Goal: Task Accomplishment & Management: Use online tool/utility

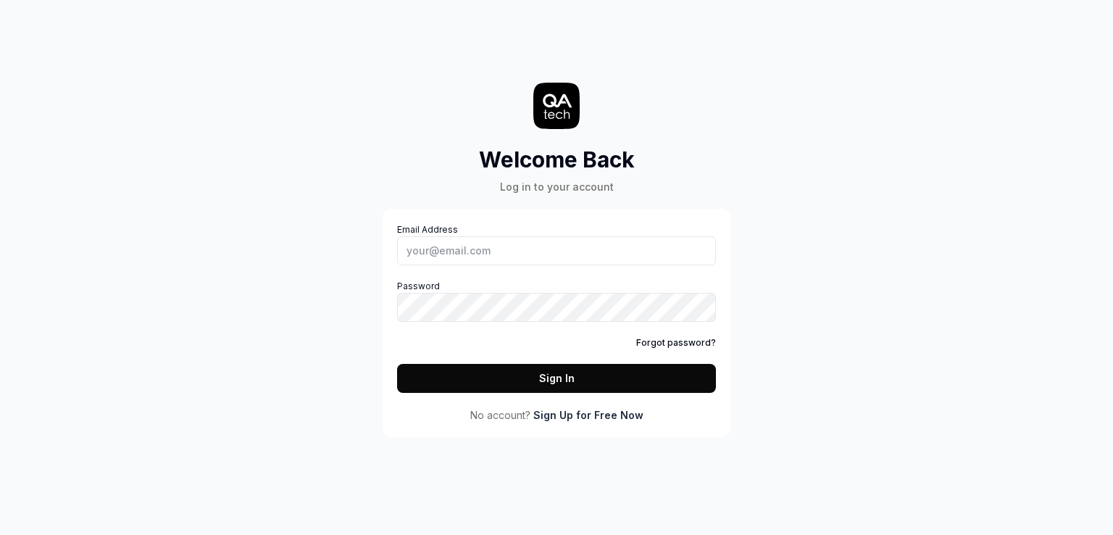
click at [246, 263] on div "Welcome Back Log in to your account Email Address Password Forgot password? Sig…" at bounding box center [556, 267] width 1113 height 535
click at [562, 417] on link "Sign Up for Free Now" at bounding box center [588, 414] width 110 height 15
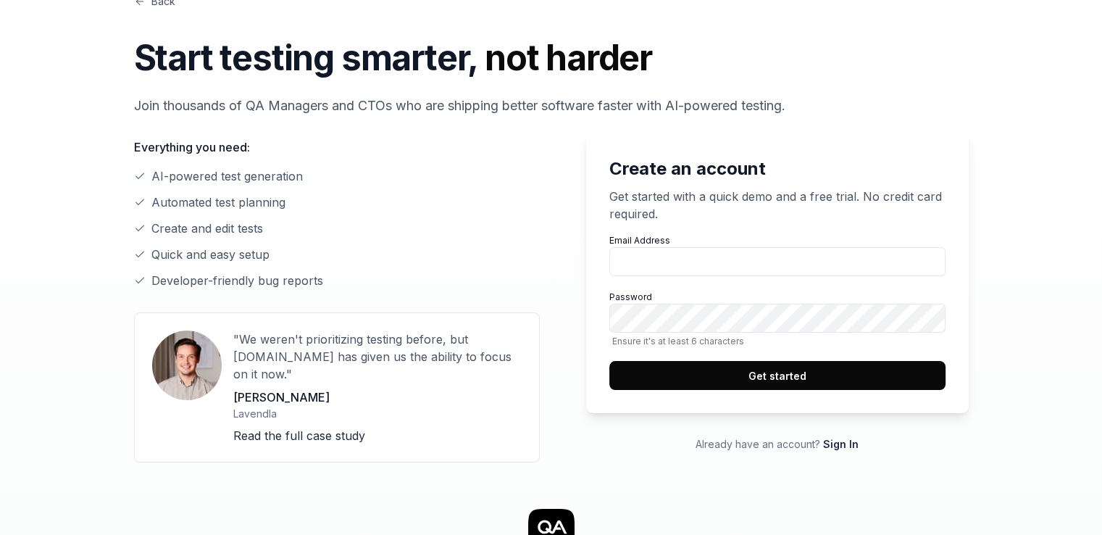
scroll to position [72, 0]
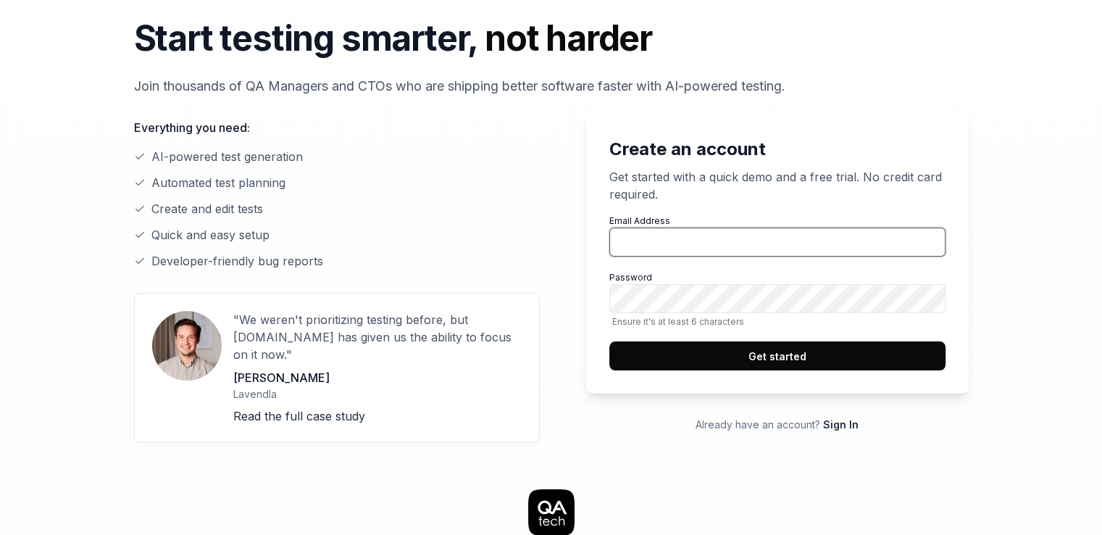
click at [645, 242] on input "Email Address" at bounding box center [777, 241] width 336 height 29
click at [674, 246] on input "Email Address" at bounding box center [777, 241] width 336 height 29
paste input "[EMAIL_ADDRESS][DOMAIN_NAME]"
type input "[EMAIL_ADDRESS][DOMAIN_NAME]"
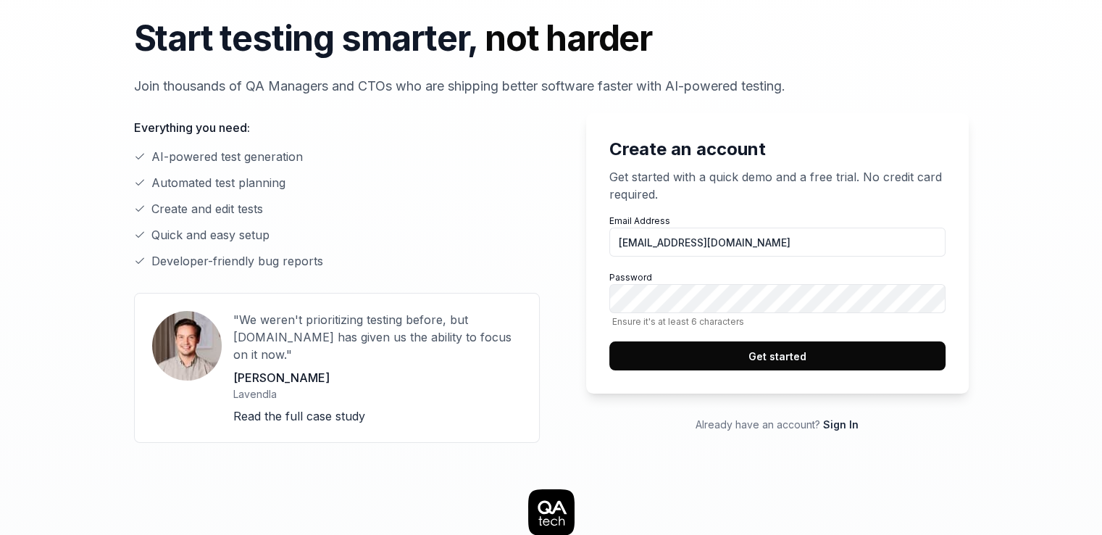
click at [699, 356] on button "Get started" at bounding box center [777, 355] width 336 height 29
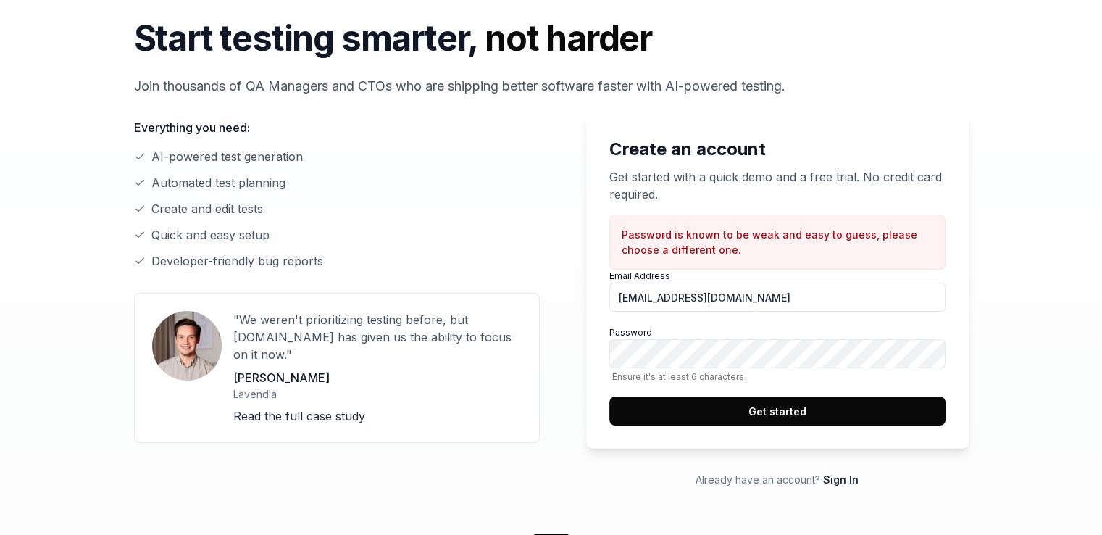
click at [804, 401] on button "Get started" at bounding box center [777, 410] width 336 height 29
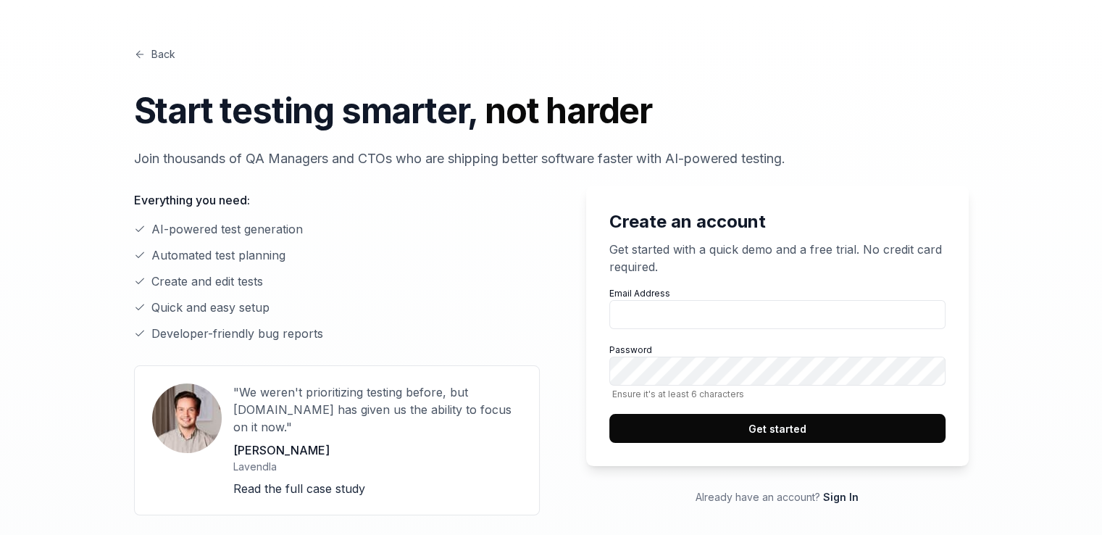
click at [847, 496] on link "Sign In" at bounding box center [840, 496] width 35 height 12
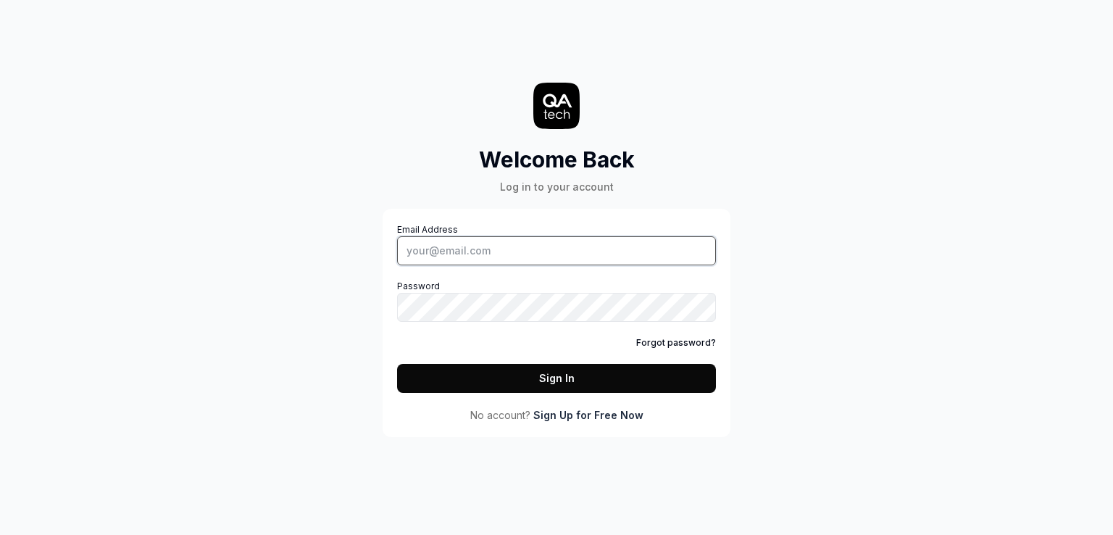
click at [440, 248] on input "Email Address" at bounding box center [556, 250] width 319 height 29
paste input "[EMAIL_ADDRESS][DOMAIN_NAME]"
type input "[EMAIL_ADDRESS][DOMAIN_NAME]"
click at [572, 372] on button "Sign In" at bounding box center [556, 378] width 319 height 29
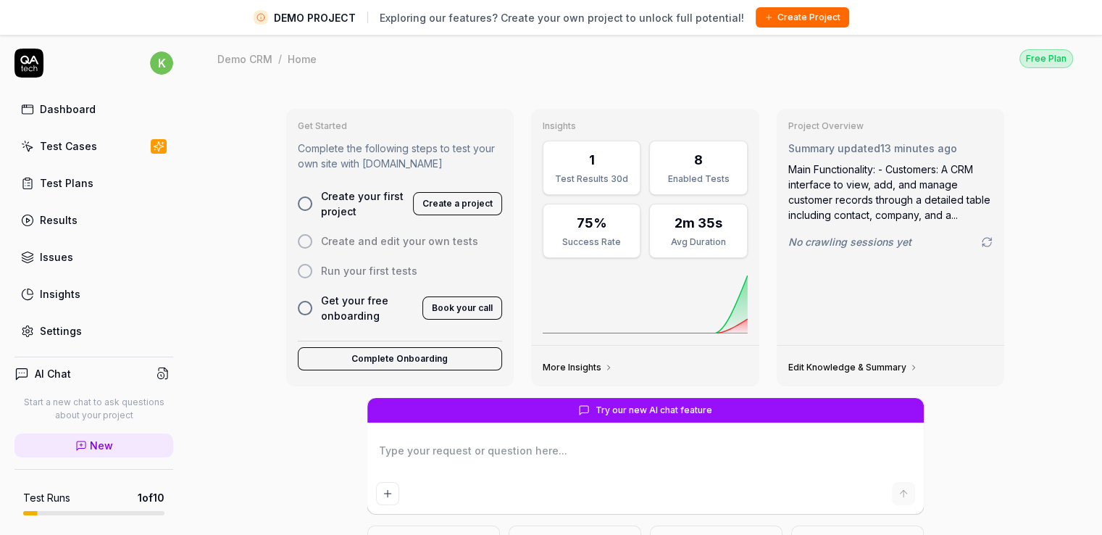
click at [55, 157] on link "Test Cases" at bounding box center [93, 146] width 159 height 28
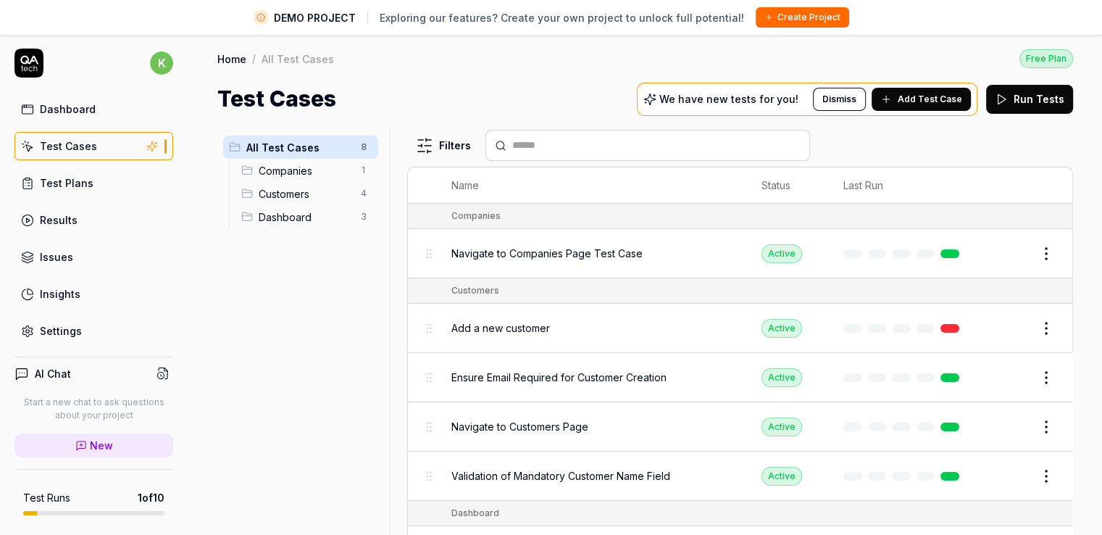
click at [264, 161] on div "Companies 1" at bounding box center [306, 170] width 143 height 23
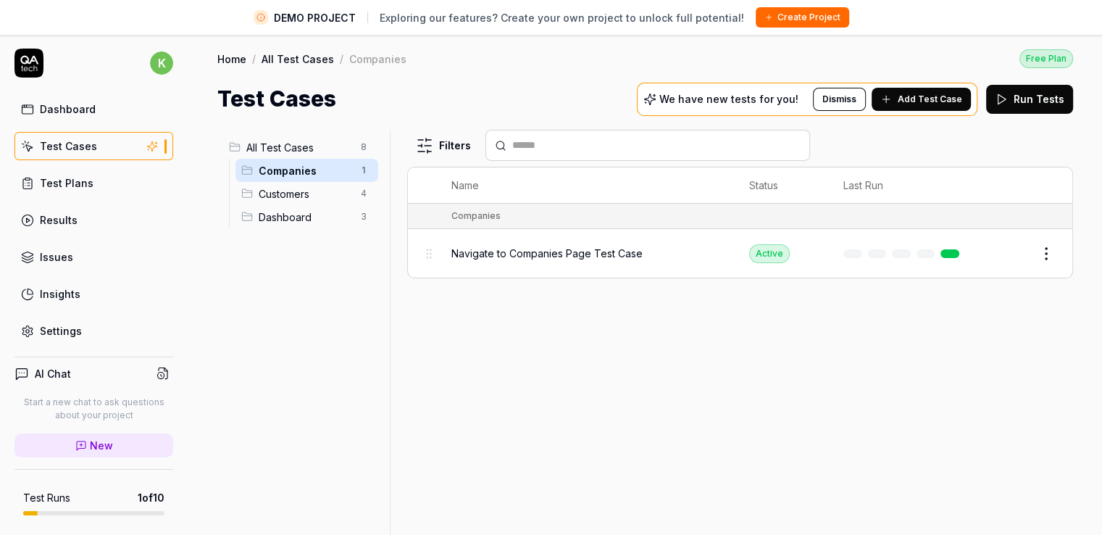
click at [269, 198] on span "Customers" at bounding box center [305, 193] width 93 height 15
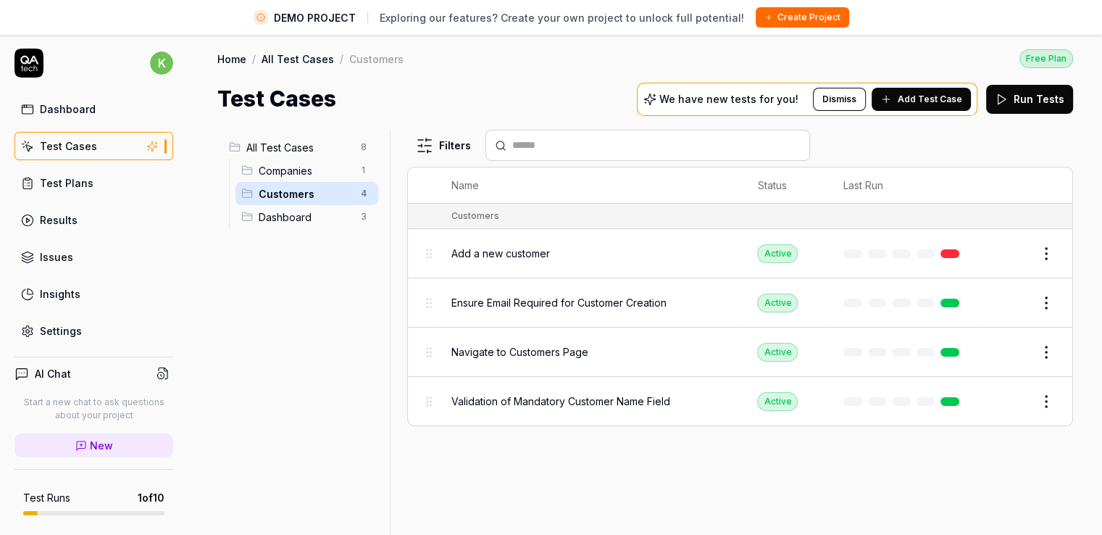
click at [293, 217] on span "Dashboard" at bounding box center [305, 216] width 93 height 15
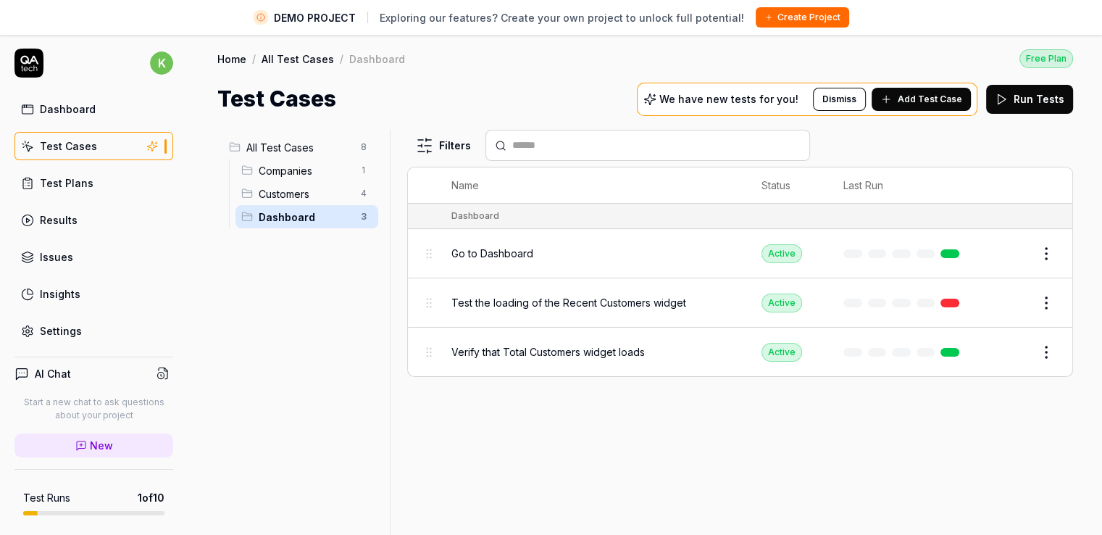
click at [302, 195] on span "Customers" at bounding box center [305, 193] width 93 height 15
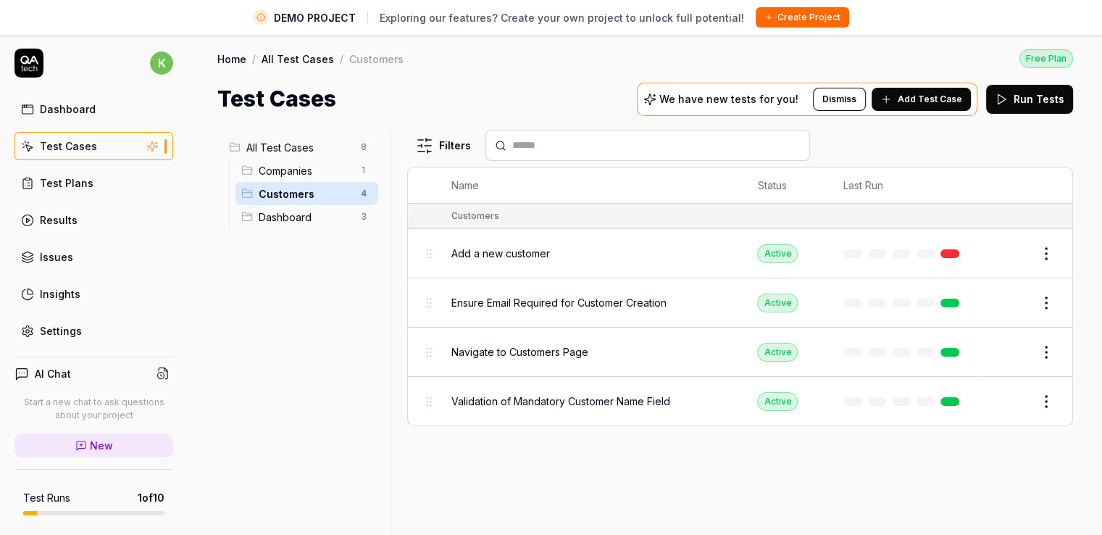
click at [287, 212] on span "Dashboard" at bounding box center [305, 216] width 93 height 15
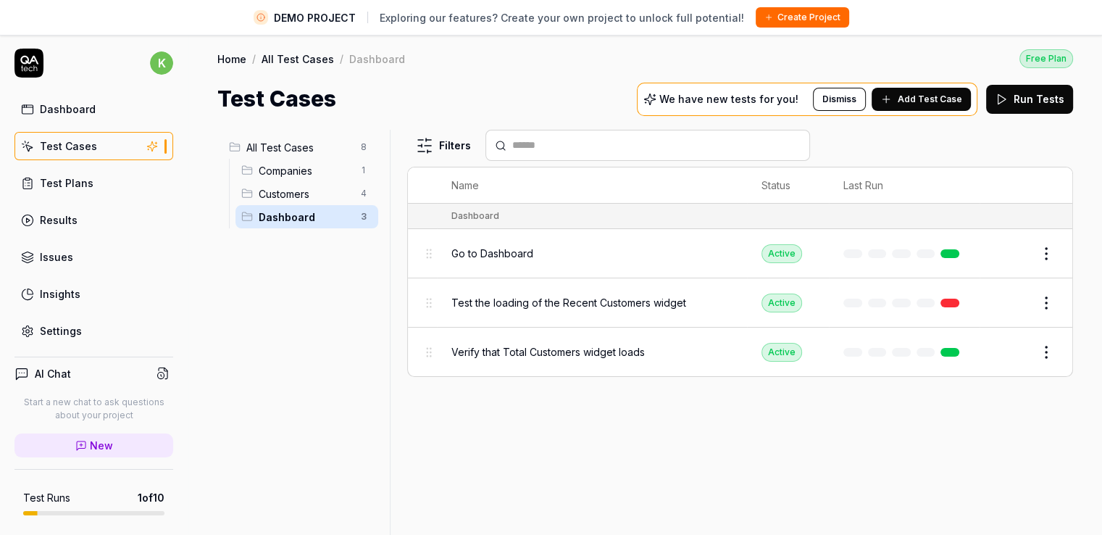
click at [287, 203] on div "Customers 4" at bounding box center [306, 193] width 143 height 23
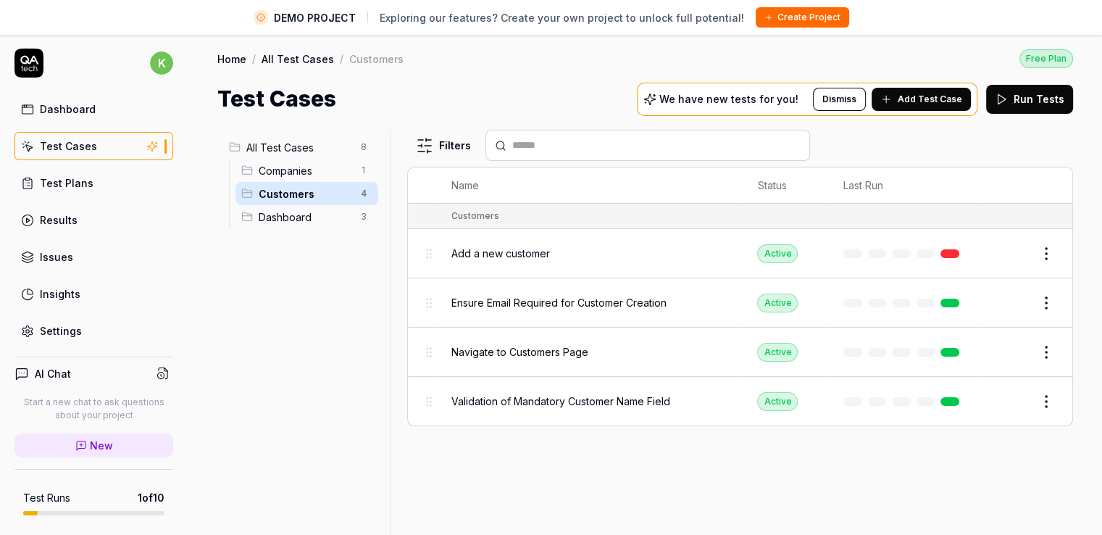
click at [301, 164] on span "Companies" at bounding box center [305, 170] width 93 height 15
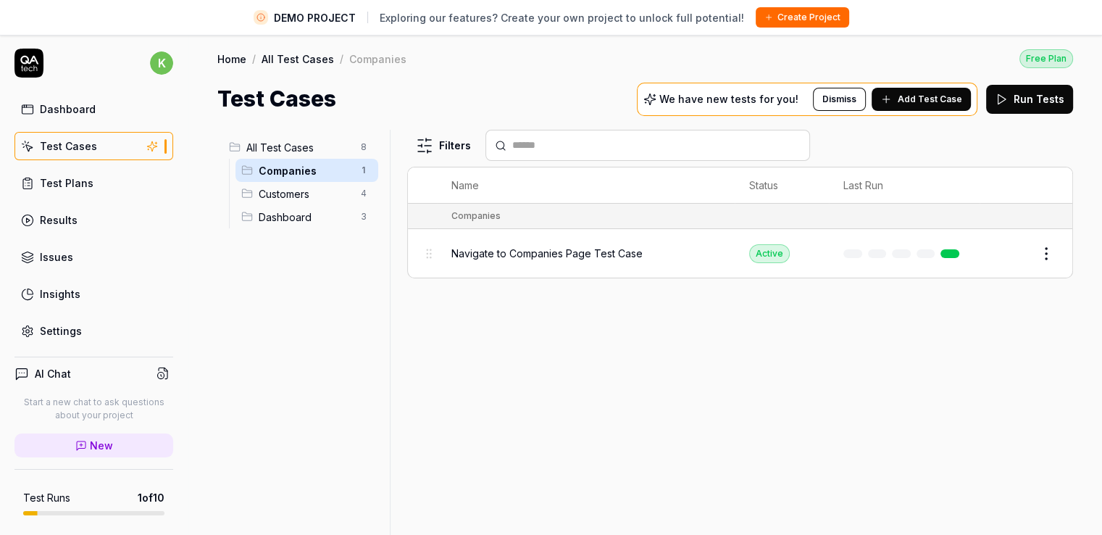
click at [317, 196] on span "Customers" at bounding box center [305, 193] width 93 height 15
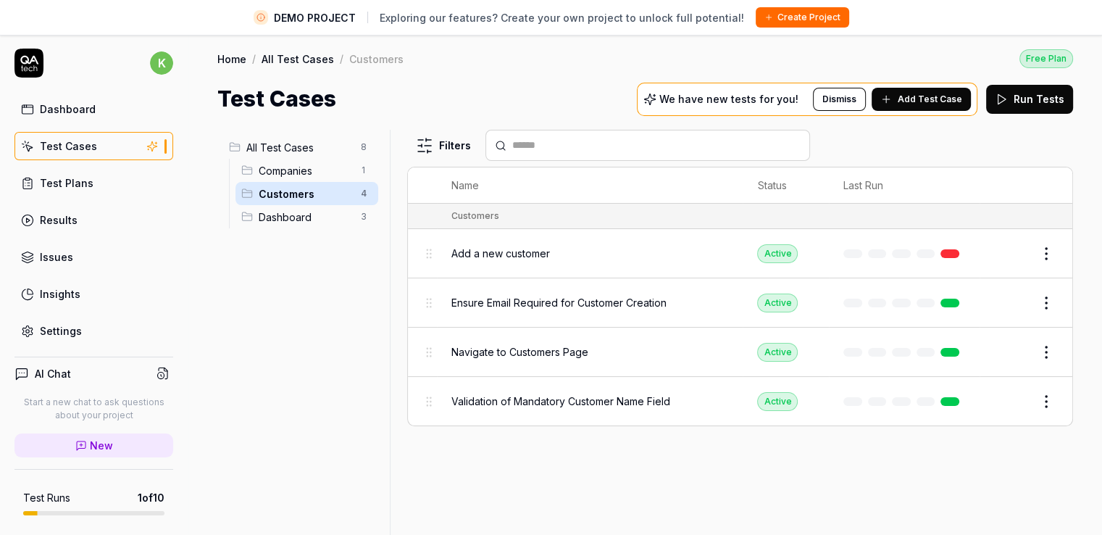
click at [311, 217] on span "Dashboard" at bounding box center [305, 216] width 93 height 15
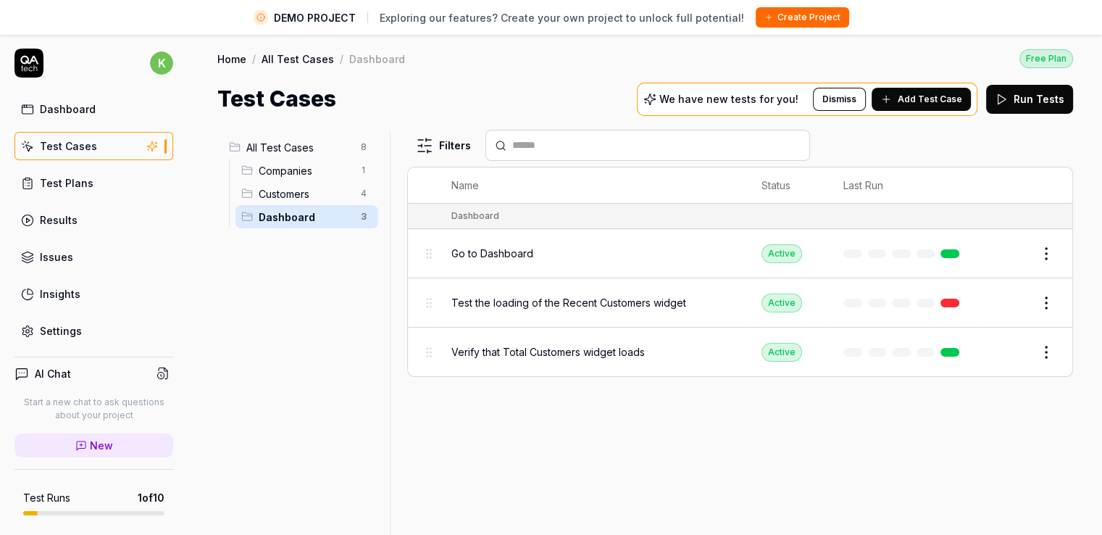
click at [541, 278] on td "Test the loading of the Recent Customers widget" at bounding box center [592, 302] width 310 height 49
click at [543, 264] on div "Go to Dashboard" at bounding box center [591, 253] width 281 height 31
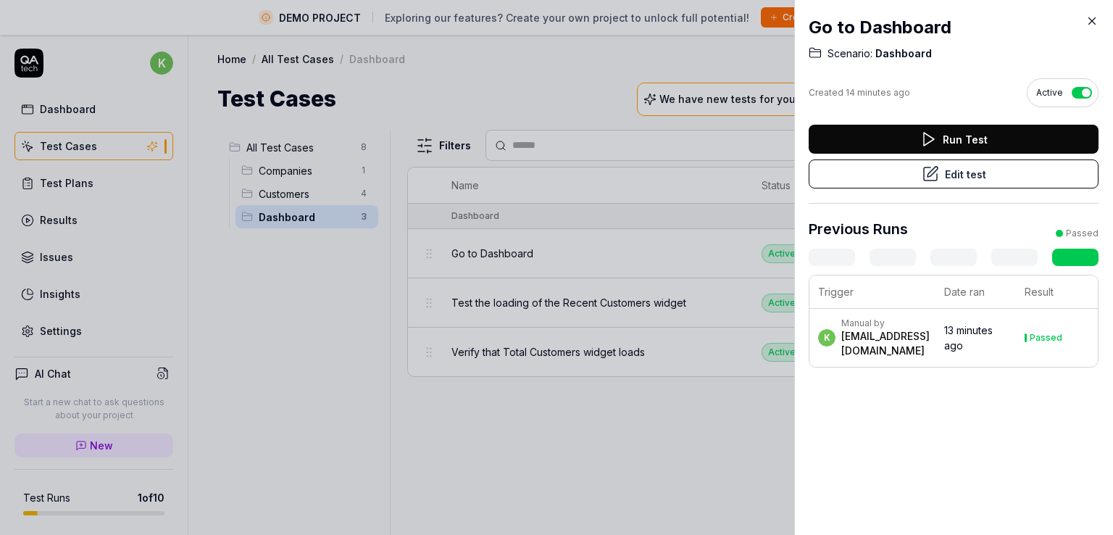
click at [417, 396] on div at bounding box center [556, 267] width 1113 height 535
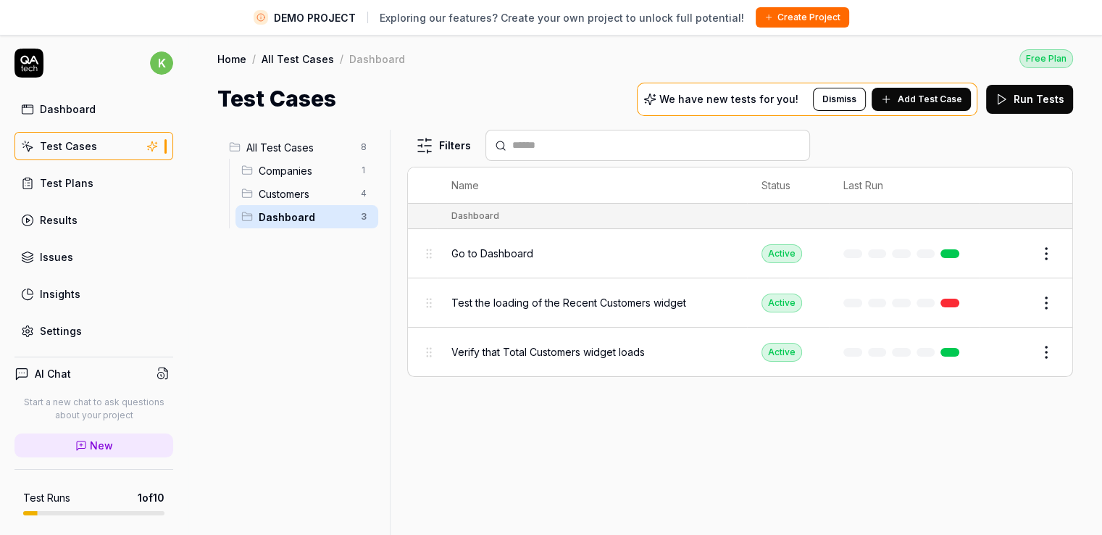
click at [1017, 254] on button "Edit" at bounding box center [1011, 253] width 35 height 23
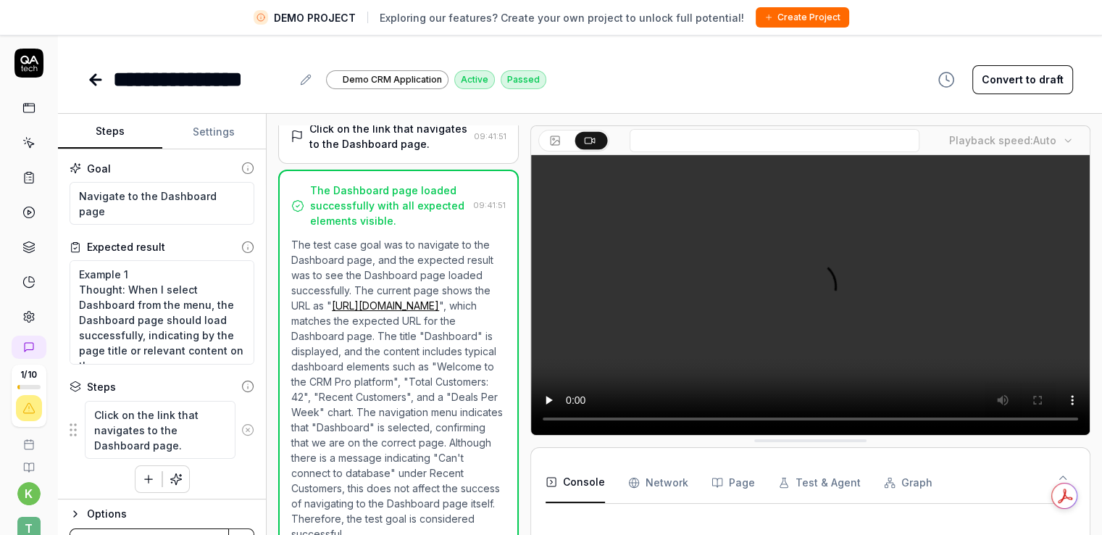
scroll to position [113, 0]
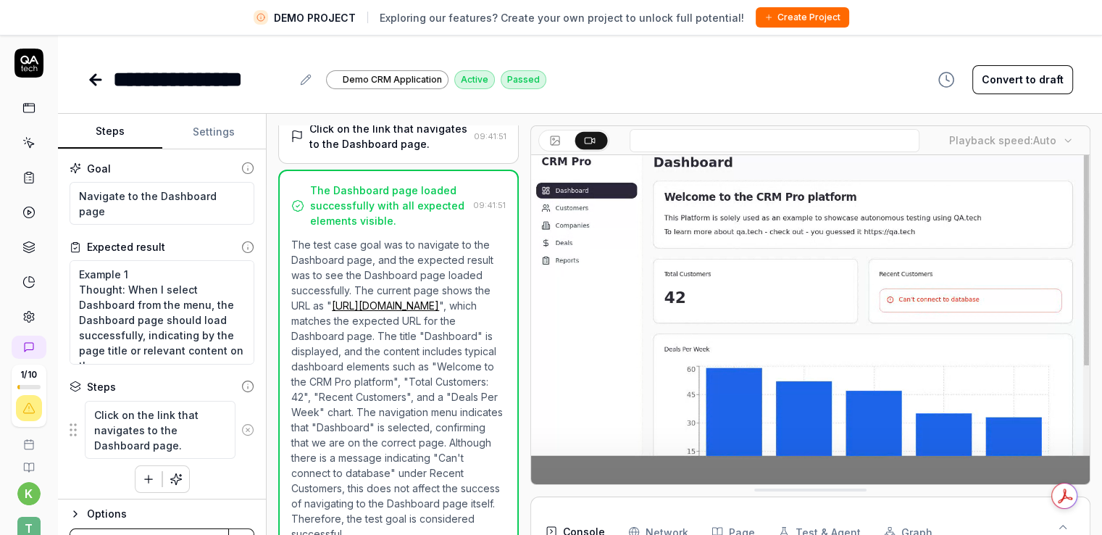
scroll to position [13, 0]
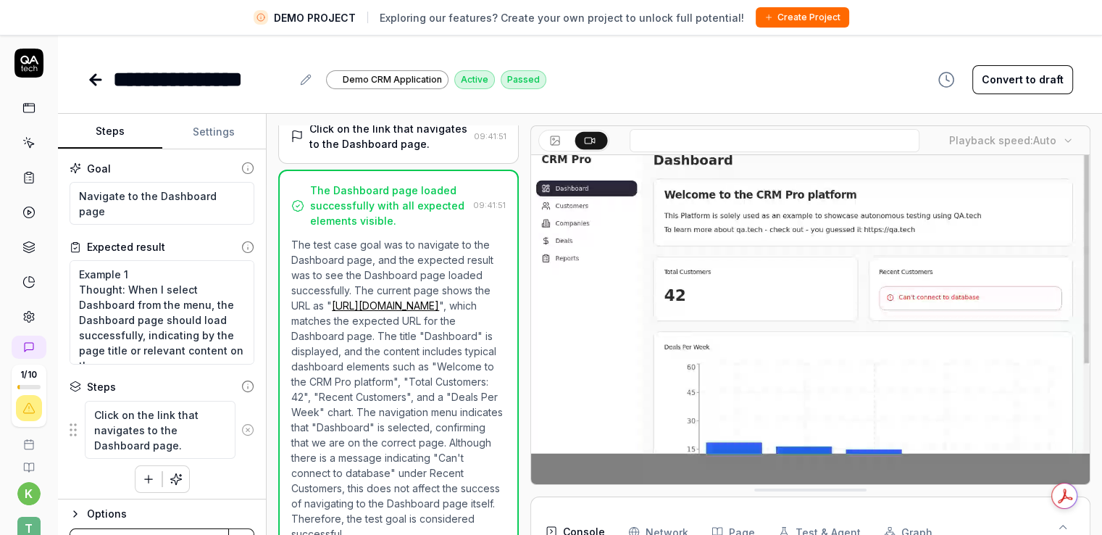
click at [794, 314] on video at bounding box center [810, 316] width 558 height 349
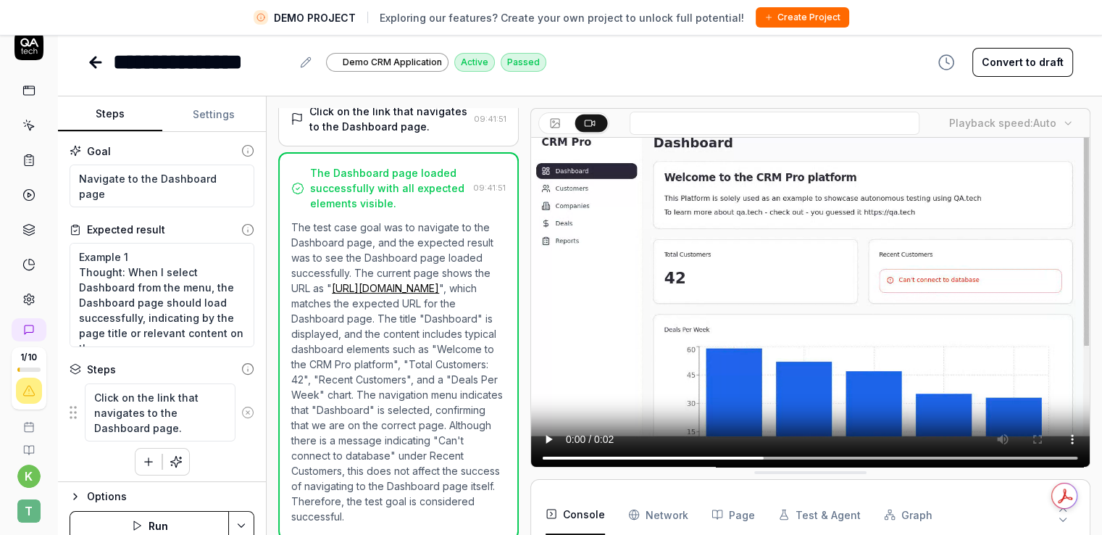
scroll to position [34, 0]
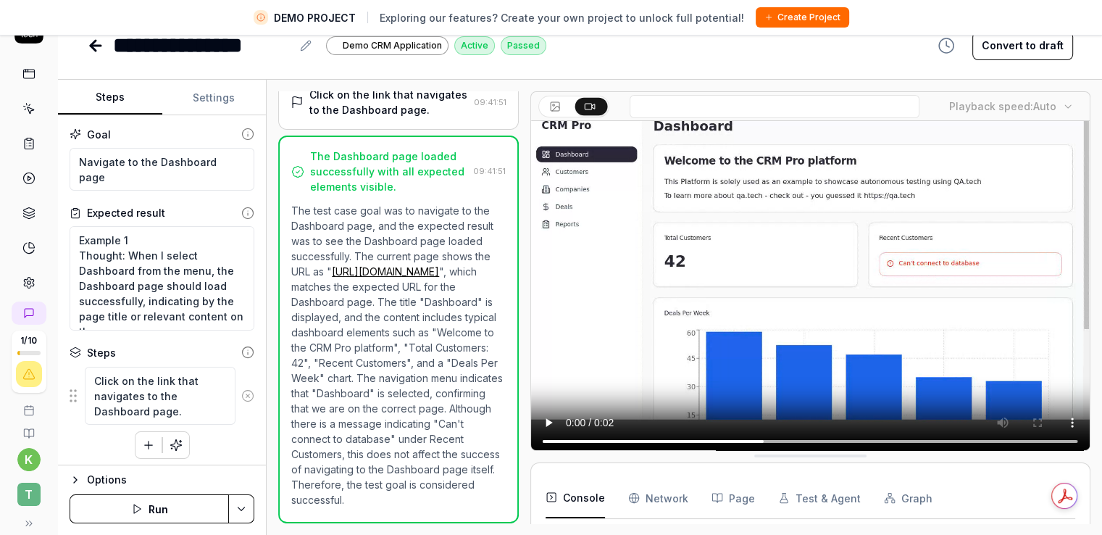
click at [668, 499] on Requests "Network" at bounding box center [658, 497] width 60 height 41
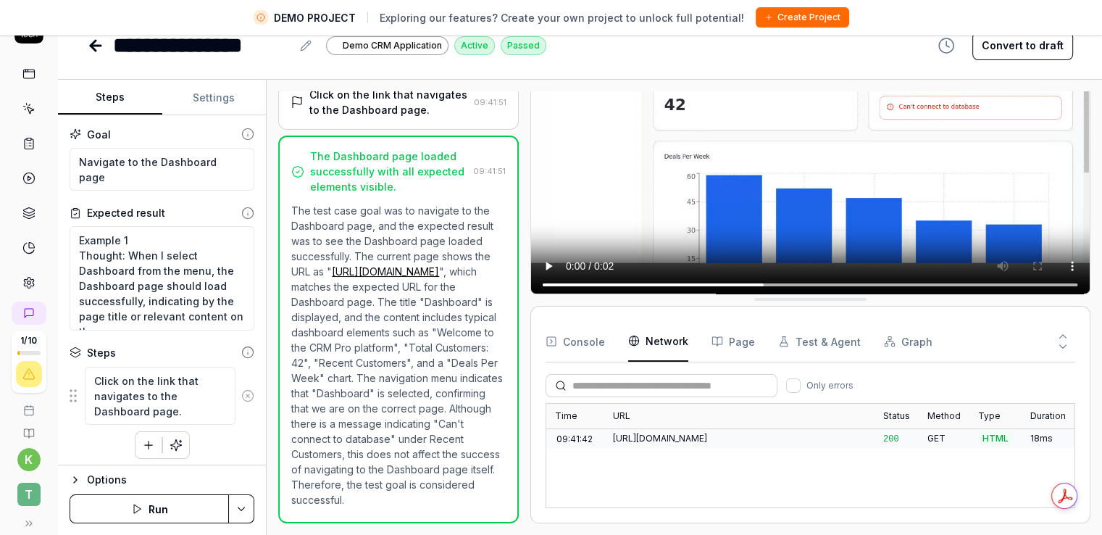
click at [714, 345] on icon "button" at bounding box center [717, 341] width 12 height 12
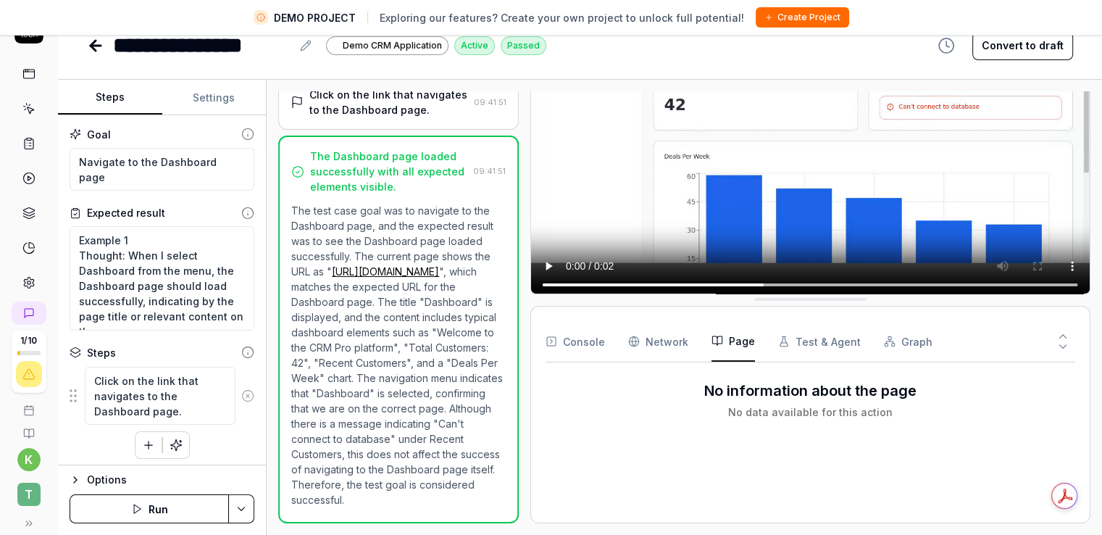
click at [803, 334] on button "Test & Agent" at bounding box center [819, 341] width 83 height 41
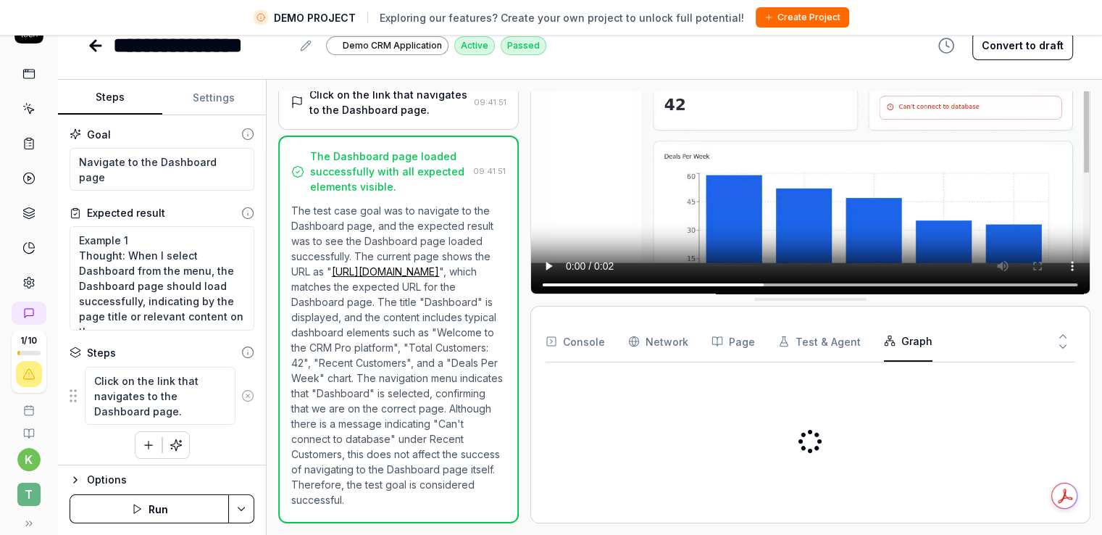
click at [898, 345] on button "Graph" at bounding box center [908, 341] width 49 height 41
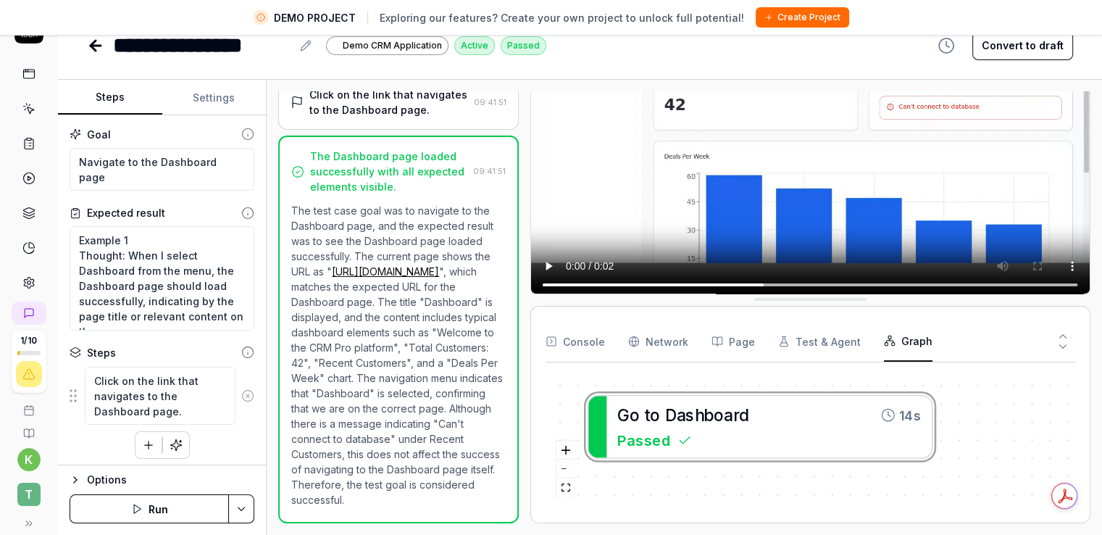
drag, startPoint x: 803, startPoint y: 456, endPoint x: 820, endPoint y: 464, distance: 19.1
click at [820, 464] on div "G o t o D a s h b o a r d 14s Passed" at bounding box center [810, 441] width 530 height 134
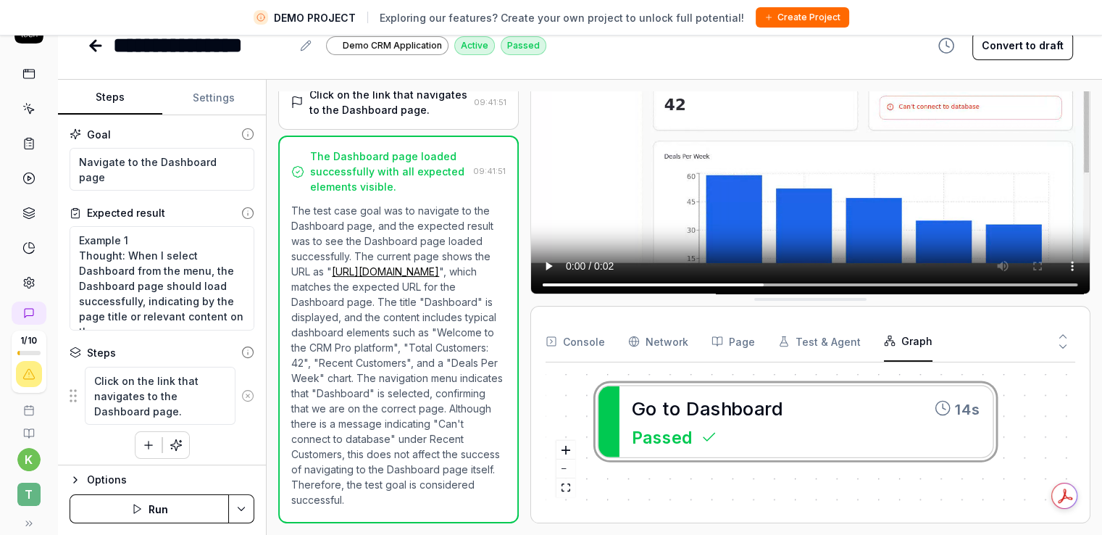
click at [676, 420] on div "G o t o D a s h b o a r d 14s Passed" at bounding box center [810, 441] width 530 height 134
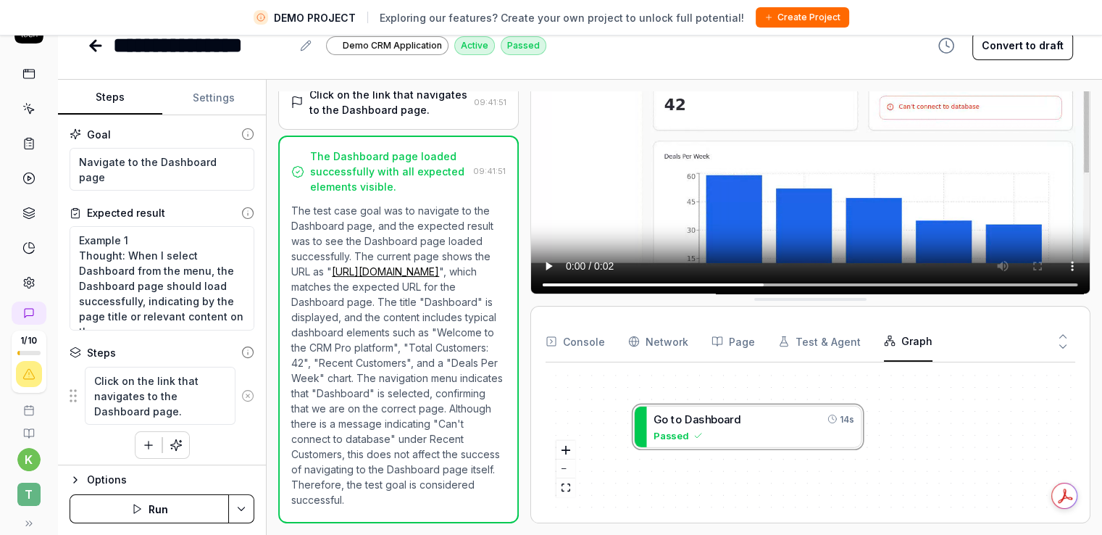
type textarea "*"
click at [680, 438] on div "G o t o D a s h b o a r d 14s Passed" at bounding box center [810, 441] width 530 height 134
drag, startPoint x: 748, startPoint y: 427, endPoint x: 770, endPoint y: 430, distance: 21.8
click at [769, 430] on div "G o t o D a s h b o a r d 14s Passed" at bounding box center [810, 441] width 530 height 134
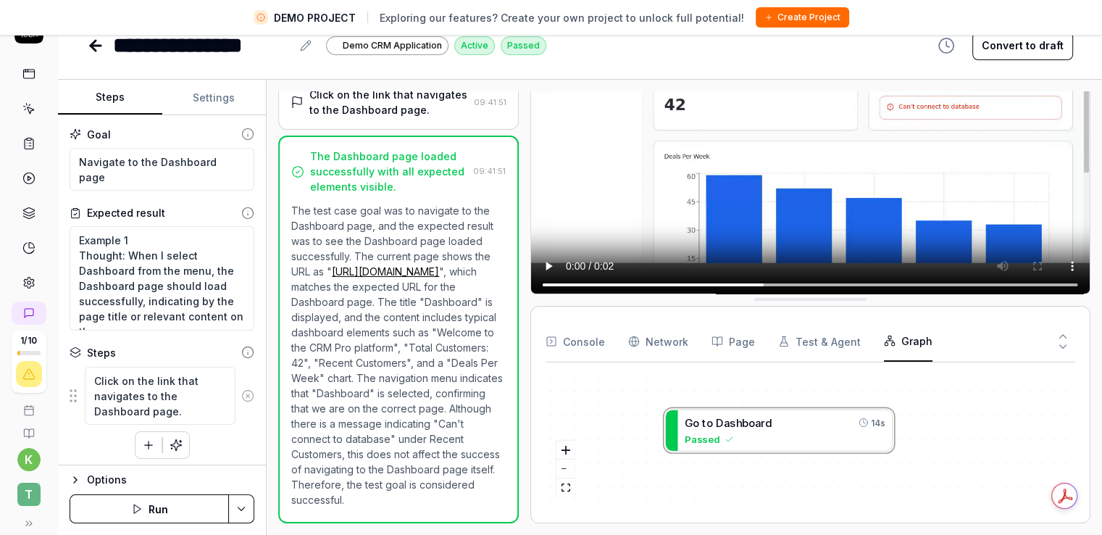
click at [884, 423] on div "G o t o D a s h b o a r d 14s Passed" at bounding box center [810, 441] width 530 height 134
click at [882, 423] on div "G o t o D a s h b o a r d 14s Passed" at bounding box center [810, 441] width 530 height 134
drag, startPoint x: 872, startPoint y: 430, endPoint x: 847, endPoint y: 443, distance: 27.9
click at [859, 437] on div "G o t o D a s h b o a r d 14s Passed" at bounding box center [810, 441] width 530 height 134
drag, startPoint x: 855, startPoint y: 459, endPoint x: 828, endPoint y: 443, distance: 32.2
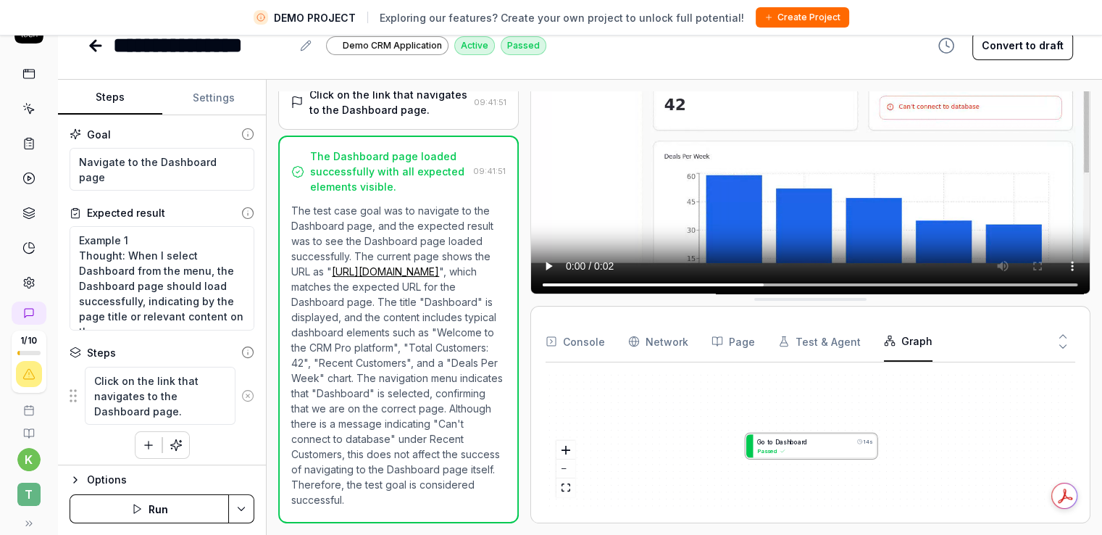
click at [828, 443] on div "G o t o D a s h b o a r d 14s Passed" at bounding box center [810, 441] width 530 height 134
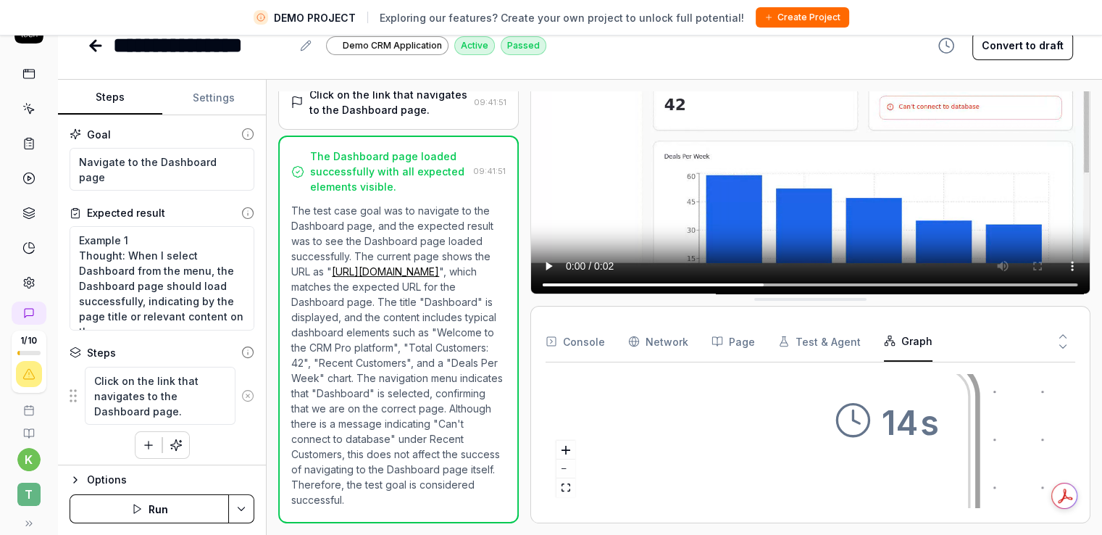
drag, startPoint x: 815, startPoint y: 438, endPoint x: 947, endPoint y: 435, distance: 132.6
click at [949, 435] on div "G o t o D a s h b o a r d 14s Passed" at bounding box center [810, 441] width 530 height 134
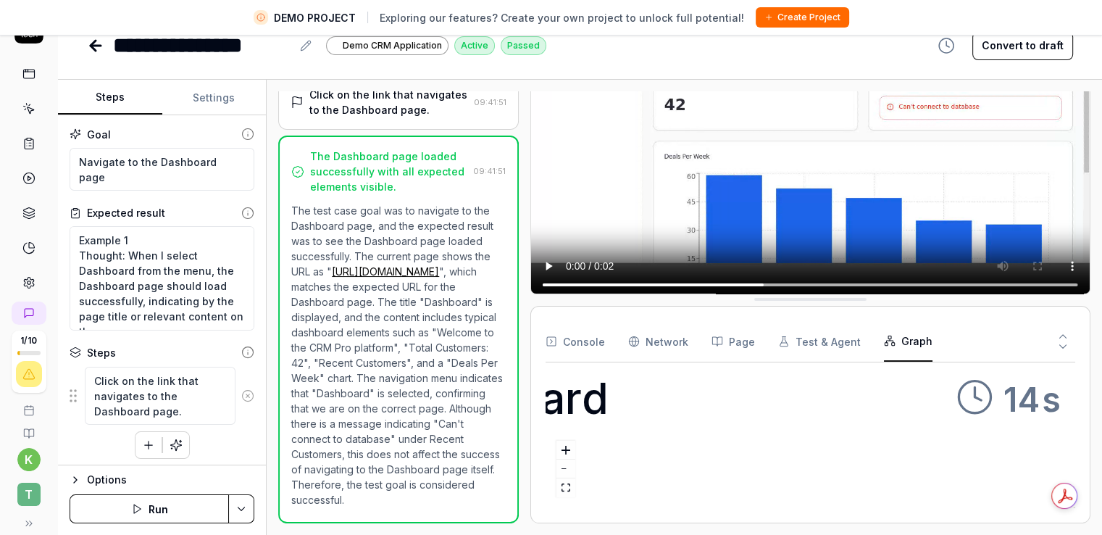
drag, startPoint x: 774, startPoint y: 438, endPoint x: 875, endPoint y: 415, distance: 104.0
click at [875, 415] on div "G o t o D a s h b o a r d 14s Passed" at bounding box center [810, 441] width 530 height 134
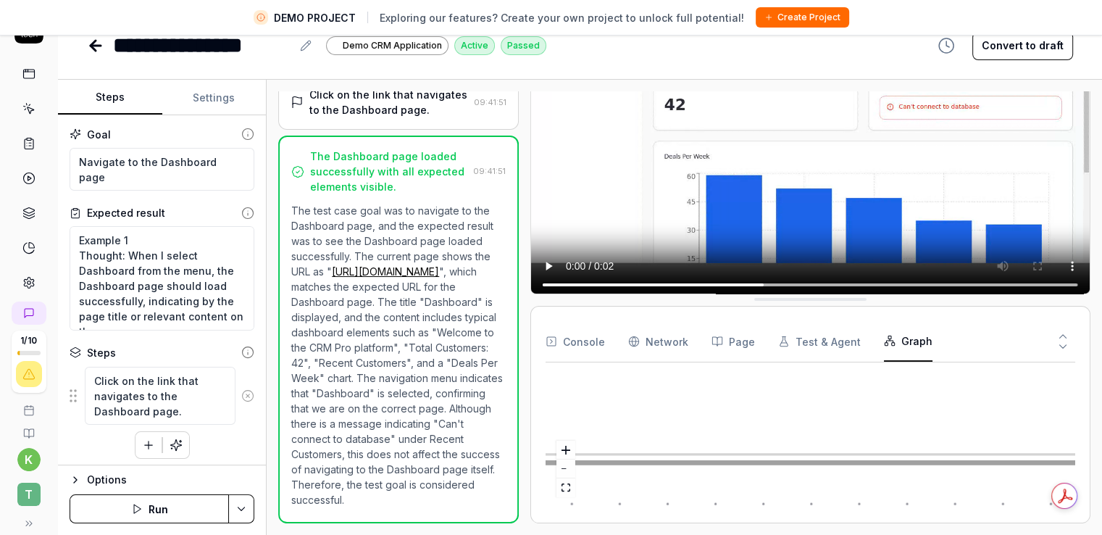
drag, startPoint x: 785, startPoint y: 432, endPoint x: 874, endPoint y: 364, distance: 111.6
click at [874, 364] on div "G o t o D a s h b o a r d 14s Passed Press enter or space to select a node. You…" at bounding box center [810, 435] width 530 height 146
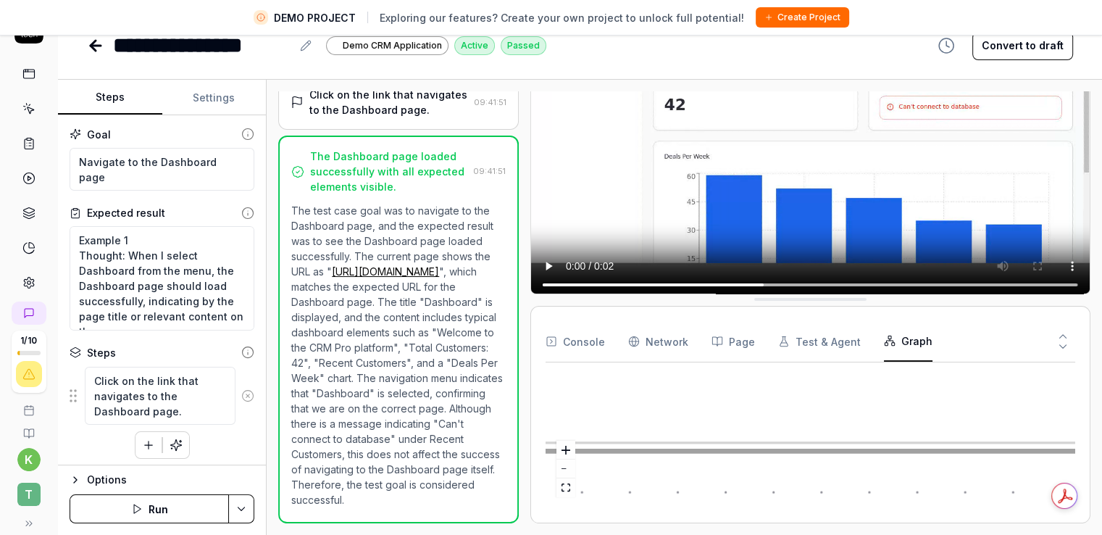
drag, startPoint x: 731, startPoint y: 447, endPoint x: 799, endPoint y: 419, distance: 73.7
click at [798, 419] on div "G o t o D a s h b o a r d 14s Passed" at bounding box center [810, 441] width 530 height 134
click at [1066, 340] on icon at bounding box center [1062, 346] width 13 height 13
click at [1066, 331] on icon at bounding box center [1062, 336] width 13 height 13
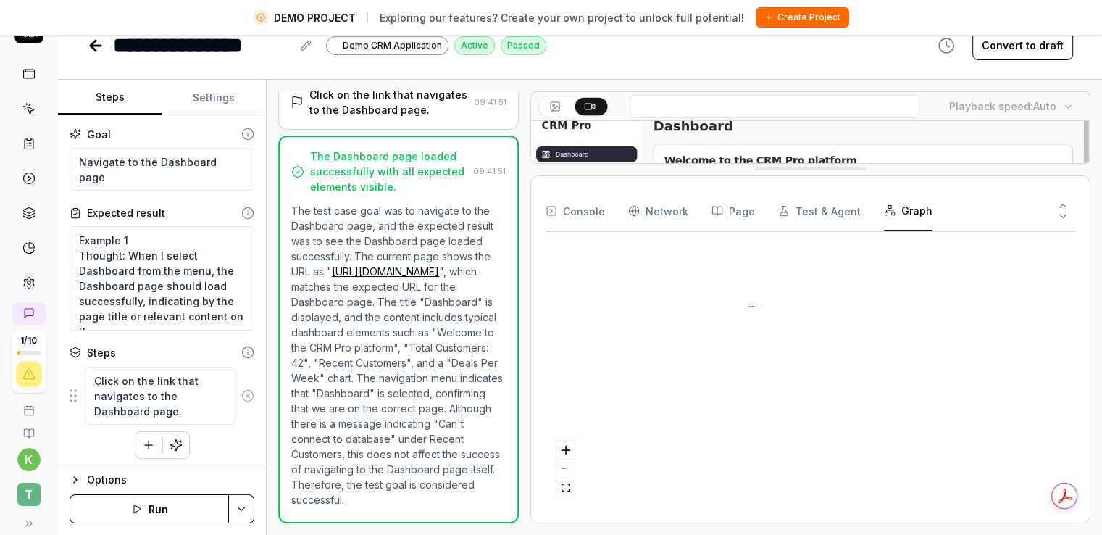
scroll to position [0, 0]
drag, startPoint x: 751, startPoint y: 290, endPoint x: 813, endPoint y: 398, distance: 124.3
click at [818, 406] on div "G o t o D a s h b o a r d 14s Passed" at bounding box center [810, 375] width 530 height 264
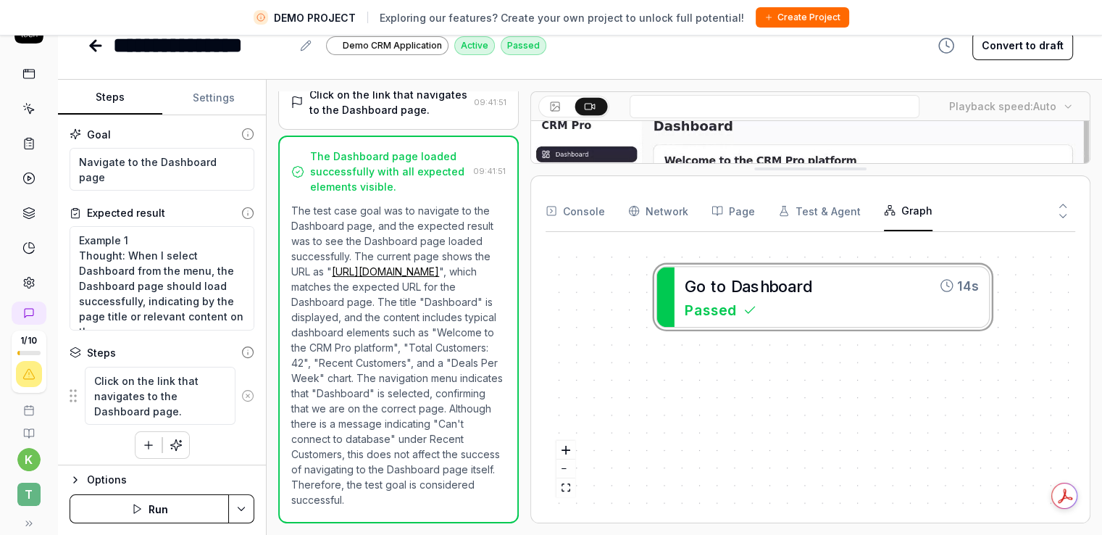
click at [820, 435] on div "G o t o D a s h b o a r d 14s Passed" at bounding box center [810, 375] width 530 height 264
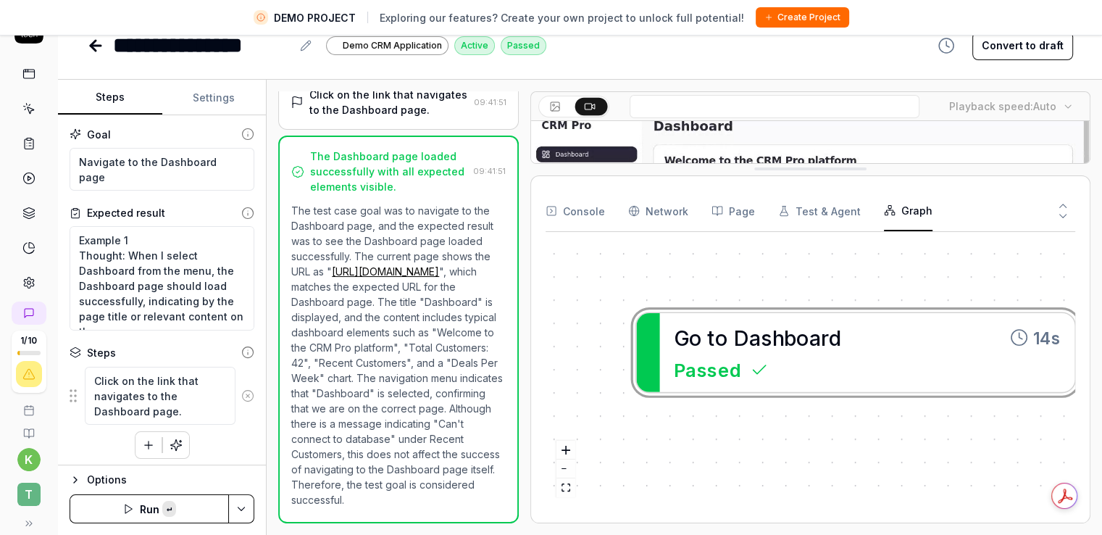
drag, startPoint x: 866, startPoint y: 385, endPoint x: 828, endPoint y: 377, distance: 39.1
click at [829, 377] on div "G o t o D a s h b o a r d 14s Passed" at bounding box center [810, 375] width 530 height 264
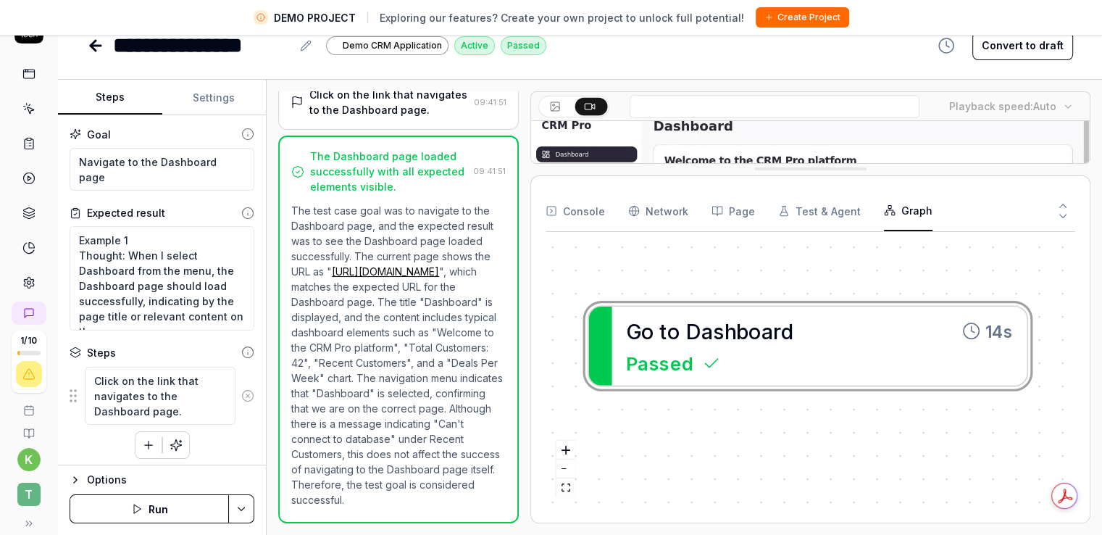
drag, startPoint x: 888, startPoint y: 394, endPoint x: 840, endPoint y: 390, distance: 48.0
click at [840, 389] on div "G o t o D a s h b o a r d 14s Passed" at bounding box center [810, 375] width 530 height 264
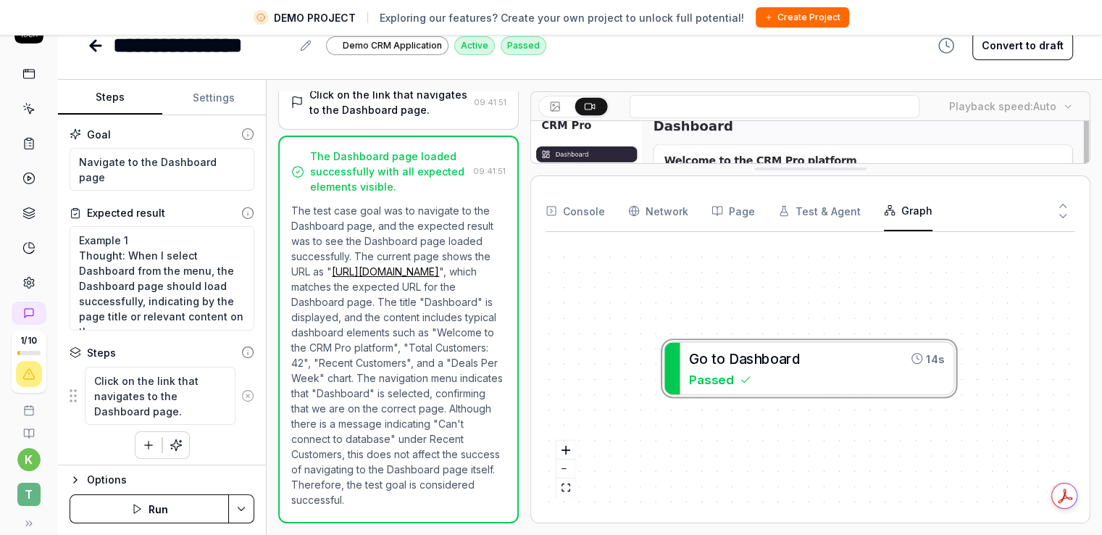
drag, startPoint x: 837, startPoint y: 392, endPoint x: 829, endPoint y: 398, distance: 10.4
click at [829, 398] on div "G o t o D a s h b o a r d 14s Passed" at bounding box center [810, 375] width 530 height 264
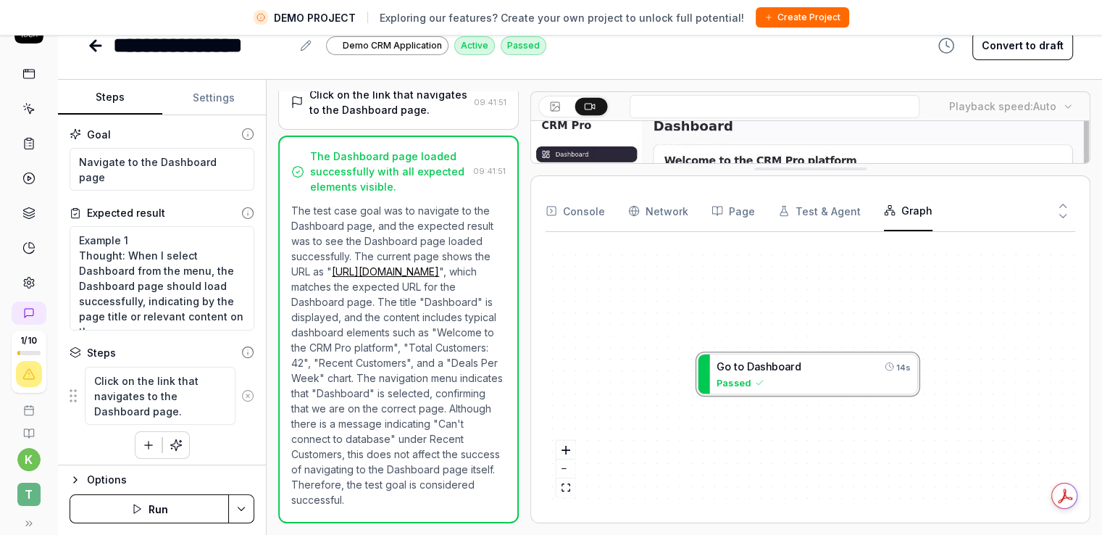
click at [173, 506] on button "Run" at bounding box center [149, 508] width 159 height 29
click at [1066, 215] on icon at bounding box center [1062, 215] width 13 height 13
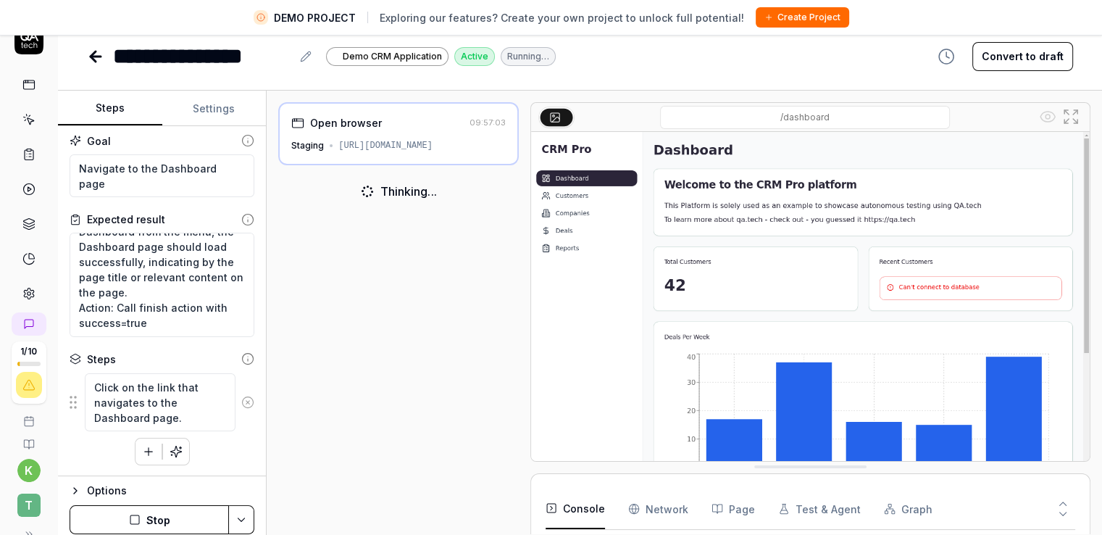
scroll to position [34, 0]
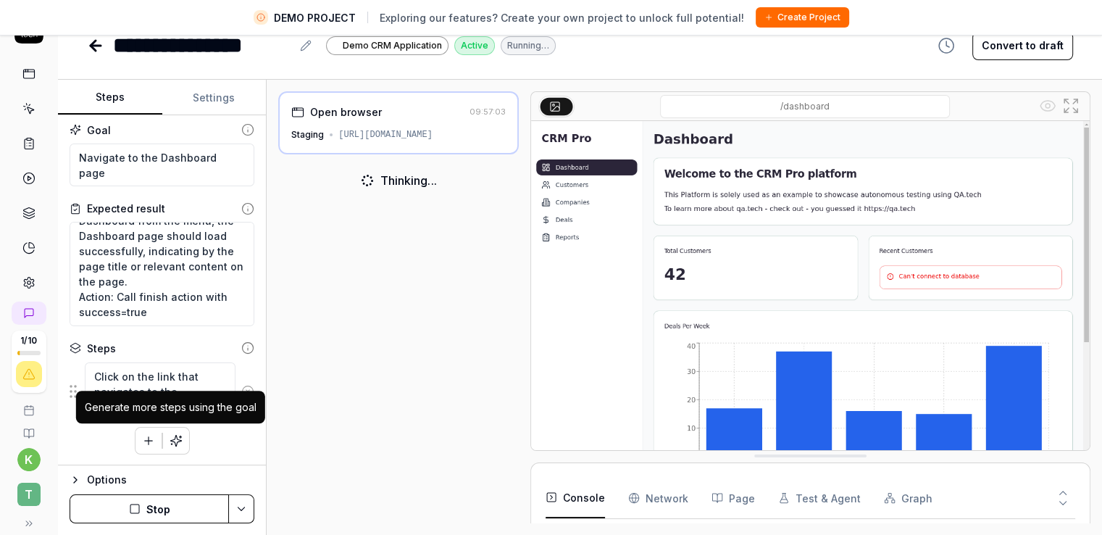
click at [167, 430] on button "button" at bounding box center [176, 440] width 26 height 26
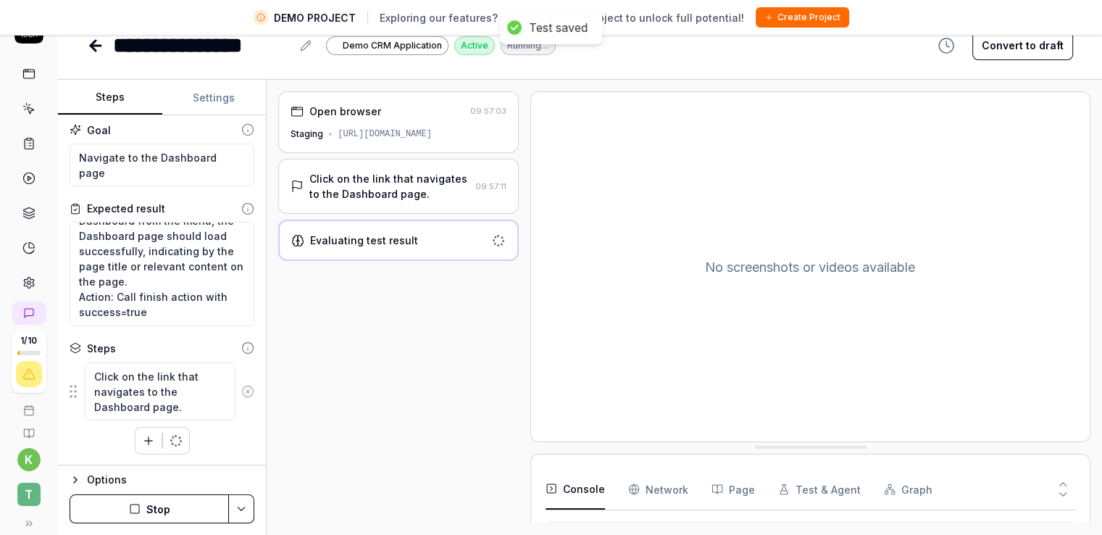
scroll to position [0, 0]
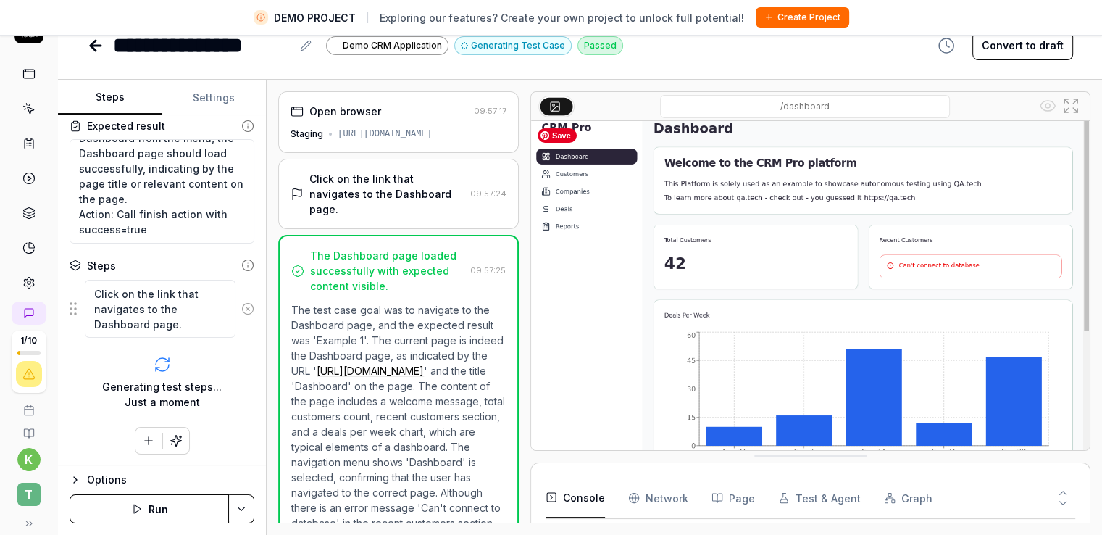
scroll to position [13, 0]
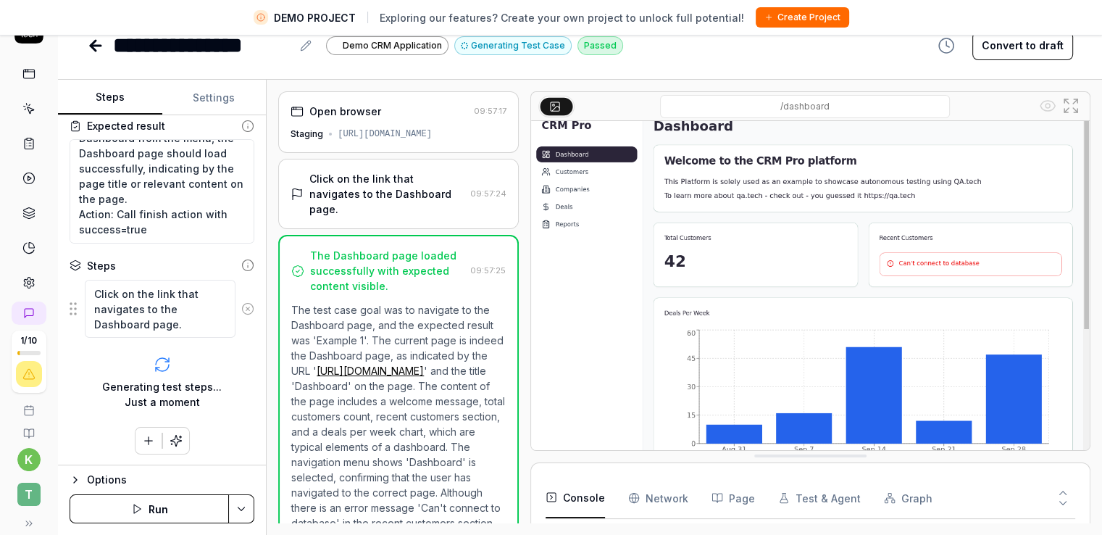
click at [669, 495] on Requests "Network" at bounding box center [658, 497] width 60 height 41
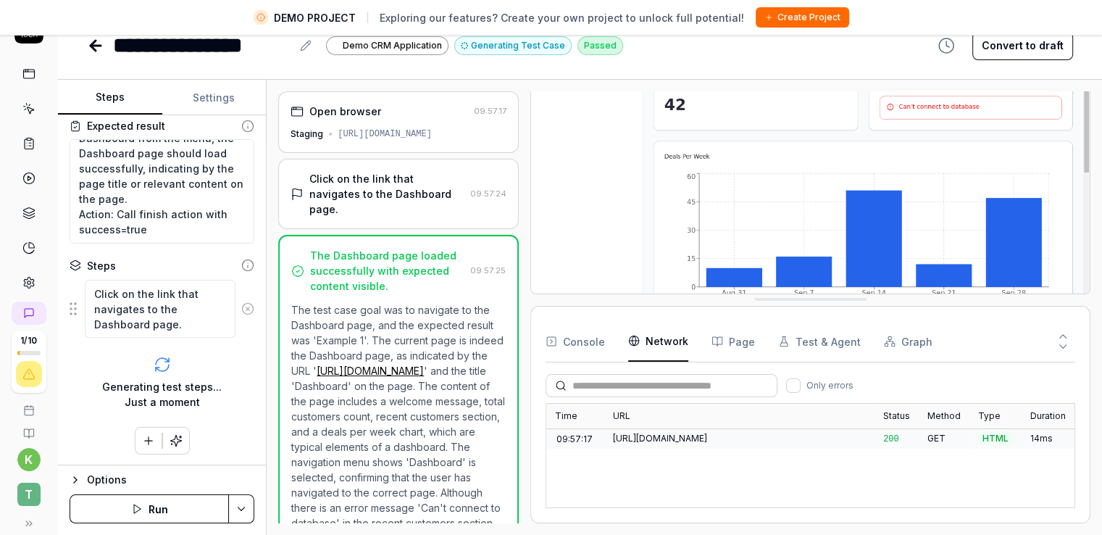
click at [721, 337] on button "Page" at bounding box center [732, 341] width 43 height 41
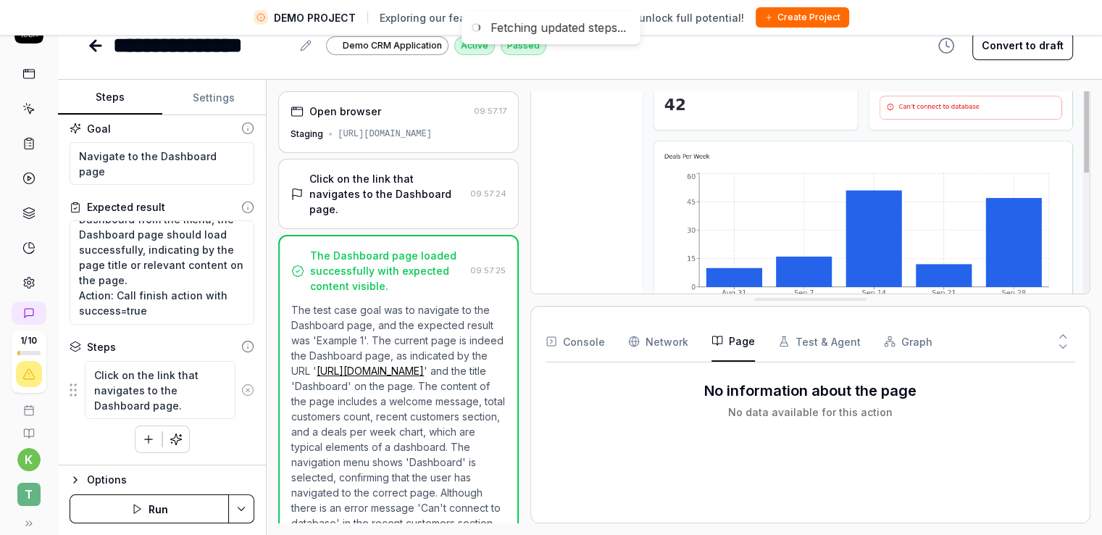
scroll to position [0, 0]
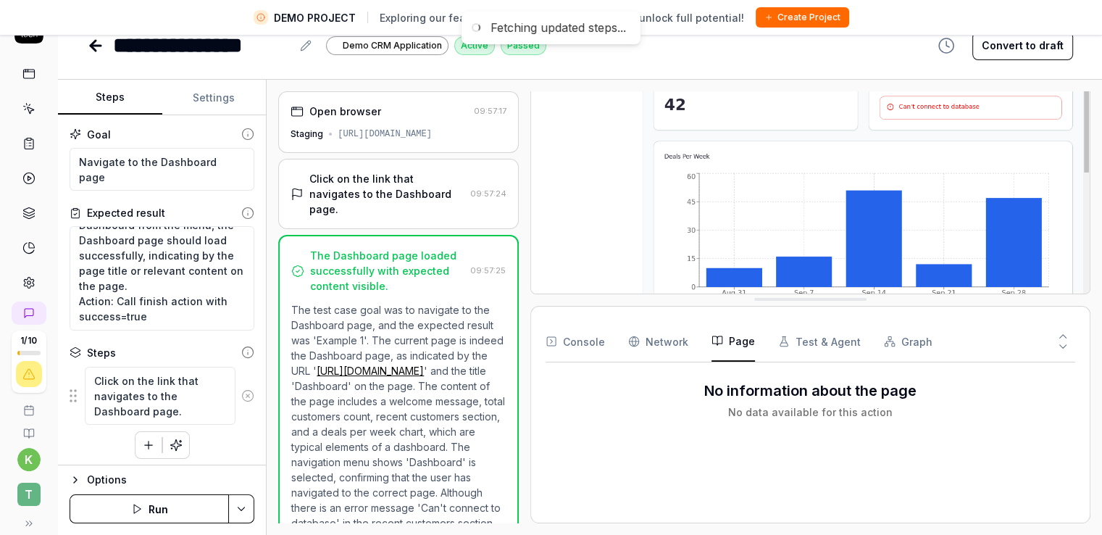
click at [825, 341] on button "Test & Agent" at bounding box center [819, 341] width 83 height 41
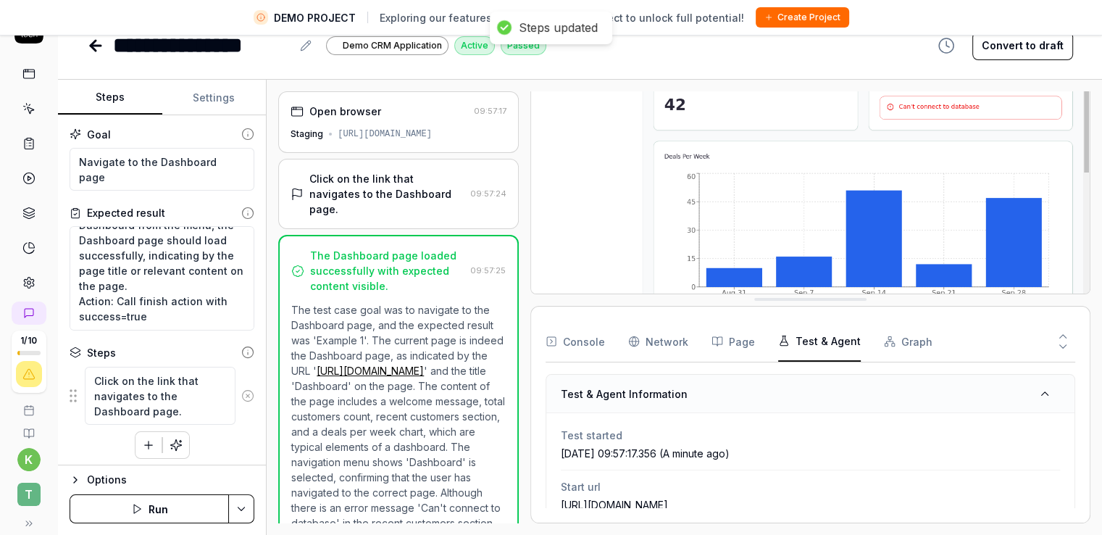
click at [727, 334] on button "Page" at bounding box center [732, 341] width 43 height 41
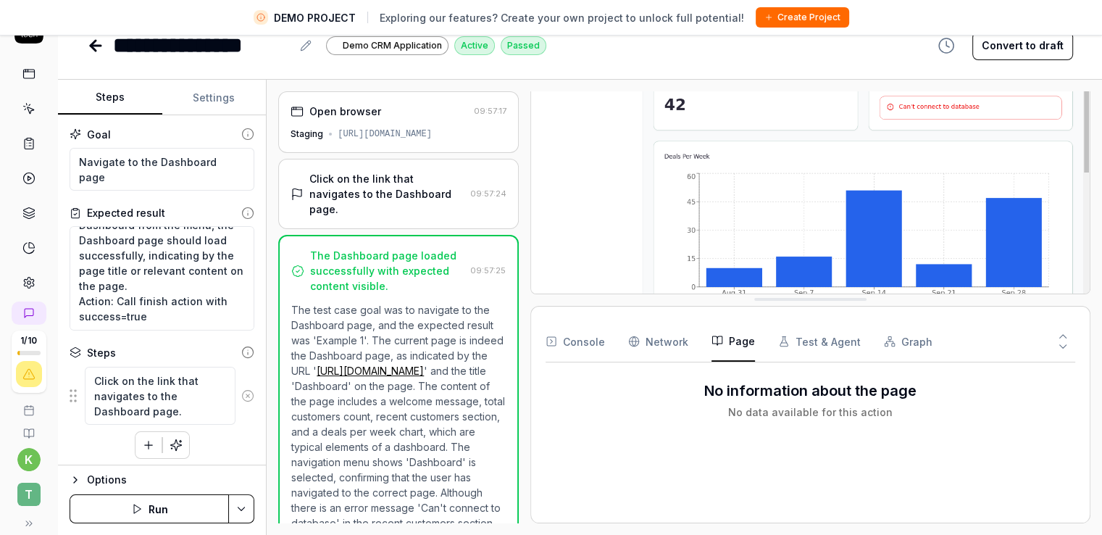
click at [817, 340] on button "Test & Agent" at bounding box center [819, 341] width 83 height 41
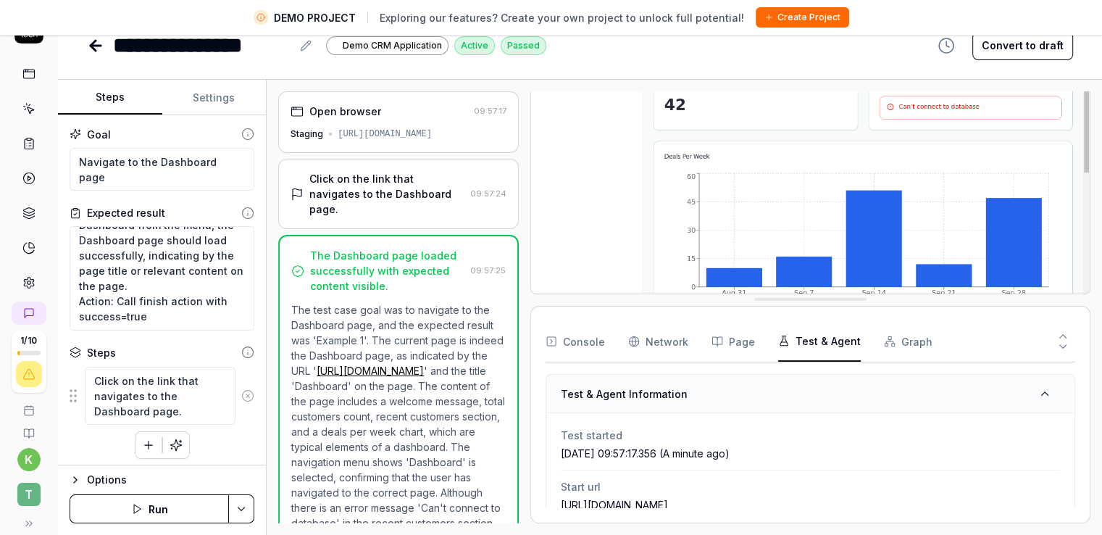
click at [644, 446] on div "[DATE] 09:57:17.356 (A minute ago)" at bounding box center [810, 452] width 499 height 15
click at [652, 395] on h3 "Test & Agent Information" at bounding box center [624, 393] width 127 height 15
click at [1038, 387] on icon at bounding box center [1044, 393] width 13 height 13
click at [1037, 385] on button at bounding box center [1044, 393] width 30 height 23
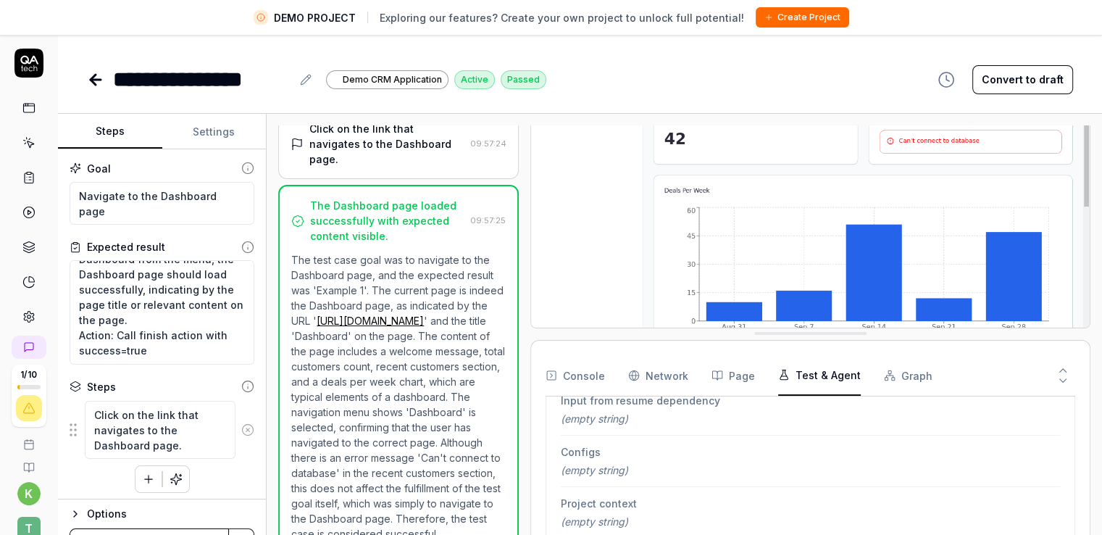
click at [105, 76] on link at bounding box center [97, 79] width 20 height 29
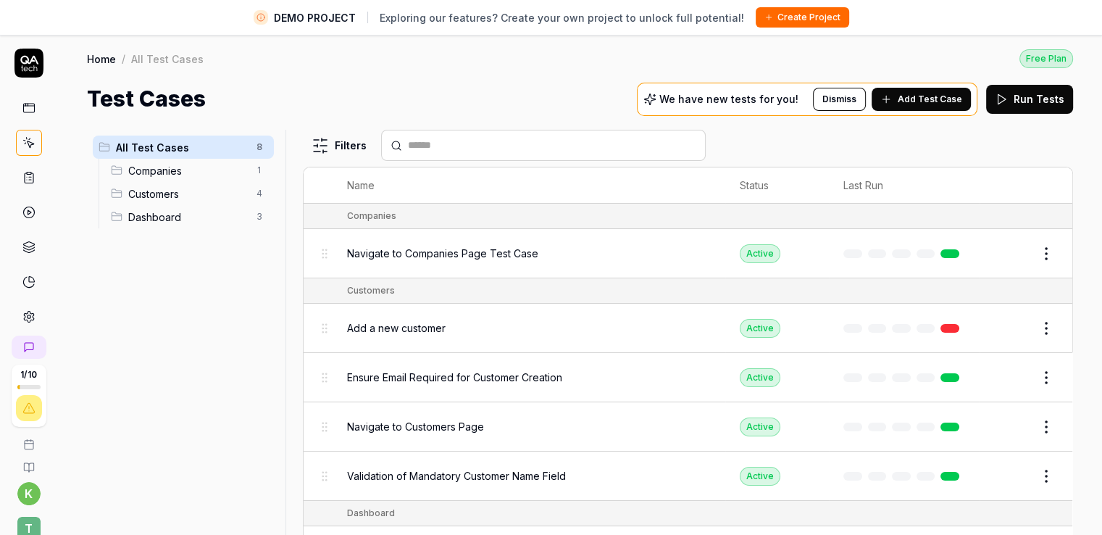
click at [402, 78] on div "Home / All Test Cases Free Plan Home / All Test Cases Free Plan Test Cases We h…" at bounding box center [580, 74] width 1044 height 81
click at [994, 253] on button "Edit" at bounding box center [1011, 253] width 35 height 23
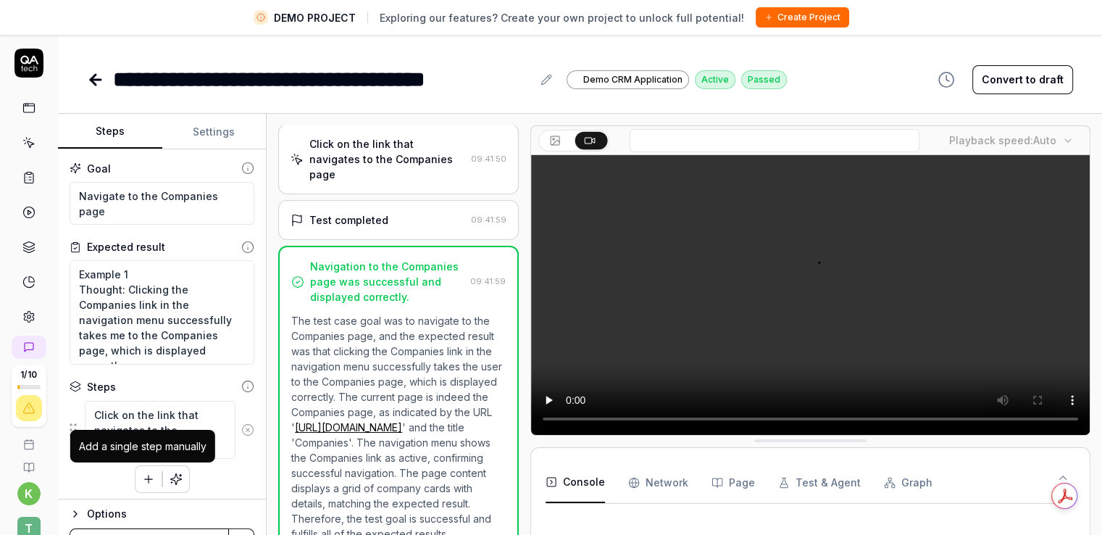
scroll to position [83, 0]
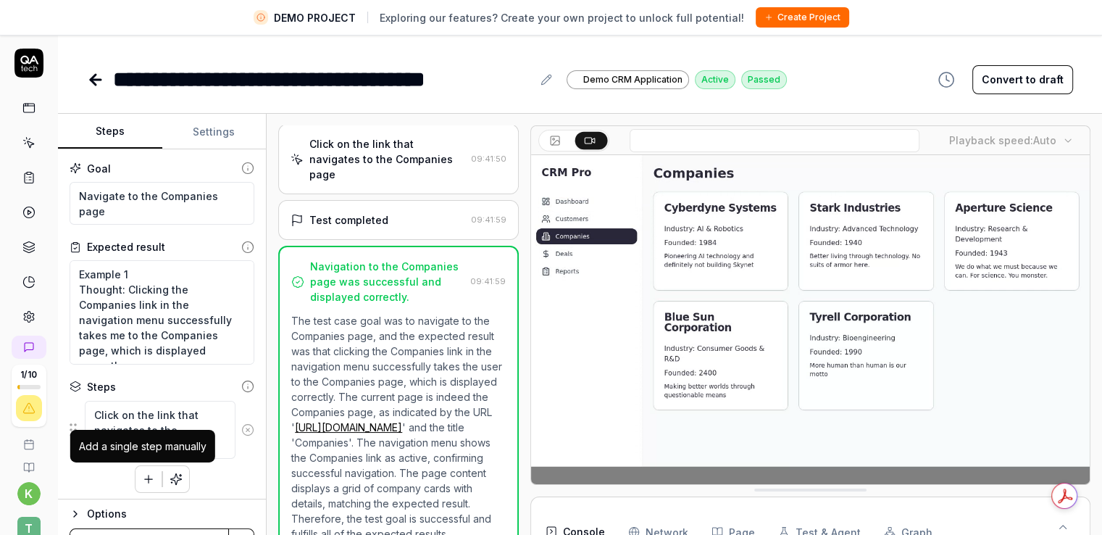
click at [148, 482] on icon "button" at bounding box center [148, 479] width 0 height 8
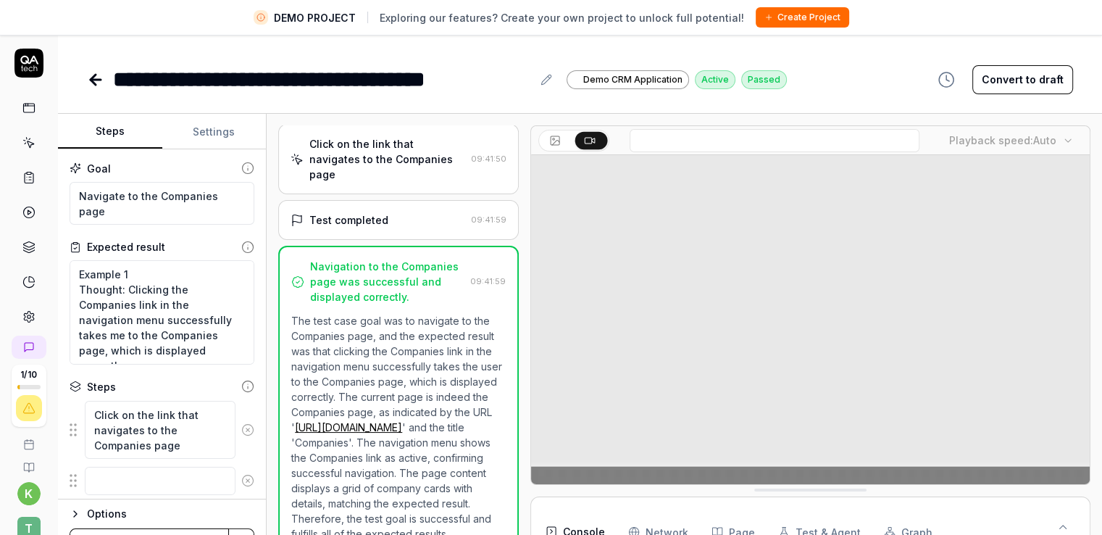
click at [80, 83] on div "**********" at bounding box center [580, 65] width 1044 height 62
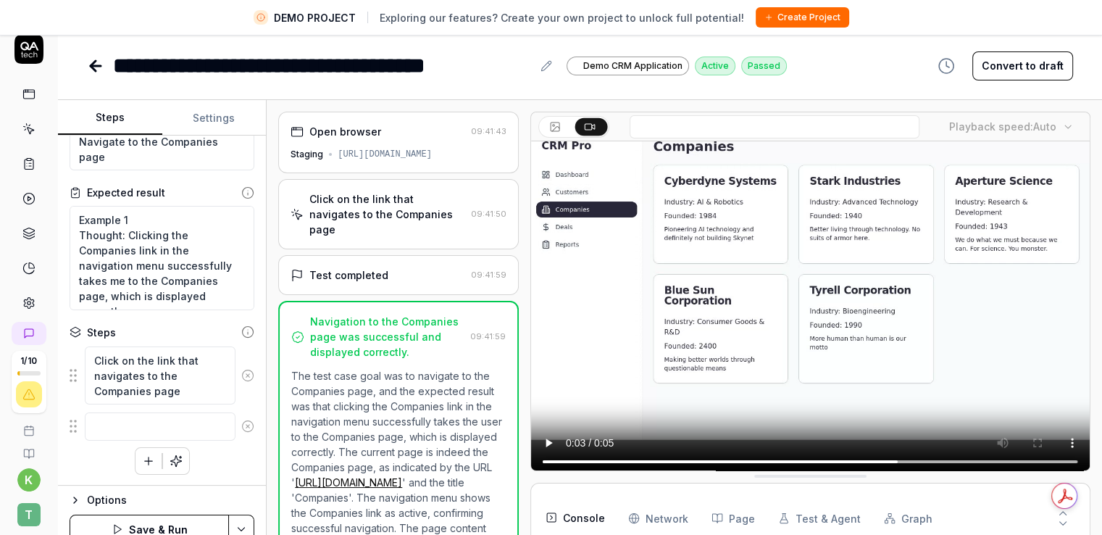
scroll to position [34, 0]
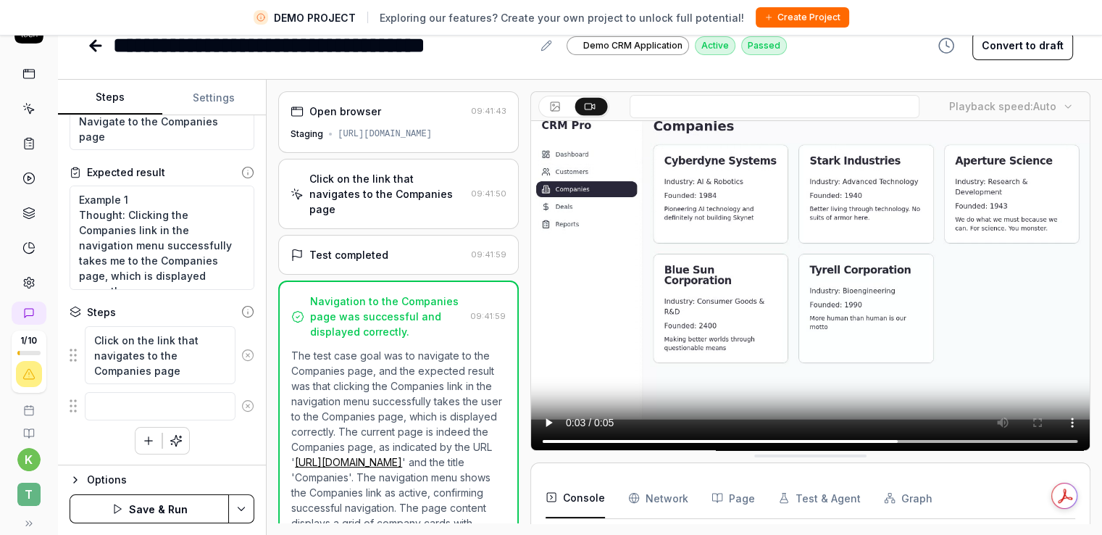
click at [241, 404] on icon at bounding box center [247, 405] width 13 height 13
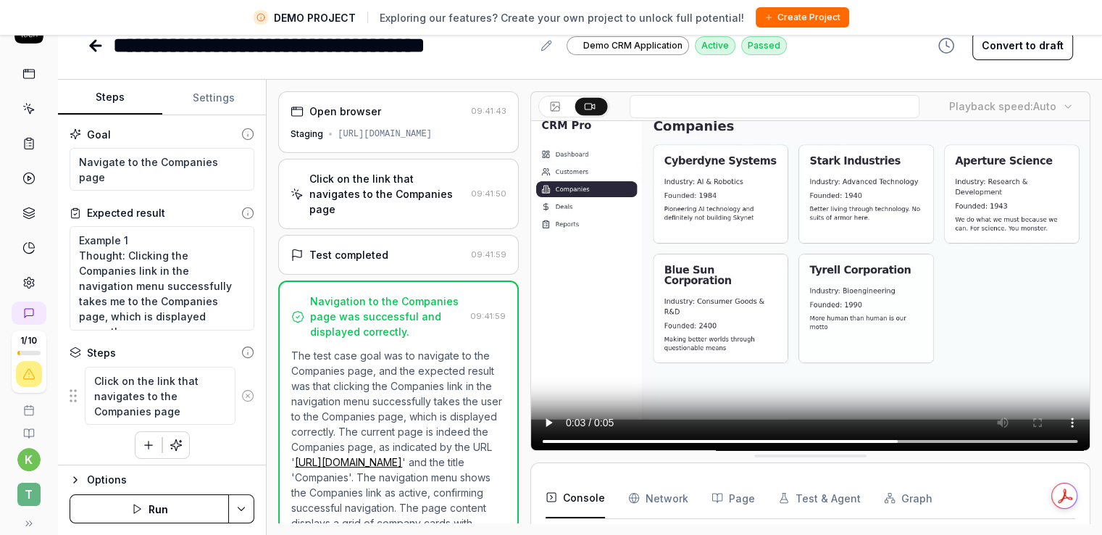
scroll to position [0, 0]
click at [79, 484] on icon "button" at bounding box center [76, 480] width 12 height 12
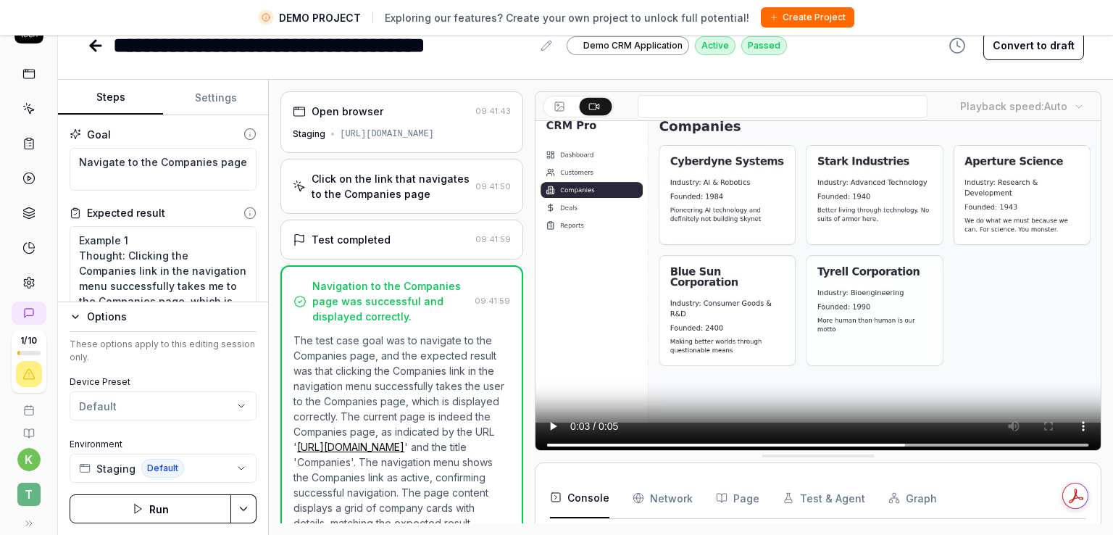
click at [107, 402] on html "**********" at bounding box center [556, 250] width 1113 height 569
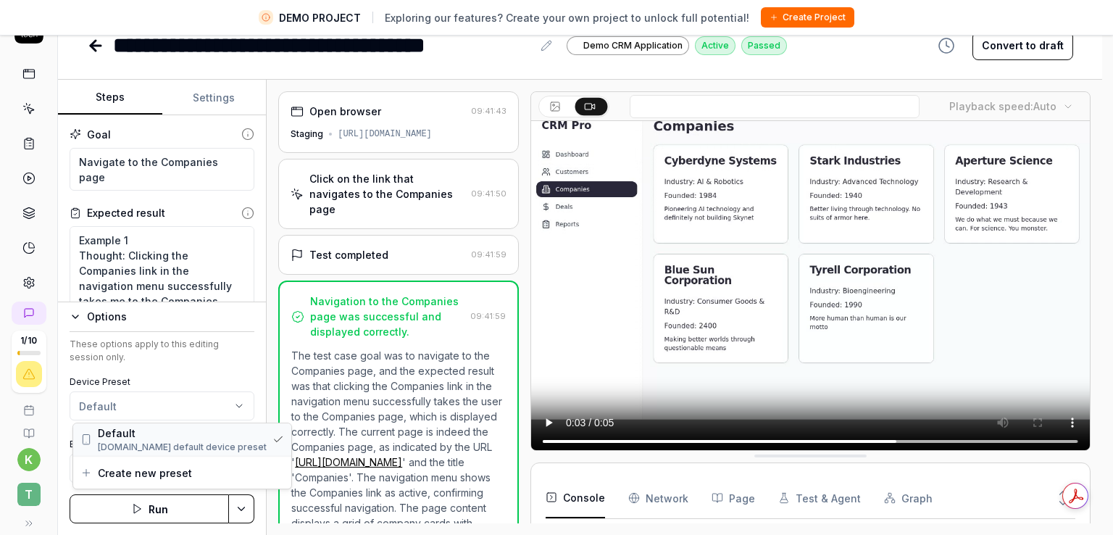
click at [117, 439] on span "Default" at bounding box center [182, 432] width 169 height 15
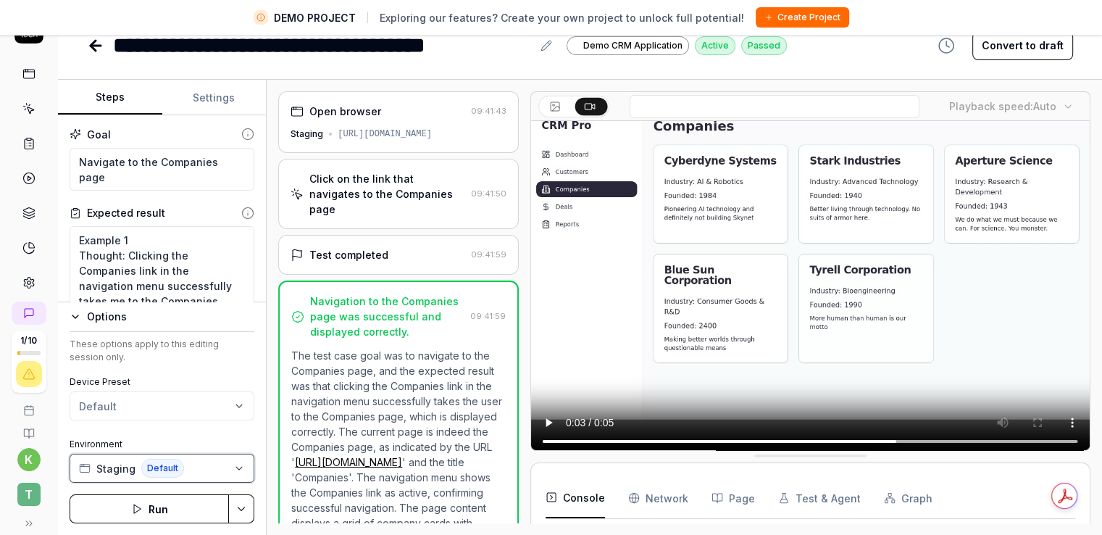
click at [112, 461] on span "Staging" at bounding box center [115, 468] width 39 height 15
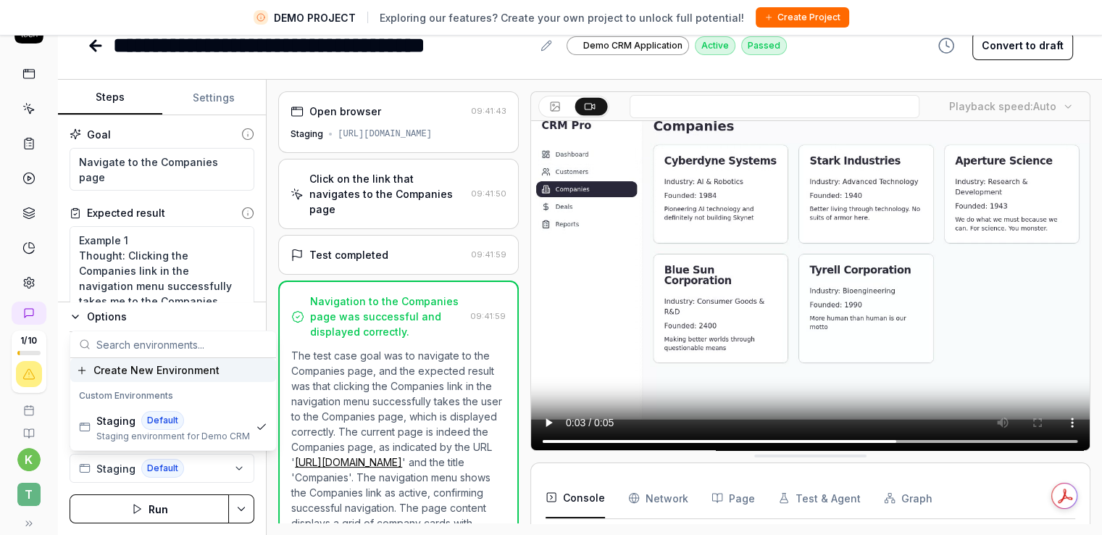
click at [139, 331] on input "text" at bounding box center [181, 344] width 171 height 26
click at [81, 314] on button "Options" at bounding box center [162, 316] width 185 height 17
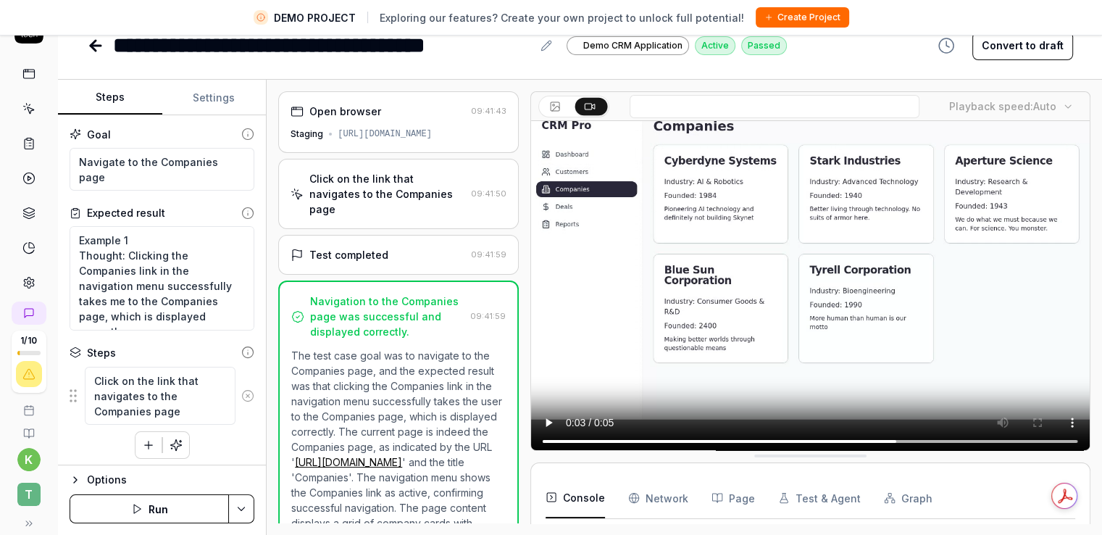
click at [125, 475] on div "Options" at bounding box center [170, 479] width 167 height 17
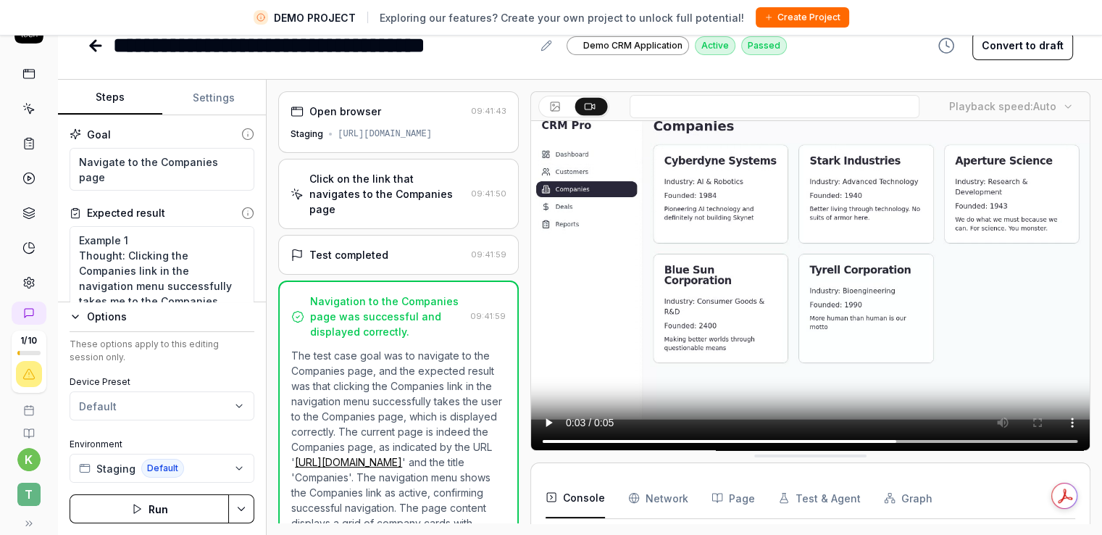
click at [250, 504] on html "**********" at bounding box center [551, 250] width 1102 height 569
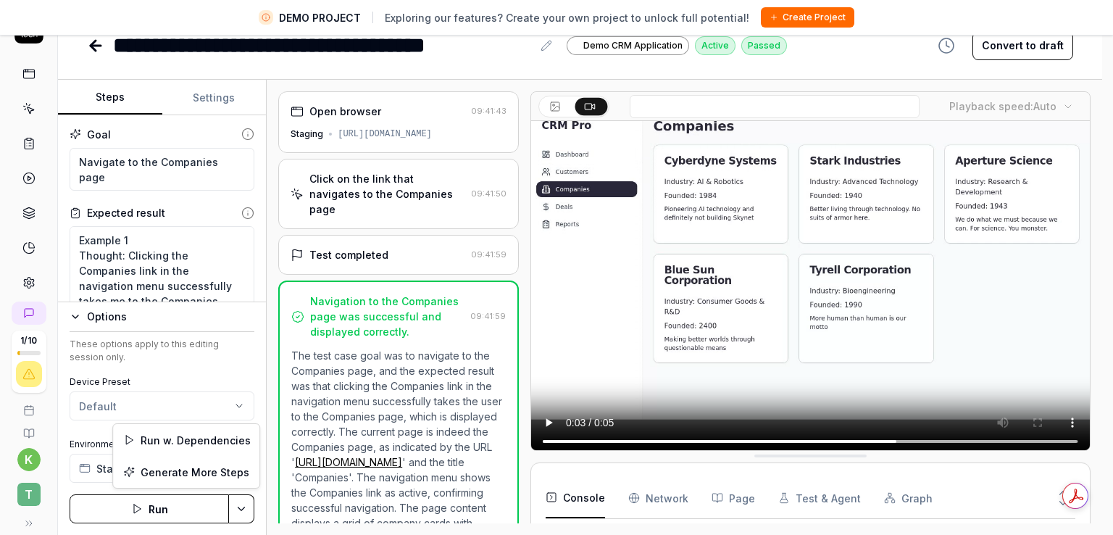
click at [185, 336] on html "**********" at bounding box center [556, 250] width 1113 height 569
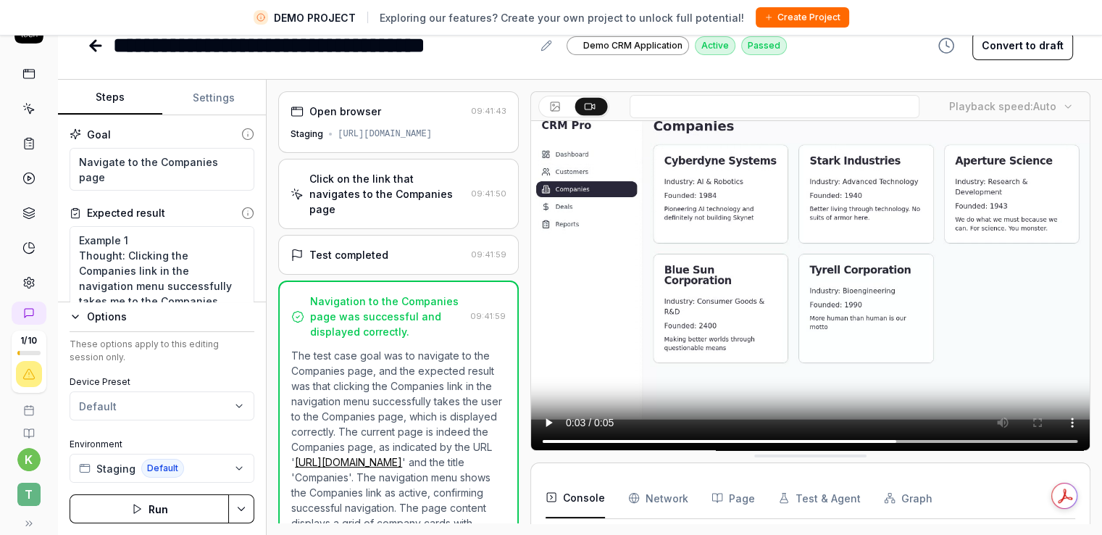
click at [73, 319] on icon "button" at bounding box center [76, 317] width 12 height 12
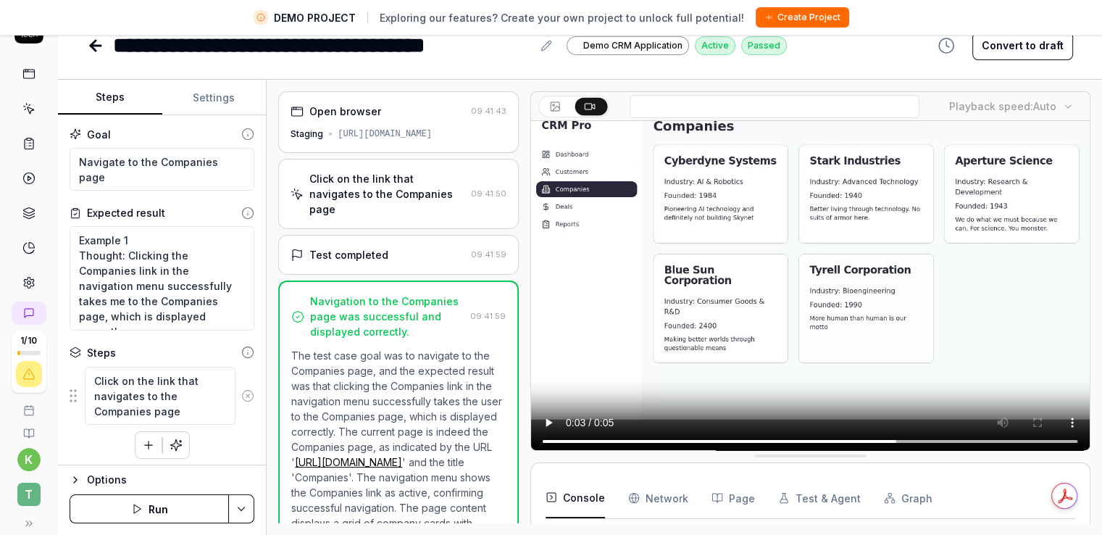
click at [240, 511] on html "**********" at bounding box center [551, 250] width 1102 height 569
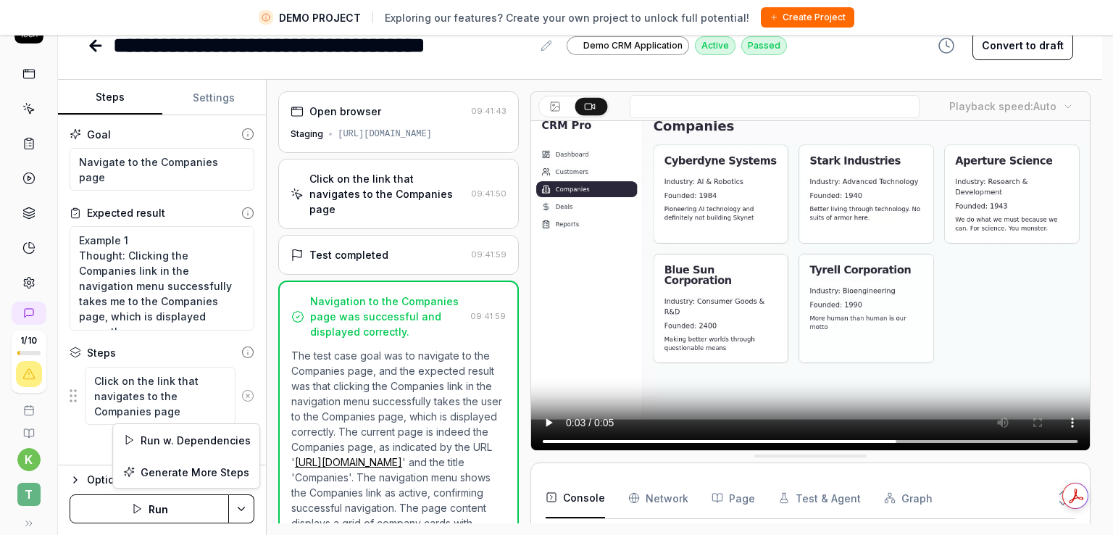
click at [240, 511] on html "**********" at bounding box center [556, 250] width 1113 height 569
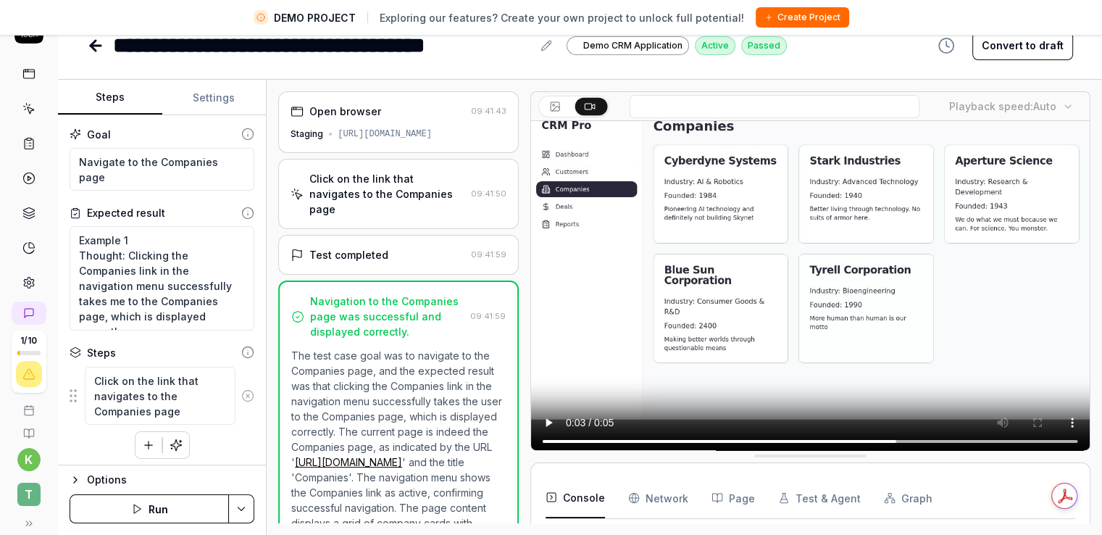
click at [244, 508] on html "**********" at bounding box center [551, 250] width 1102 height 569
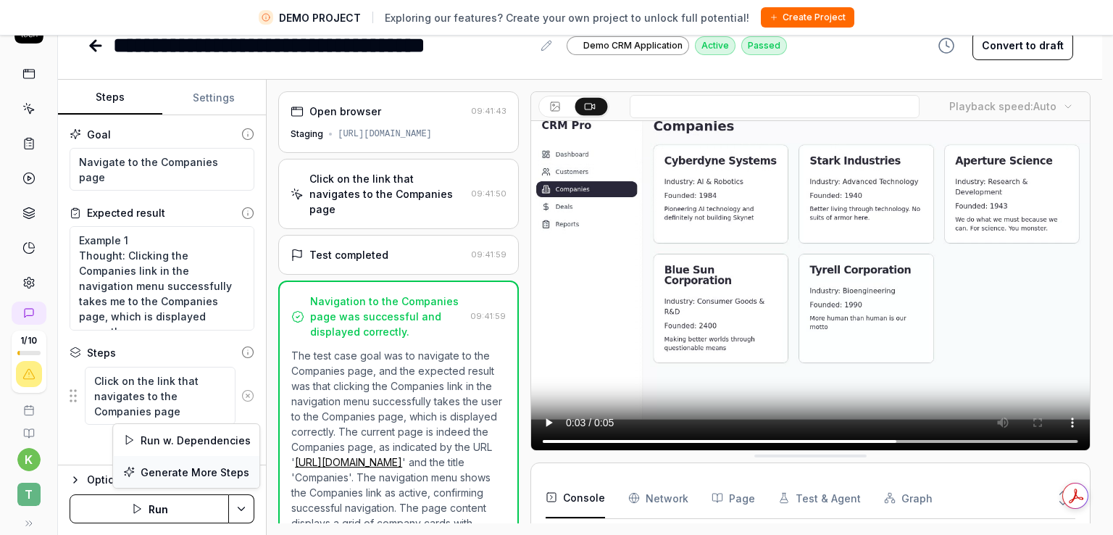
click at [166, 473] on div "Generate More Steps" at bounding box center [186, 472] width 146 height 32
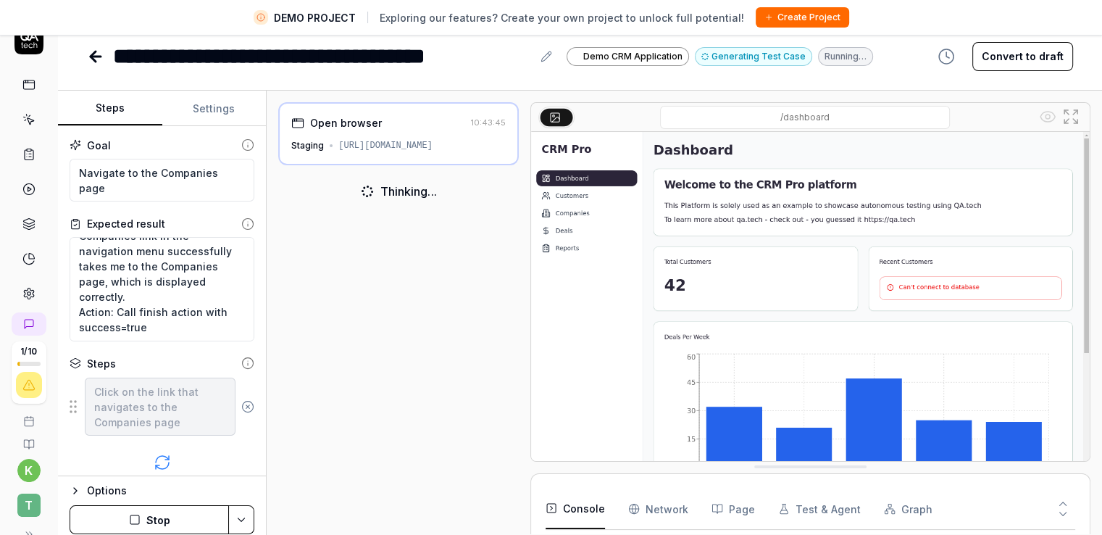
scroll to position [34, 0]
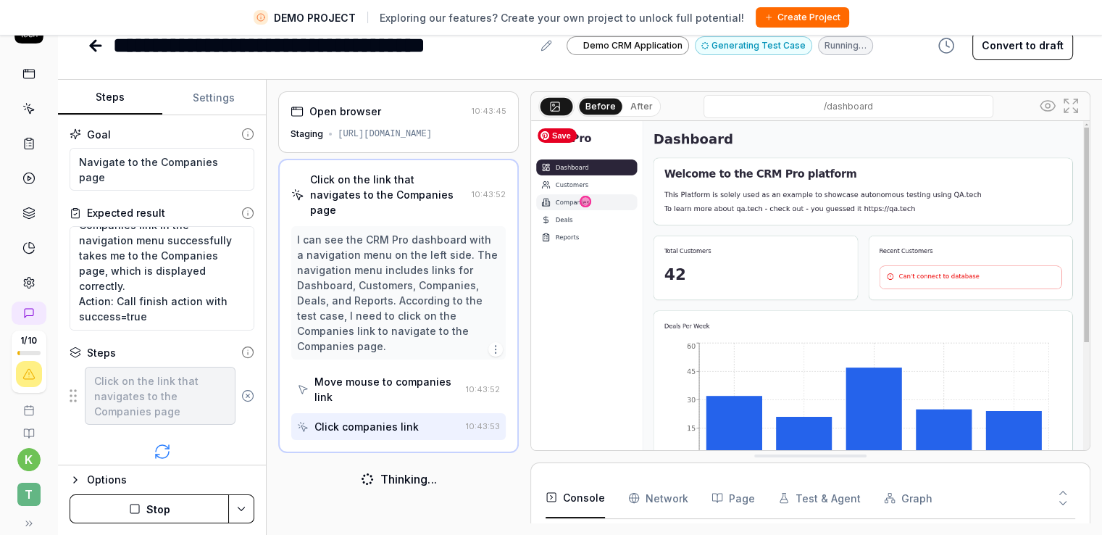
click at [620, 317] on img at bounding box center [810, 295] width 558 height 349
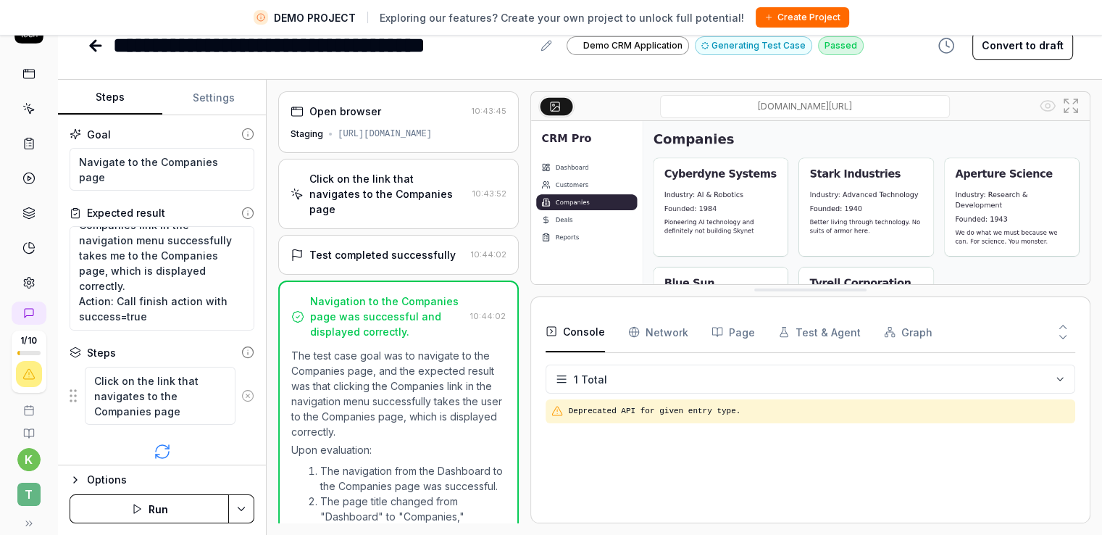
drag, startPoint x: 657, startPoint y: 448, endPoint x: 669, endPoint y: 282, distance: 166.3
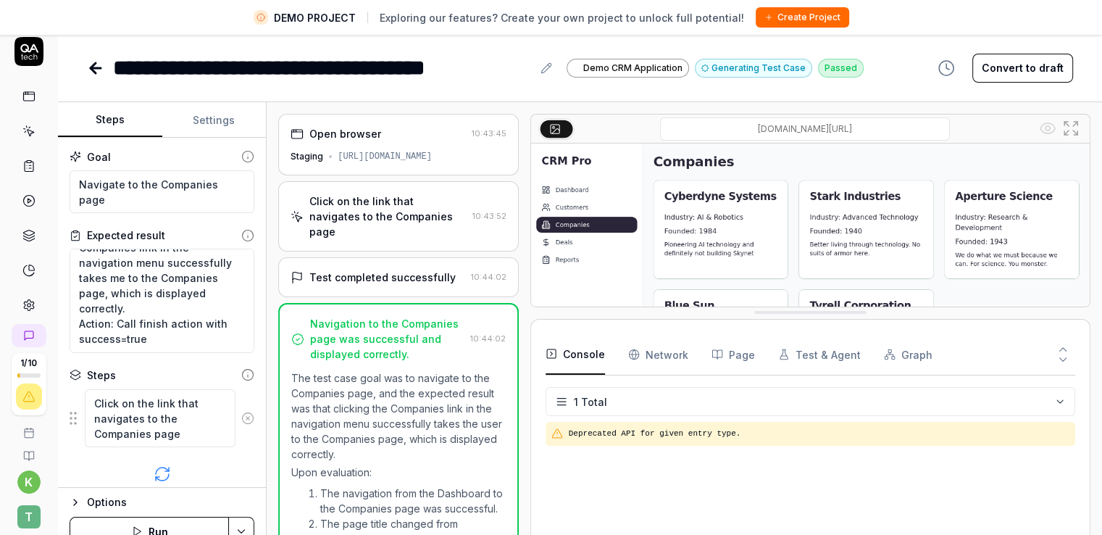
scroll to position [0, 0]
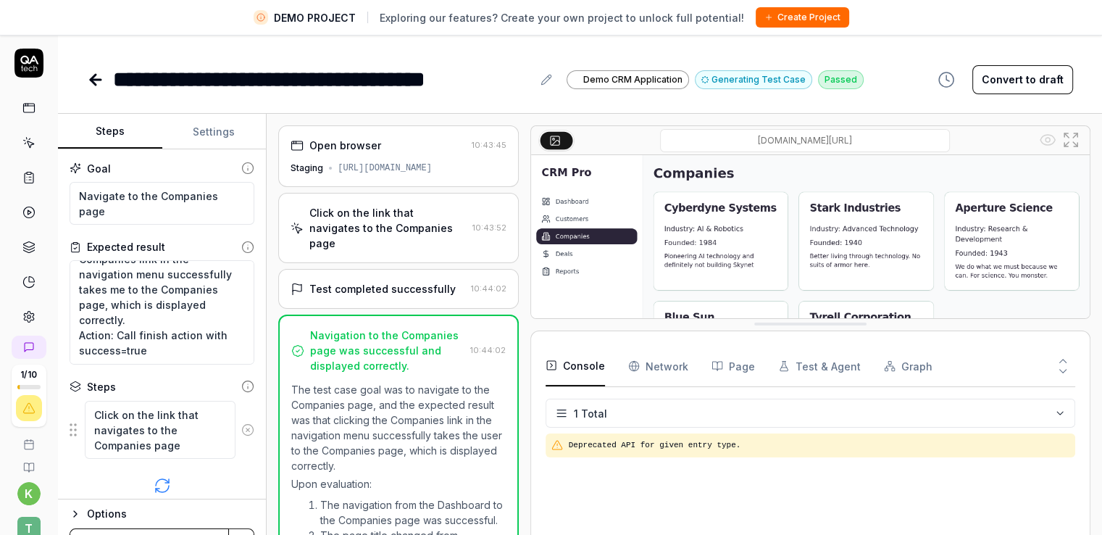
click at [1005, 409] on html "**********" at bounding box center [551, 284] width 1102 height 569
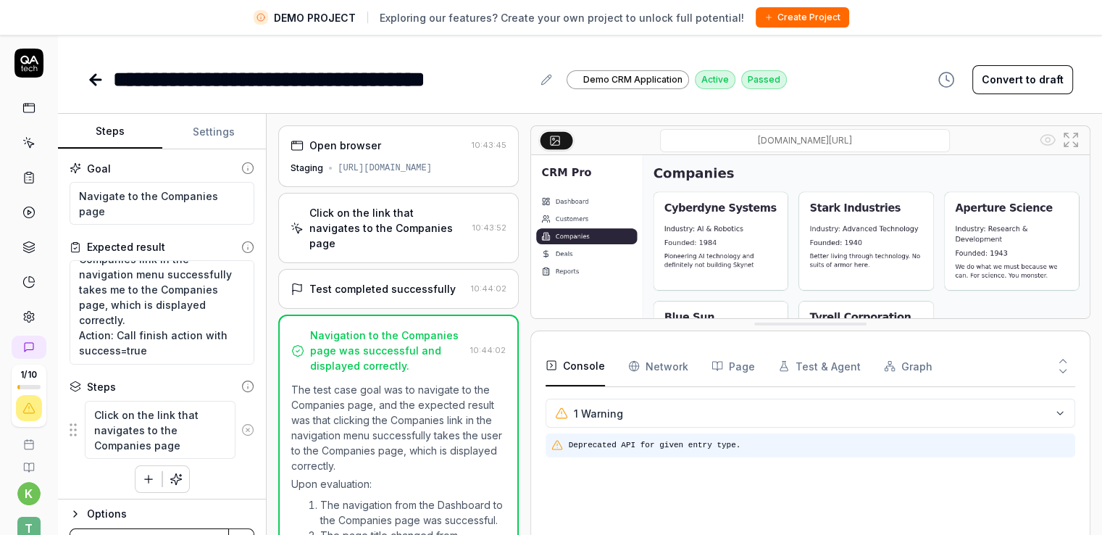
click at [707, 456] on div "Deprecated API for given entry type." at bounding box center [810, 445] width 530 height 24
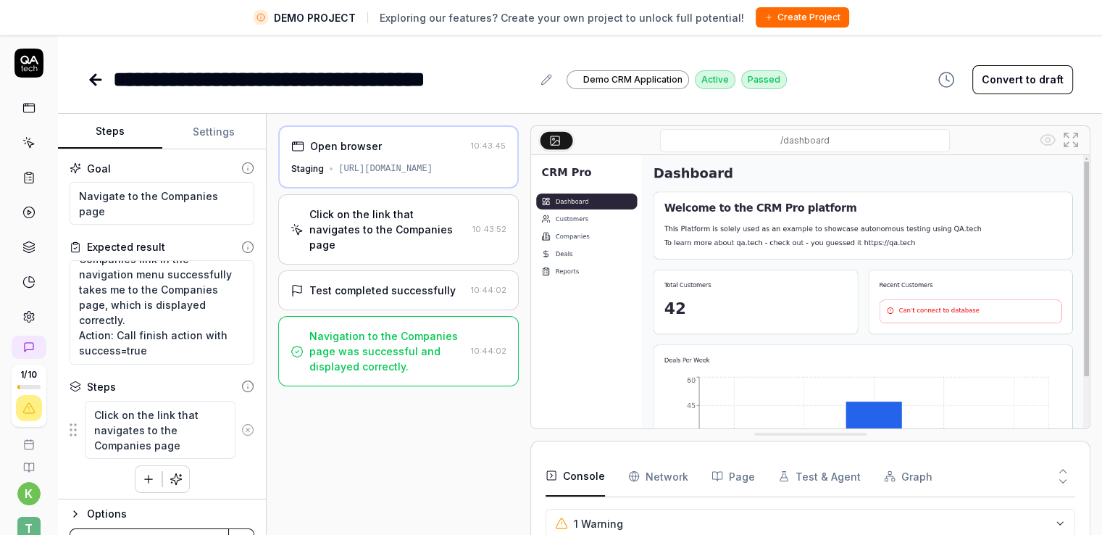
drag, startPoint x: 682, startPoint y: 320, endPoint x: 674, endPoint y: 447, distance: 127.0
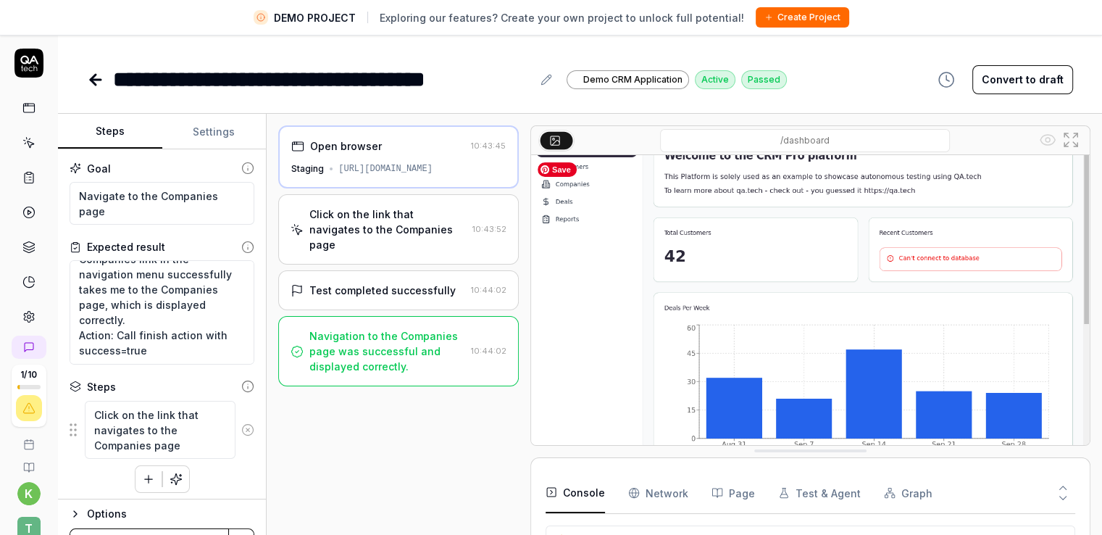
click at [701, 322] on img at bounding box center [810, 277] width 558 height 349
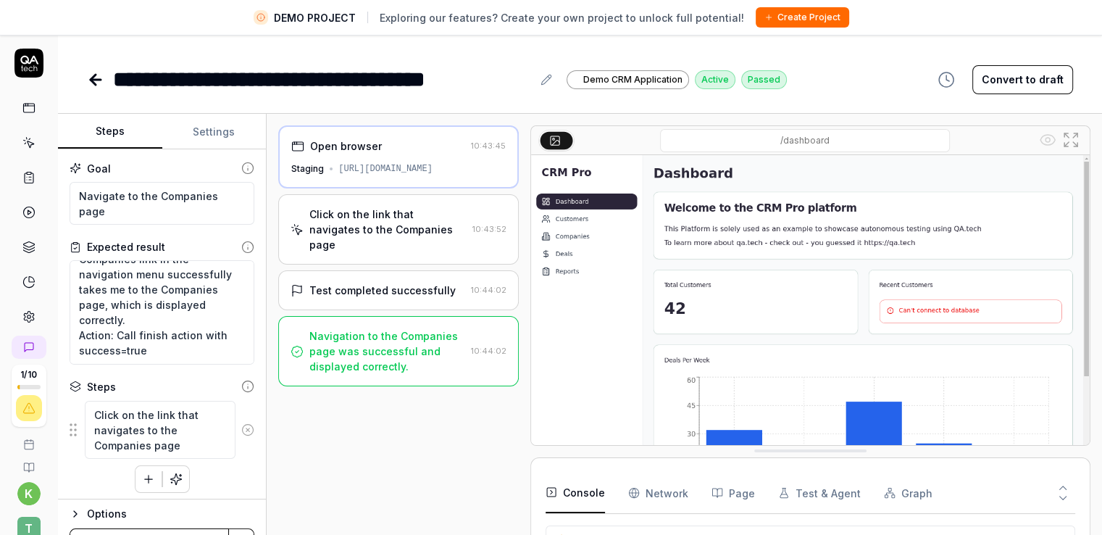
click at [562, 146] on button at bounding box center [556, 139] width 33 height 17
click at [562, 140] on button at bounding box center [556, 139] width 33 height 17
drag, startPoint x: 562, startPoint y: 140, endPoint x: 706, endPoint y: 189, distance: 152.3
click at [706, 189] on div "/dashboard" at bounding box center [810, 285] width 560 height 320
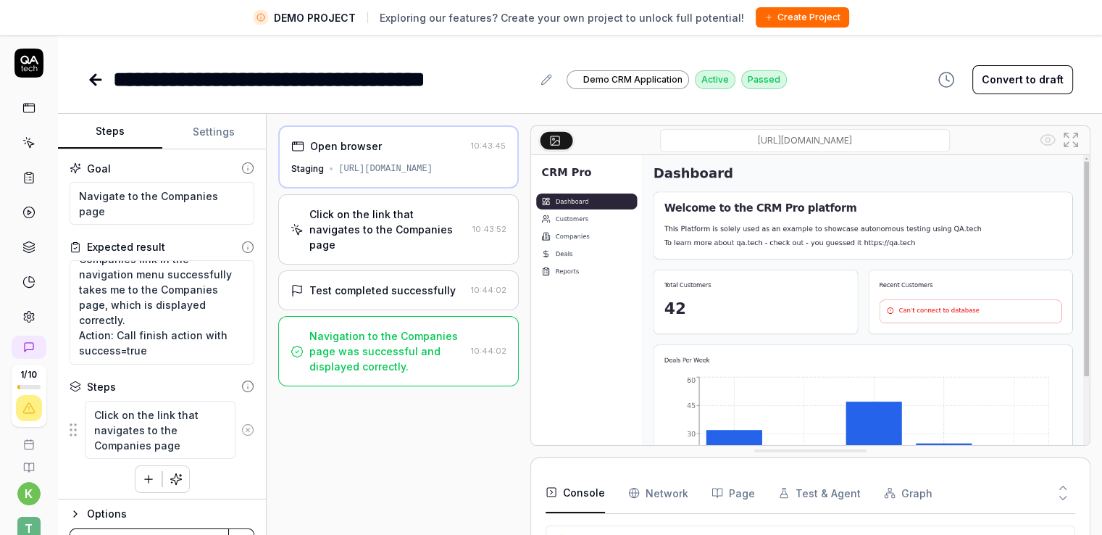
click at [765, 138] on input "/dashboard" at bounding box center [805, 140] width 290 height 23
click at [985, 130] on div "/dashboard" at bounding box center [804, 140] width 461 height 23
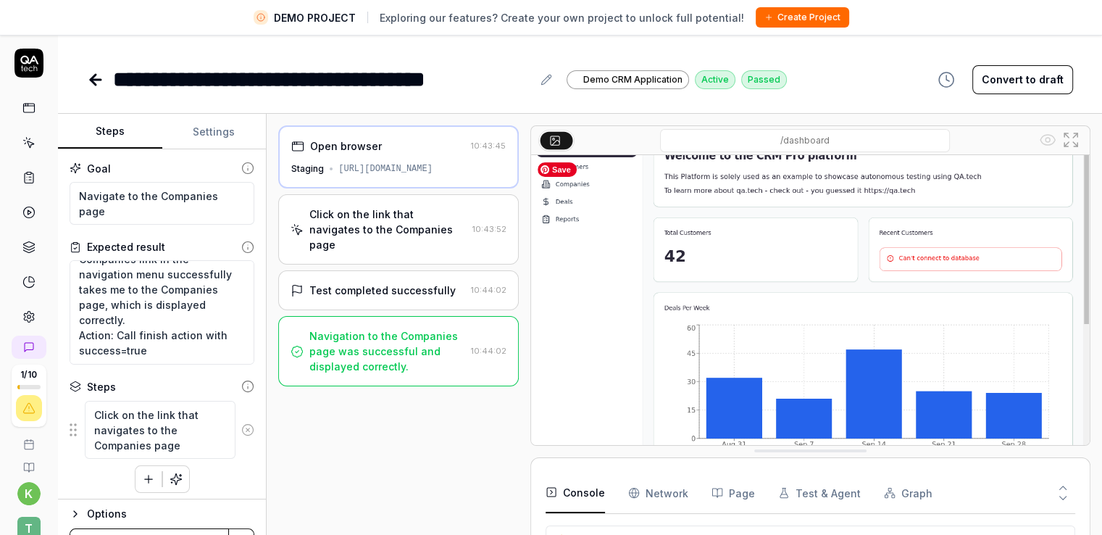
scroll to position [34, 0]
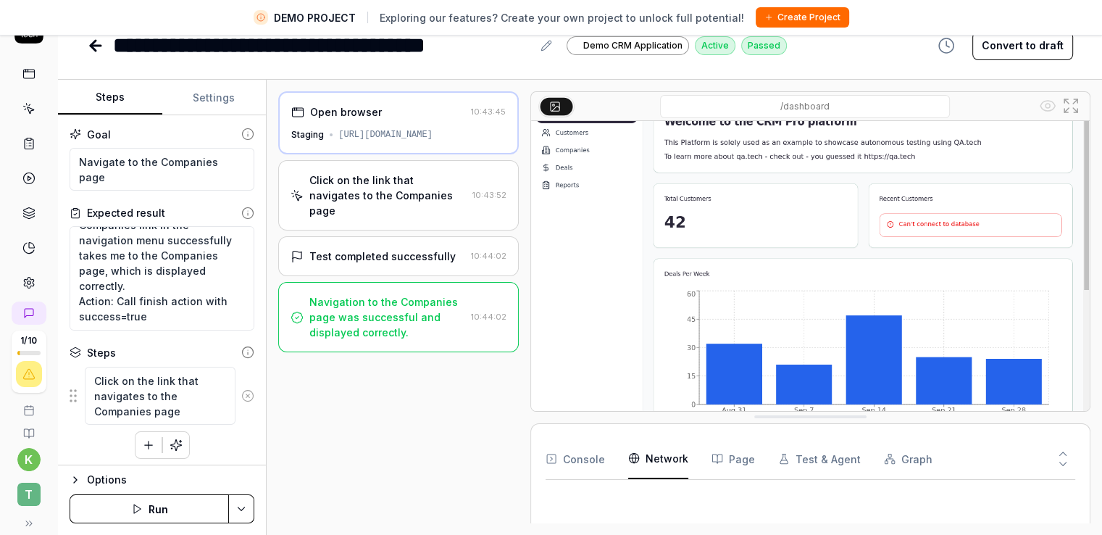
click at [679, 450] on Requests "Network" at bounding box center [658, 458] width 60 height 41
click at [595, 463] on button "Console" at bounding box center [574, 458] width 59 height 41
click at [826, 501] on html "**********" at bounding box center [551, 250] width 1102 height 569
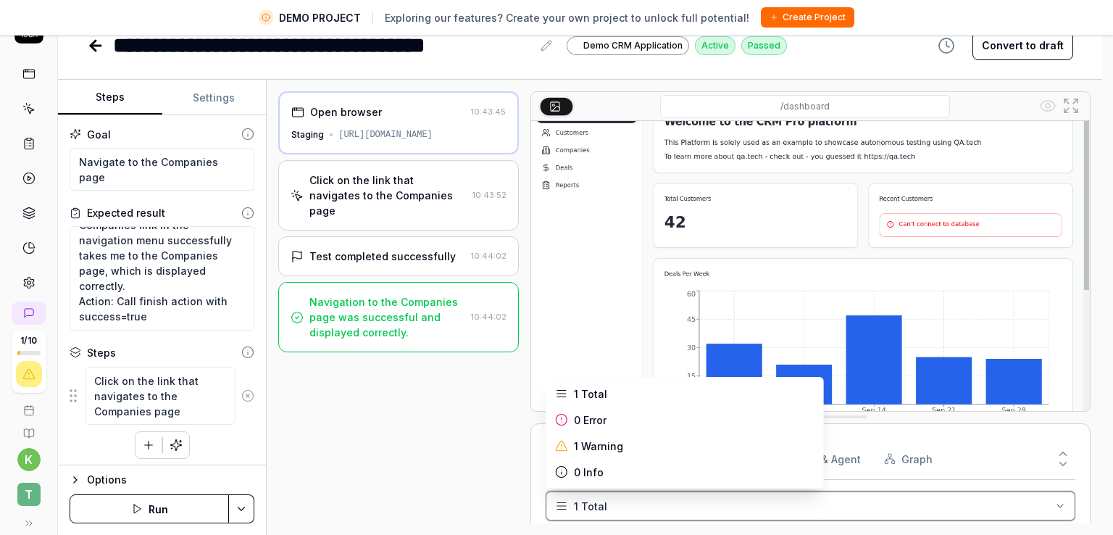
click at [949, 434] on html "**********" at bounding box center [556, 250] width 1113 height 569
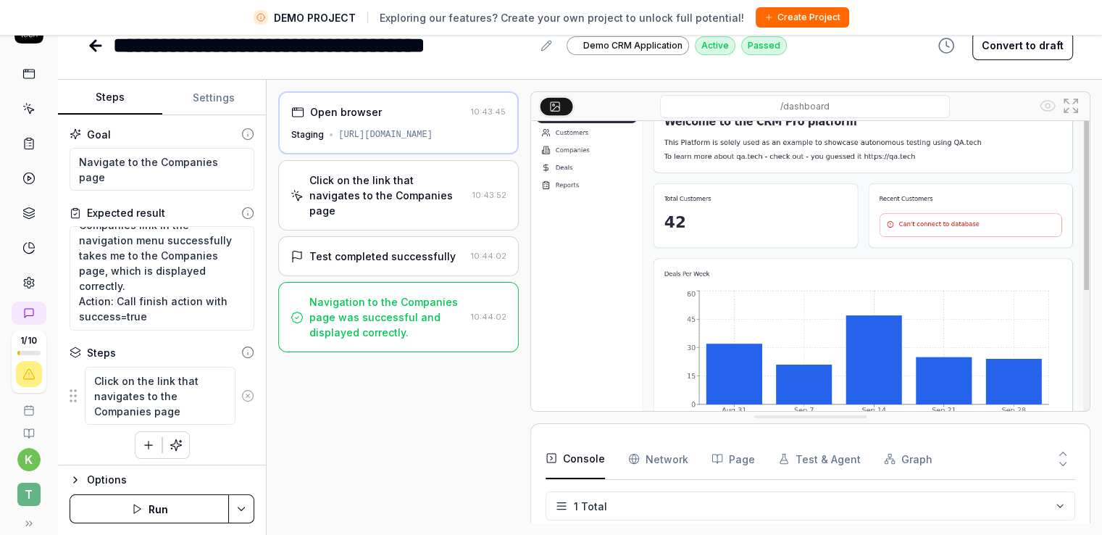
click at [537, 498] on div "Console Network Page Test & Agent Graph 1 Total Deprecated API for given entry …" at bounding box center [810, 531] width 560 height 217
click at [563, 508] on html "**********" at bounding box center [551, 250] width 1102 height 569
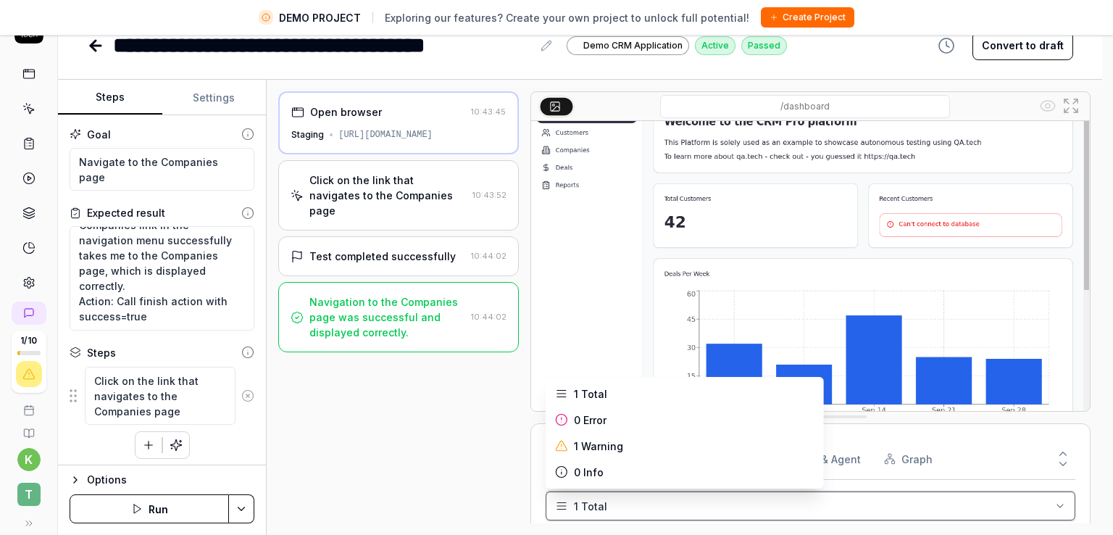
click at [563, 506] on html "**********" at bounding box center [556, 250] width 1113 height 569
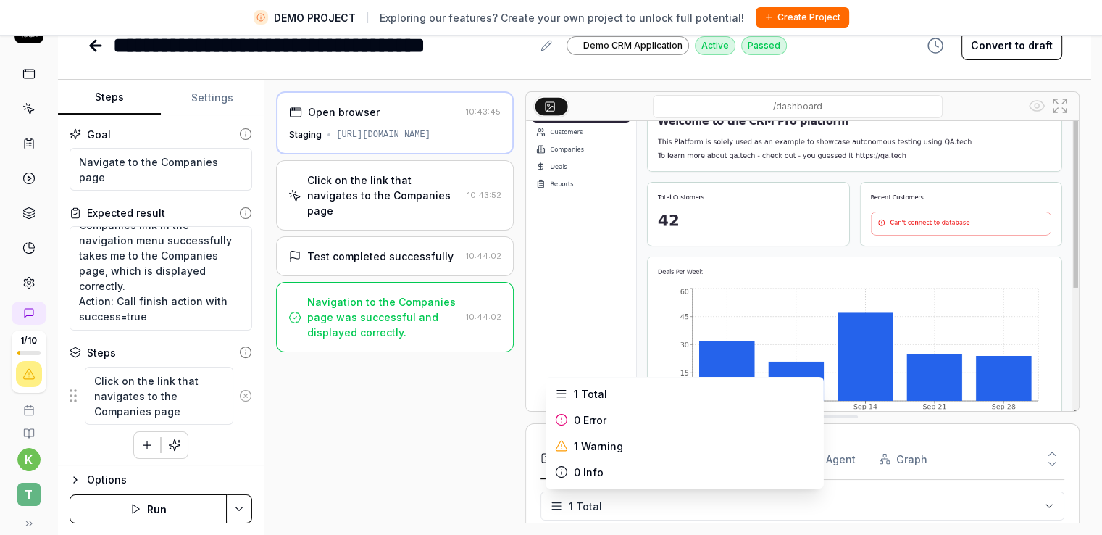
click at [563, 506] on html "**********" at bounding box center [551, 250] width 1102 height 569
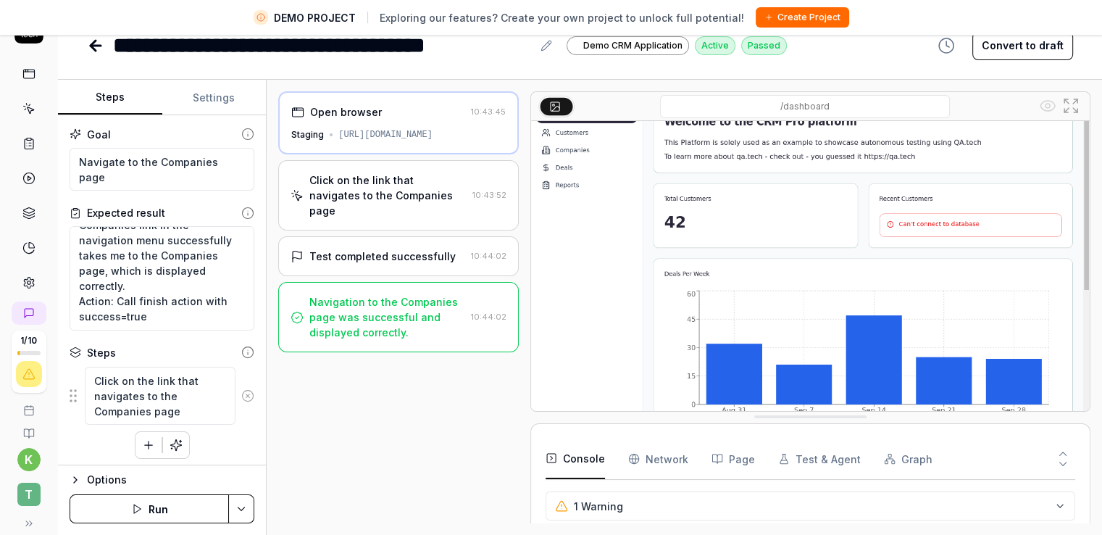
click at [1060, 503] on html "**********" at bounding box center [551, 250] width 1102 height 569
click at [1016, 450] on div at bounding box center [1015, 458] width 120 height 41
click at [362, 453] on div "Open browser 10:43:45 Staging [URL][DOMAIN_NAME] Click on the link that navigat…" at bounding box center [398, 307] width 240 height 432
click at [361, 294] on div "Navigation to the Companies page was successful and displayed correctly." at bounding box center [386, 317] width 155 height 46
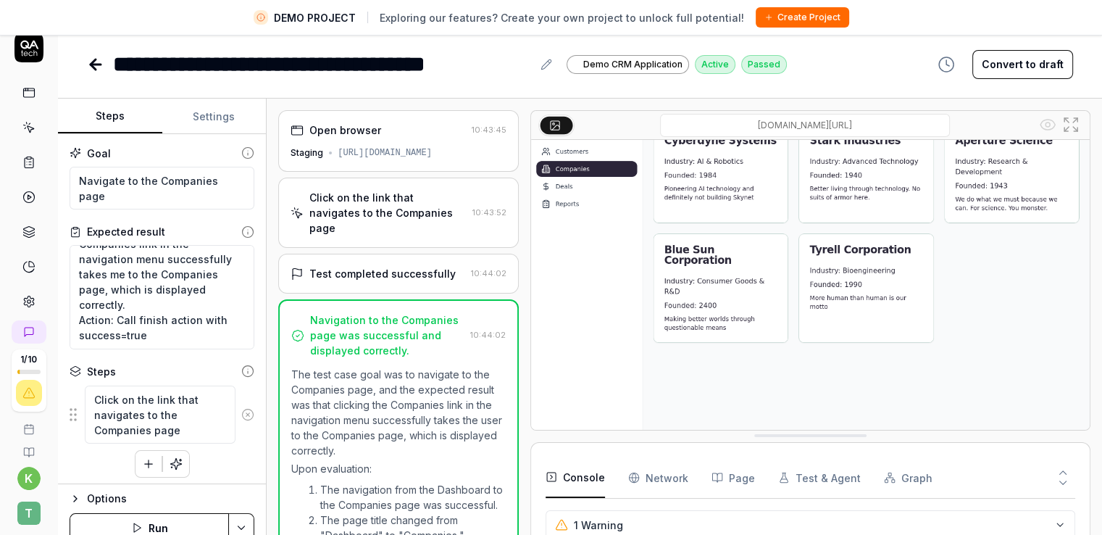
scroll to position [0, 0]
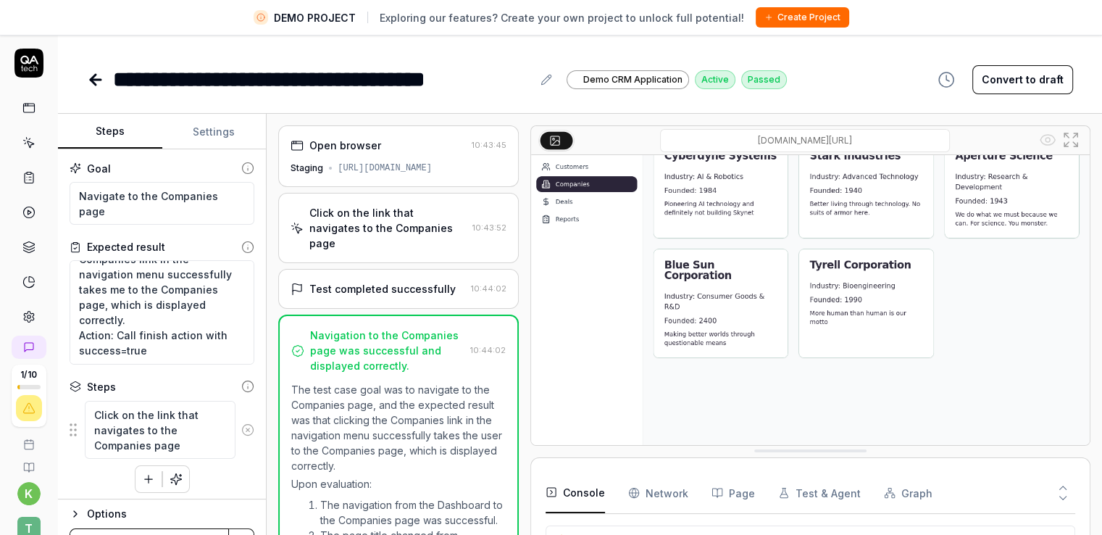
click at [329, 281] on div "Test completed successfully" at bounding box center [382, 288] width 146 height 15
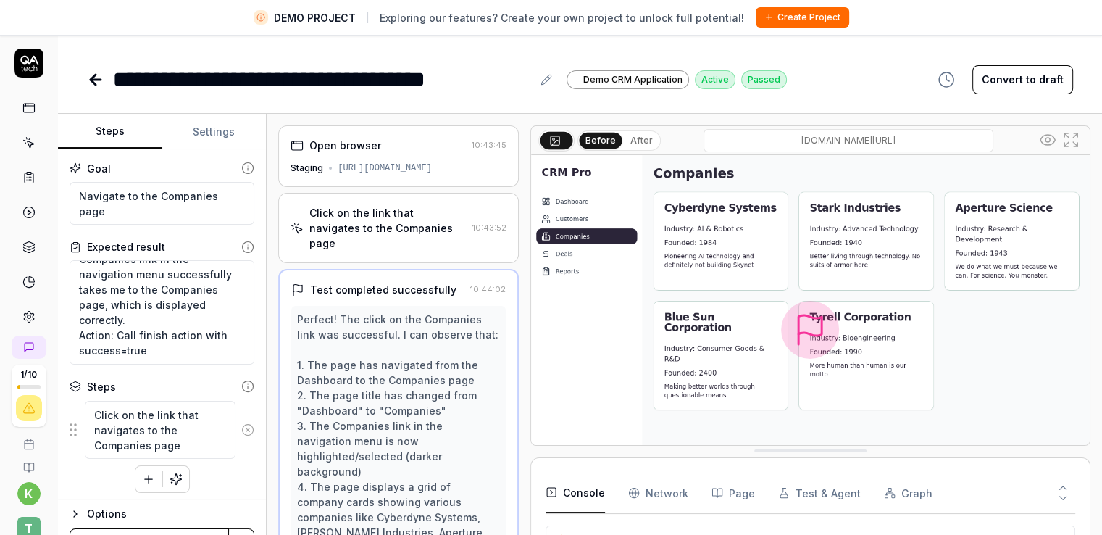
click at [362, 219] on div "Click on the link that navigates to the Companies page" at bounding box center [387, 228] width 156 height 46
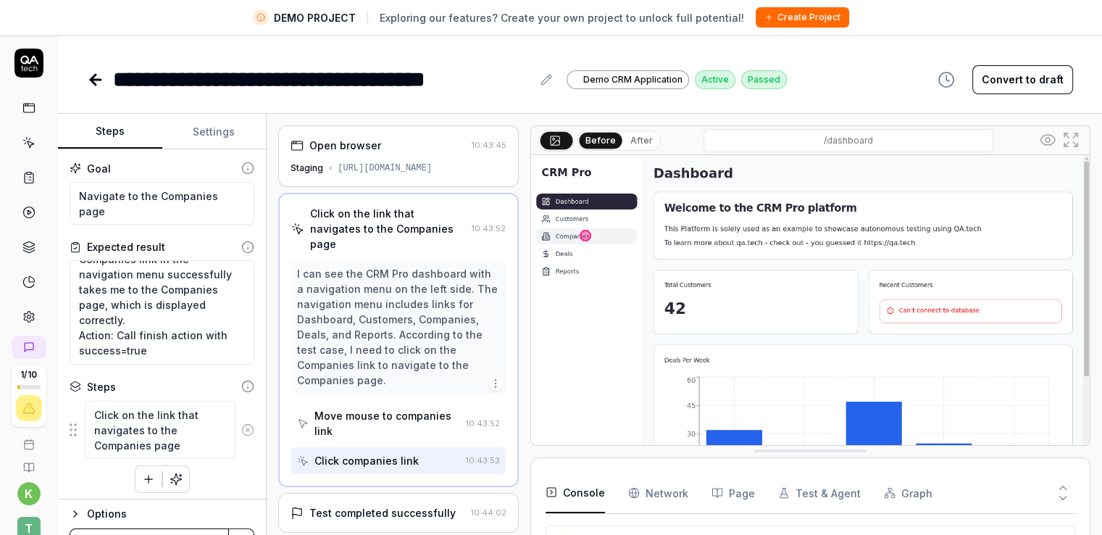
click at [365, 167] on div "[URL][DOMAIN_NAME]" at bounding box center [385, 168] width 94 height 13
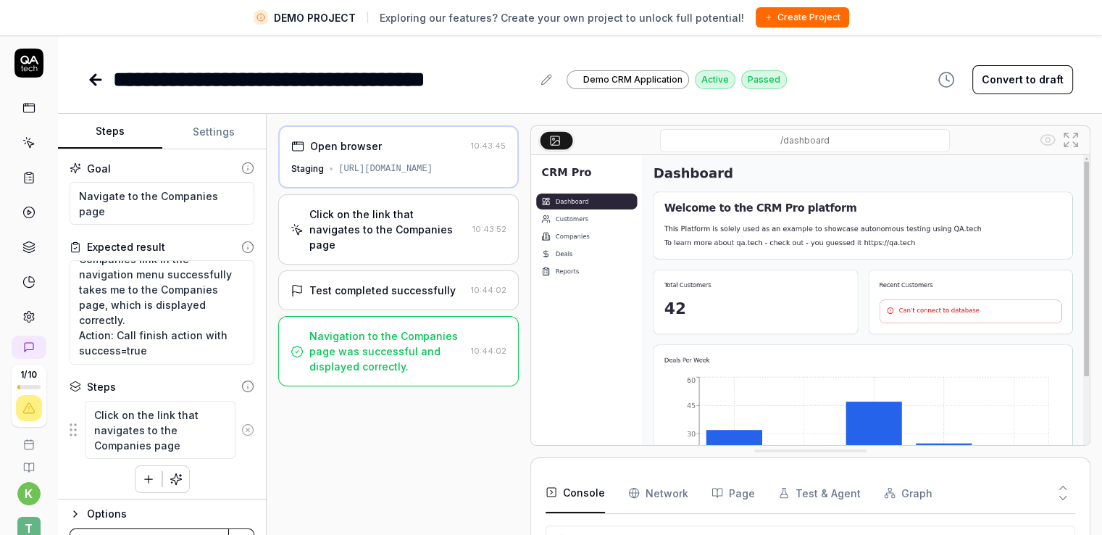
click at [381, 219] on div "Click on the link that navigates to the Companies page" at bounding box center [387, 229] width 156 height 46
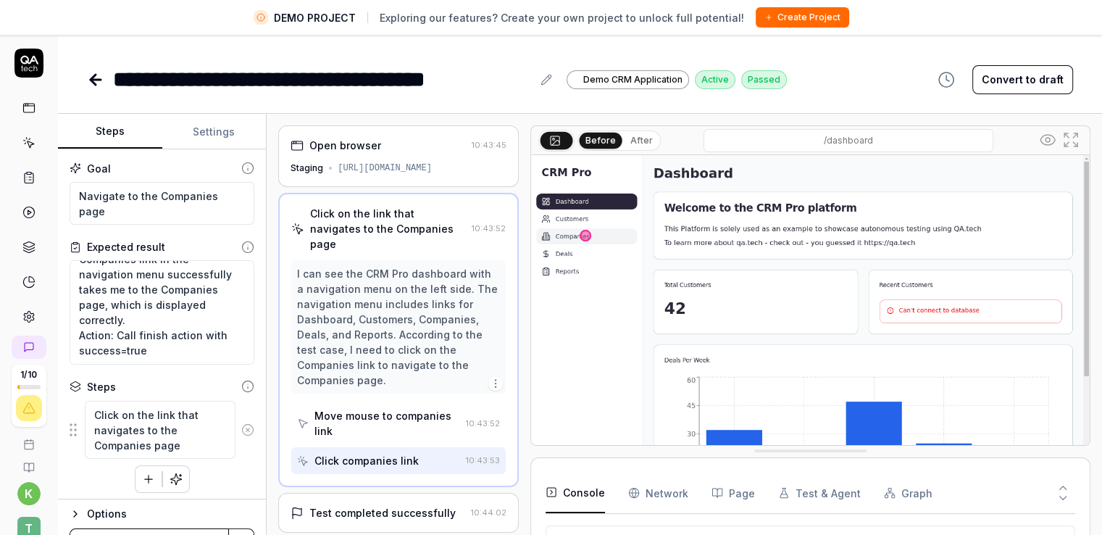
click at [391, 146] on div "Open browser" at bounding box center [377, 145] width 175 height 15
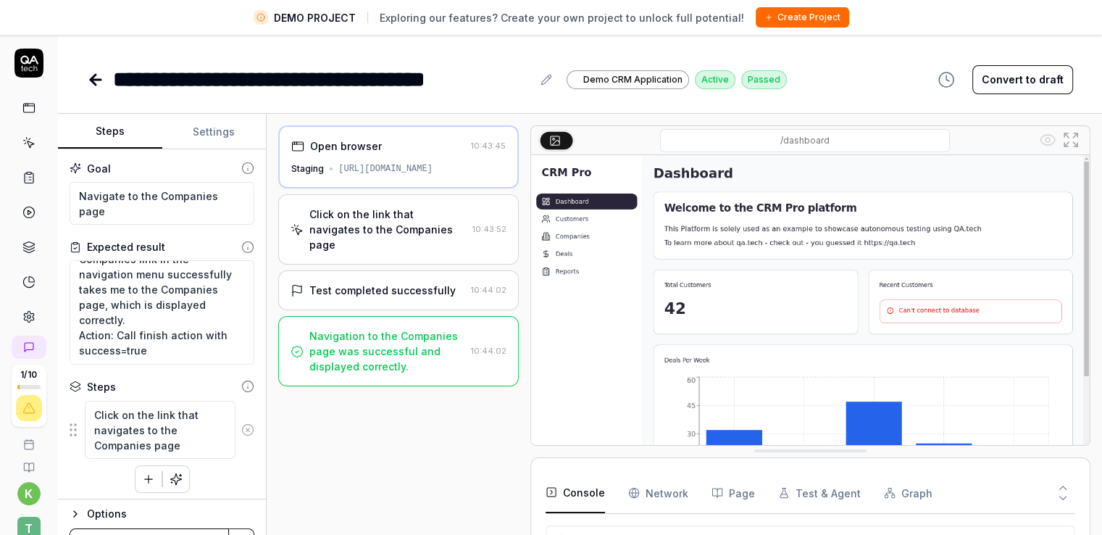
click at [393, 218] on div "Click on the link that navigates to the Companies page" at bounding box center [387, 229] width 156 height 46
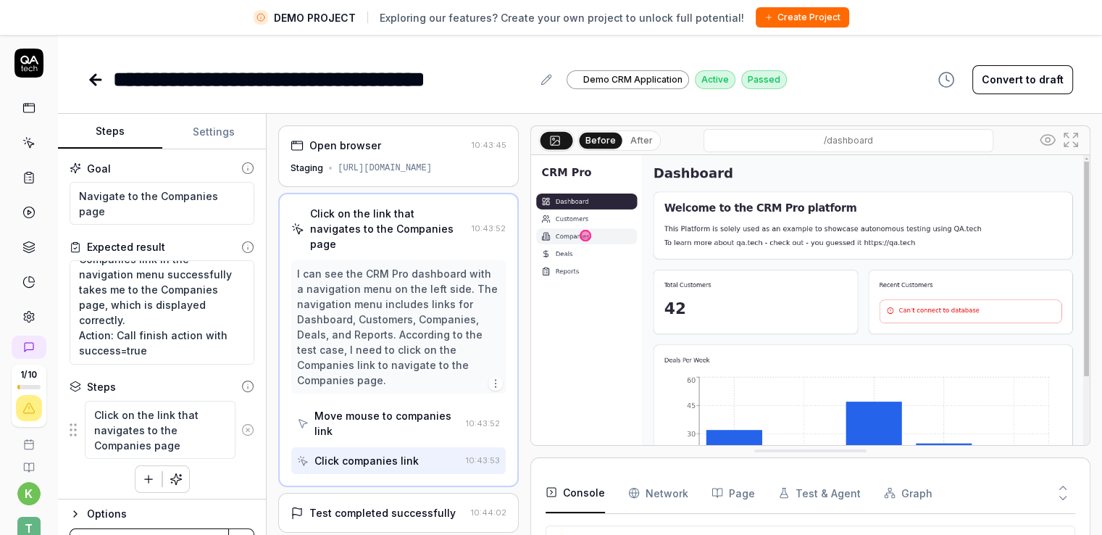
click at [382, 174] on div "[URL][DOMAIN_NAME]" at bounding box center [385, 168] width 94 height 13
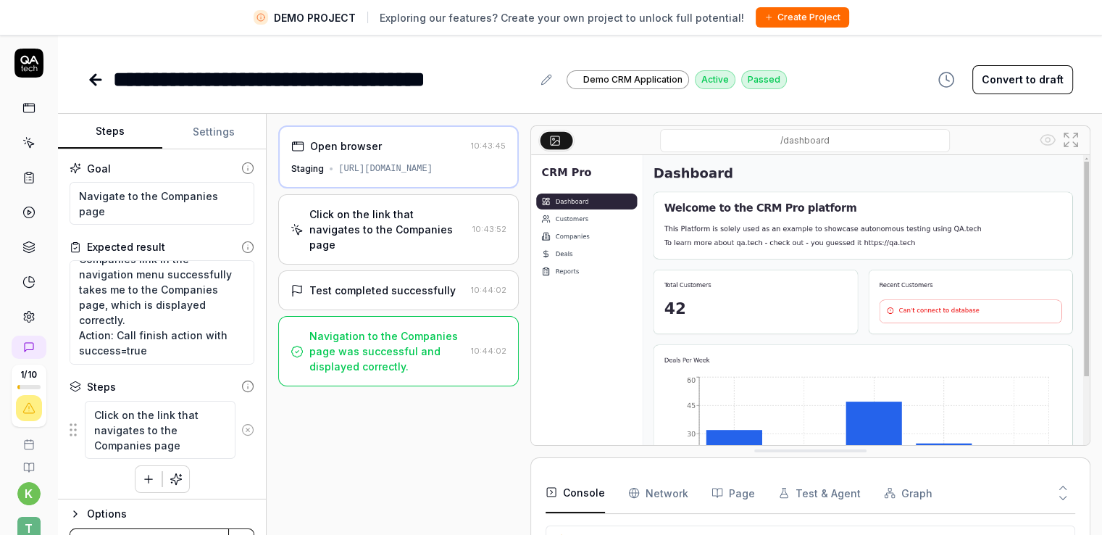
click at [394, 339] on div "Navigation to the Companies page was successful and displayed correctly." at bounding box center [386, 351] width 155 height 46
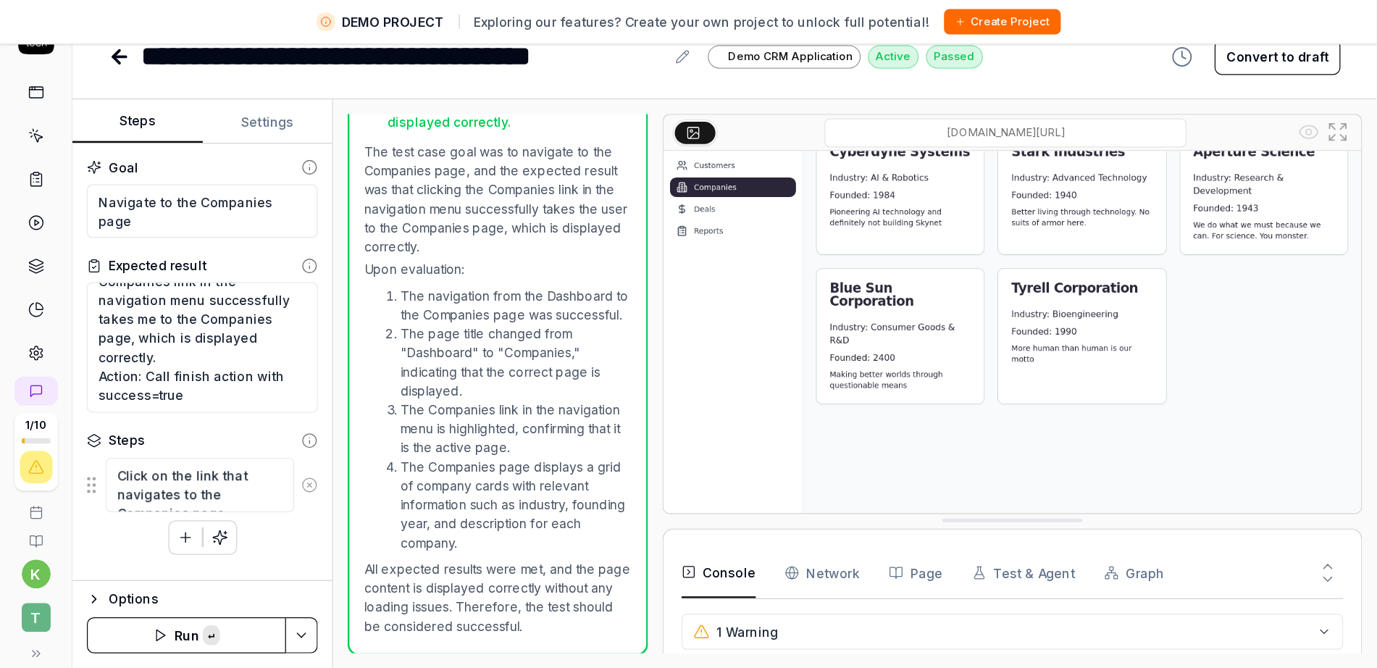
scroll to position [52, 0]
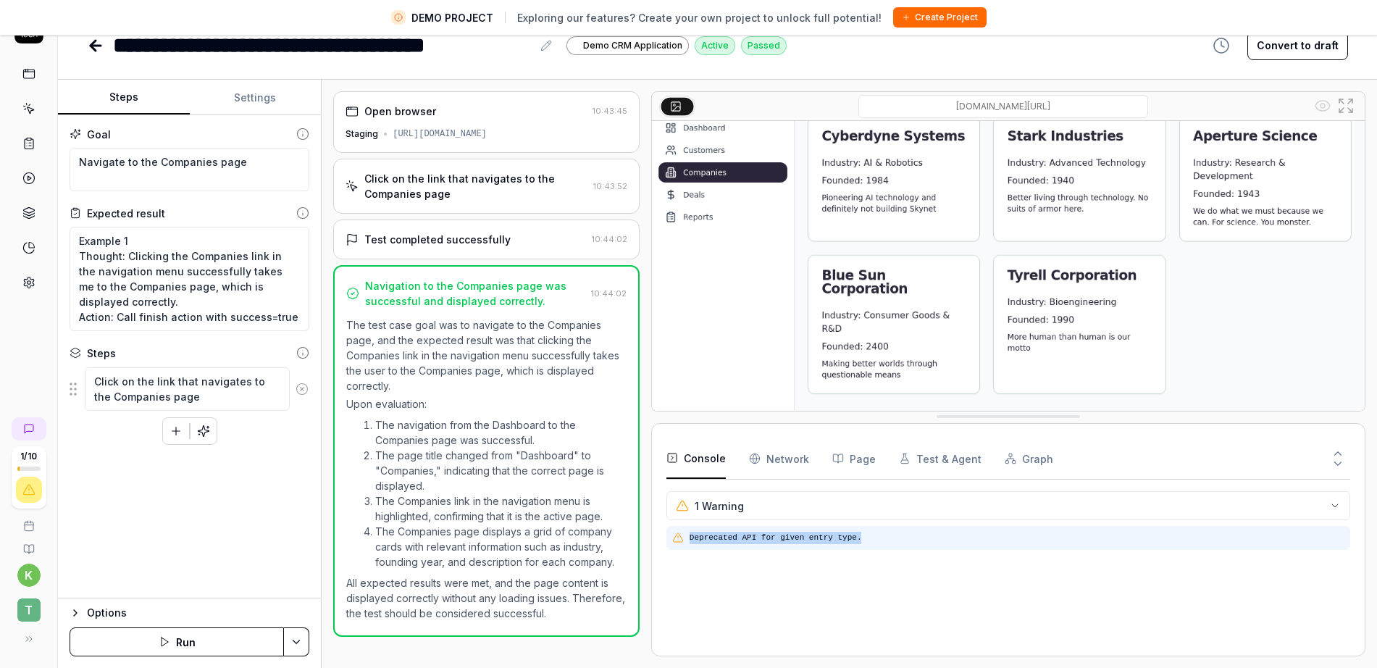
drag, startPoint x: 848, startPoint y: 537, endPoint x: 687, endPoint y: 553, distance: 161.6
click at [687, 534] on div "Deprecated API for given entry type." at bounding box center [1008, 583] width 684 height 115
copy pre "Deprecated API for given entry type."
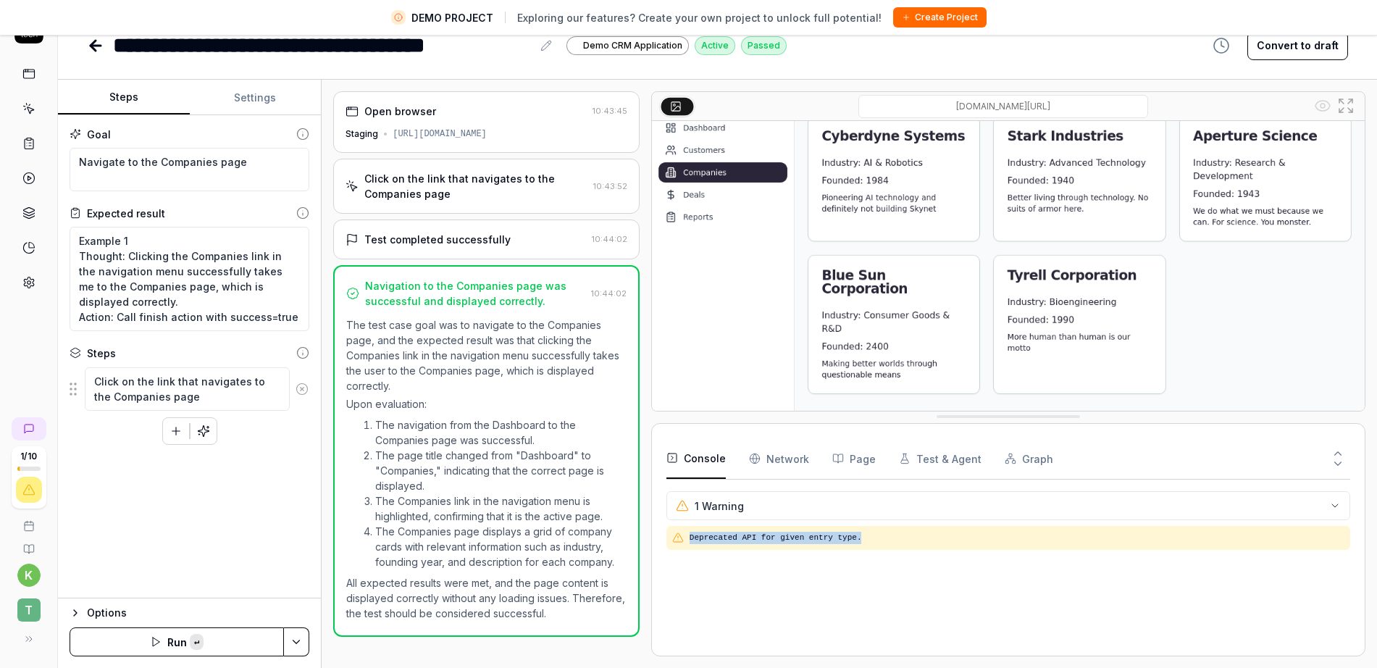
click at [703, 534] on div "Deprecated API for given entry type." at bounding box center [1008, 583] width 684 height 115
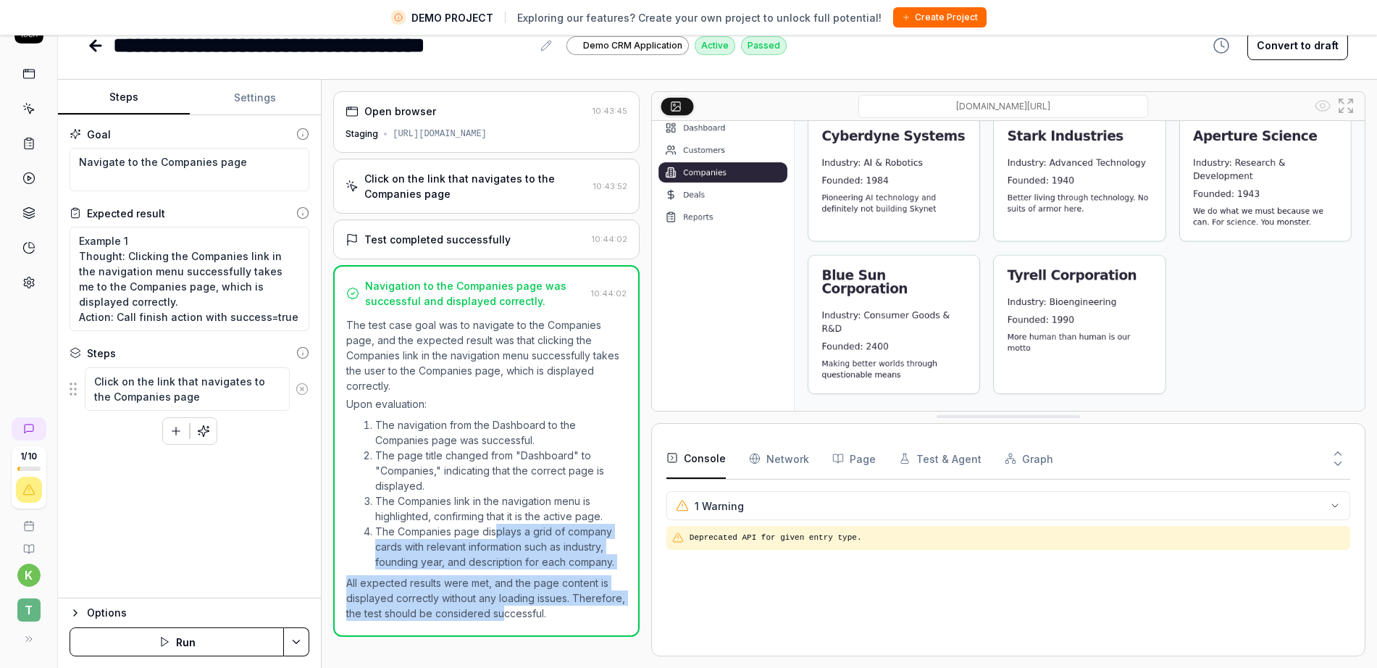
drag, startPoint x: 497, startPoint y: 545, endPoint x: 506, endPoint y: 629, distance: 84.6
click at [506, 534] on div "Navigation to the Companies page was successful and displayed correctly. 10:44:…" at bounding box center [486, 451] width 306 height 372
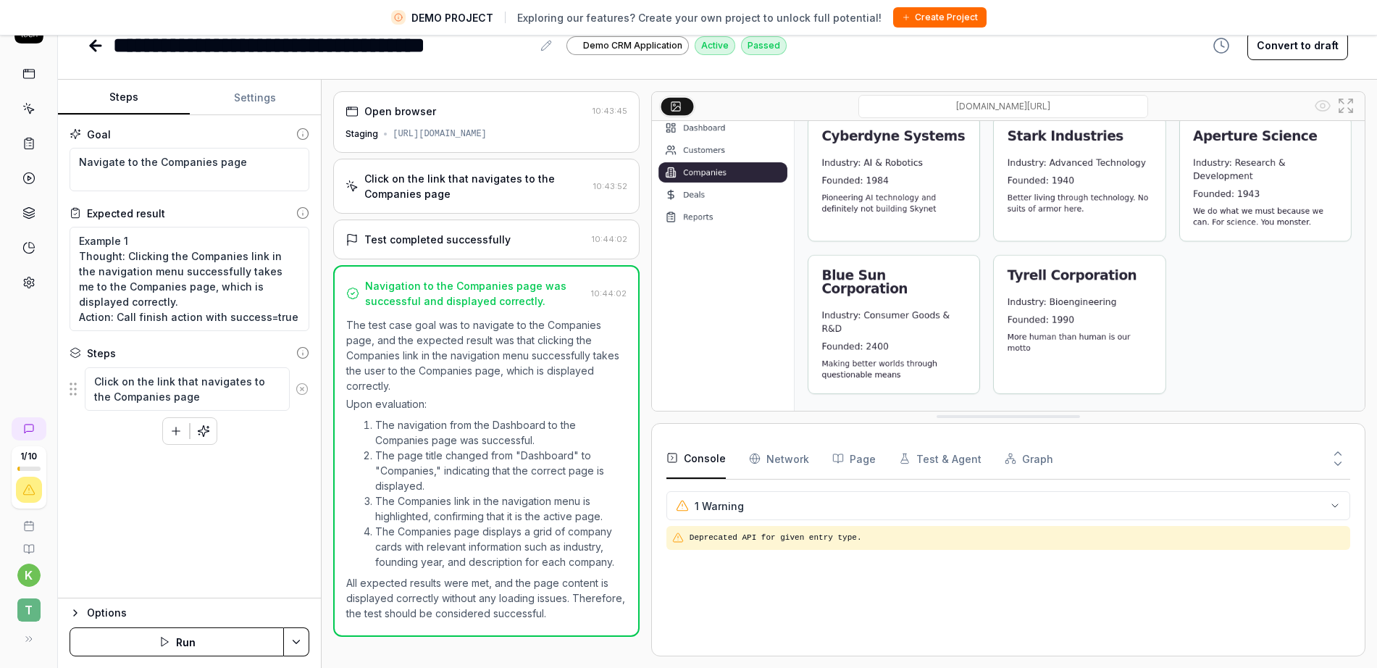
click at [672, 534] on div "Deprecated API for given entry type." at bounding box center [1008, 583] width 684 height 115
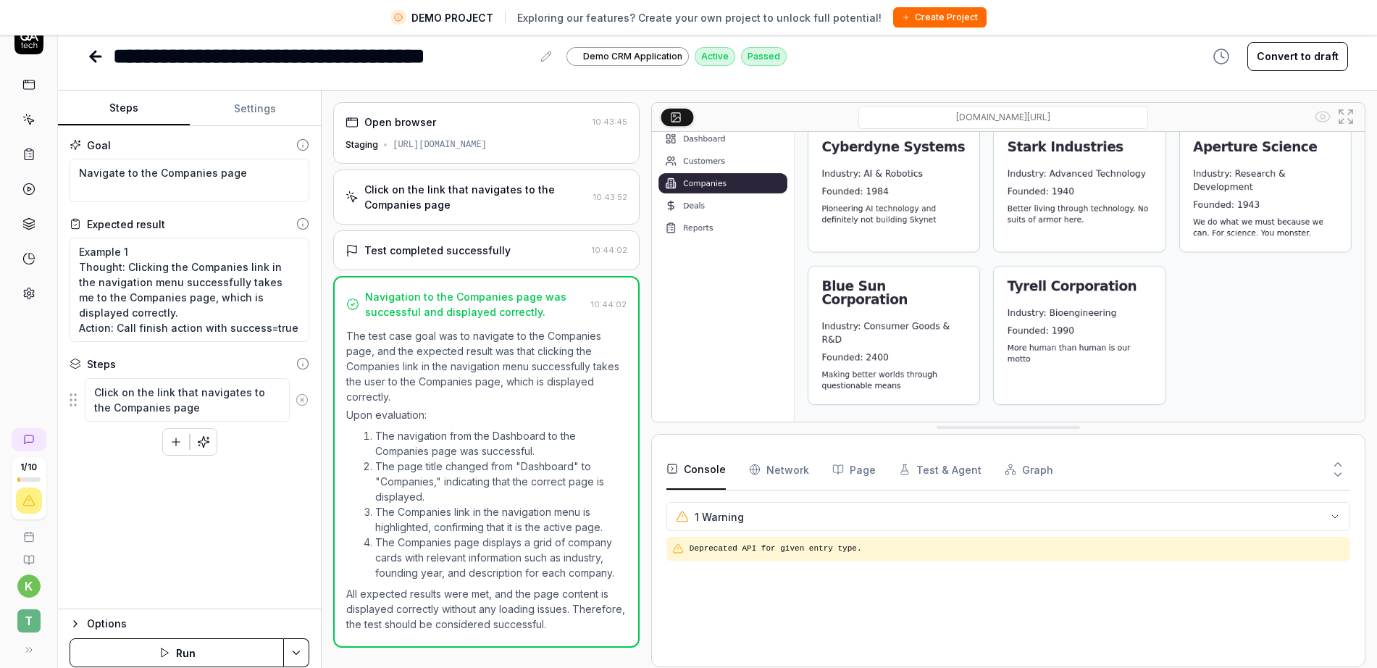
scroll to position [34, 0]
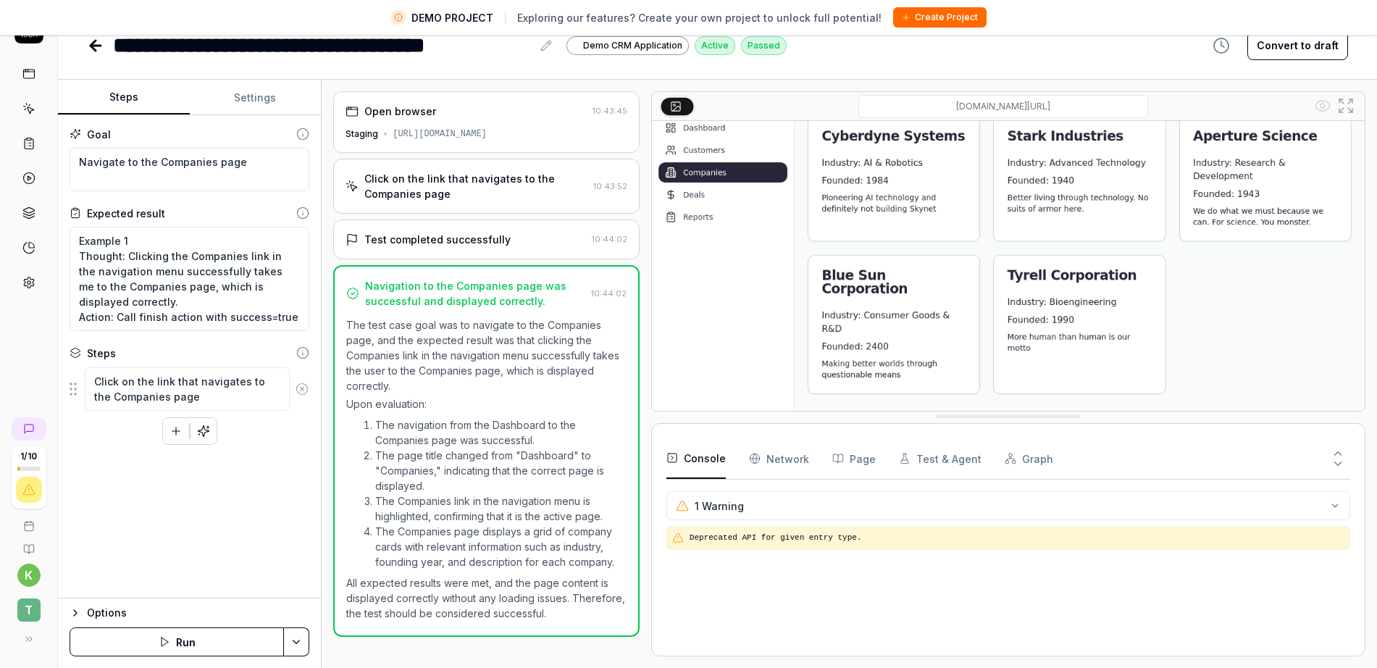
click at [288, 534] on html "**********" at bounding box center [688, 317] width 1377 height 702
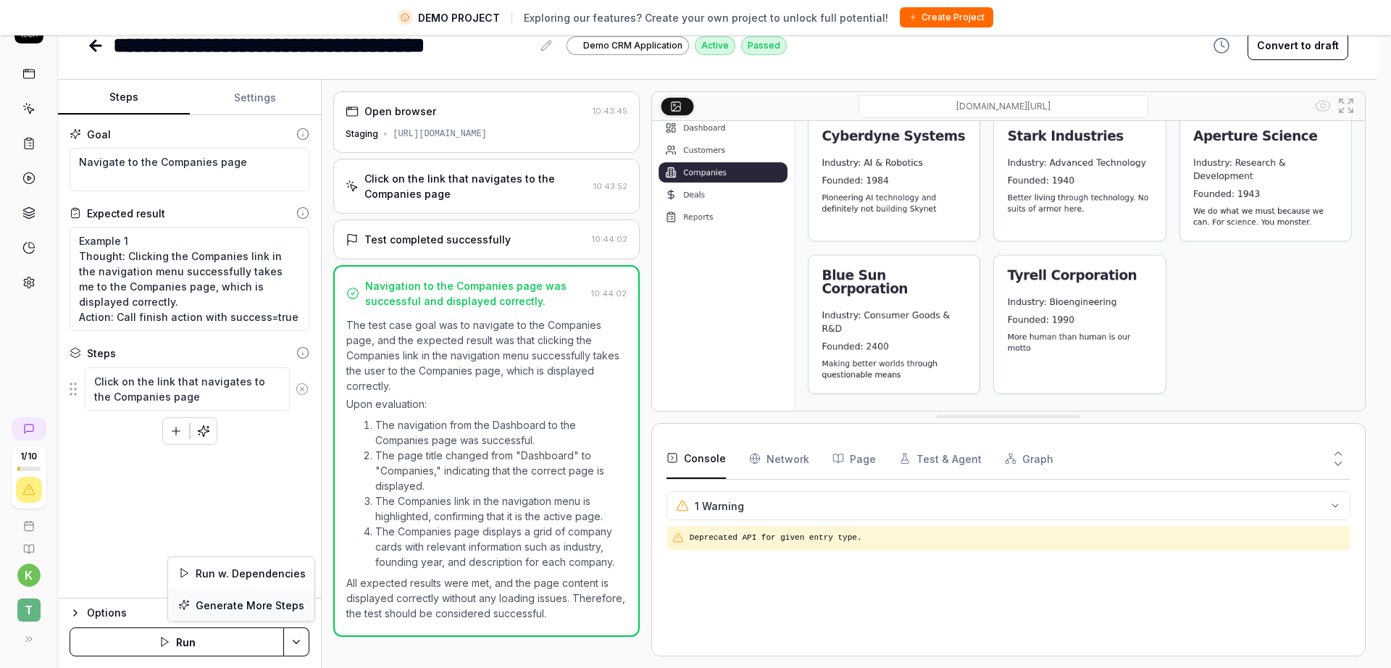
click at [248, 534] on div "Generate More Steps" at bounding box center [241, 605] width 146 height 32
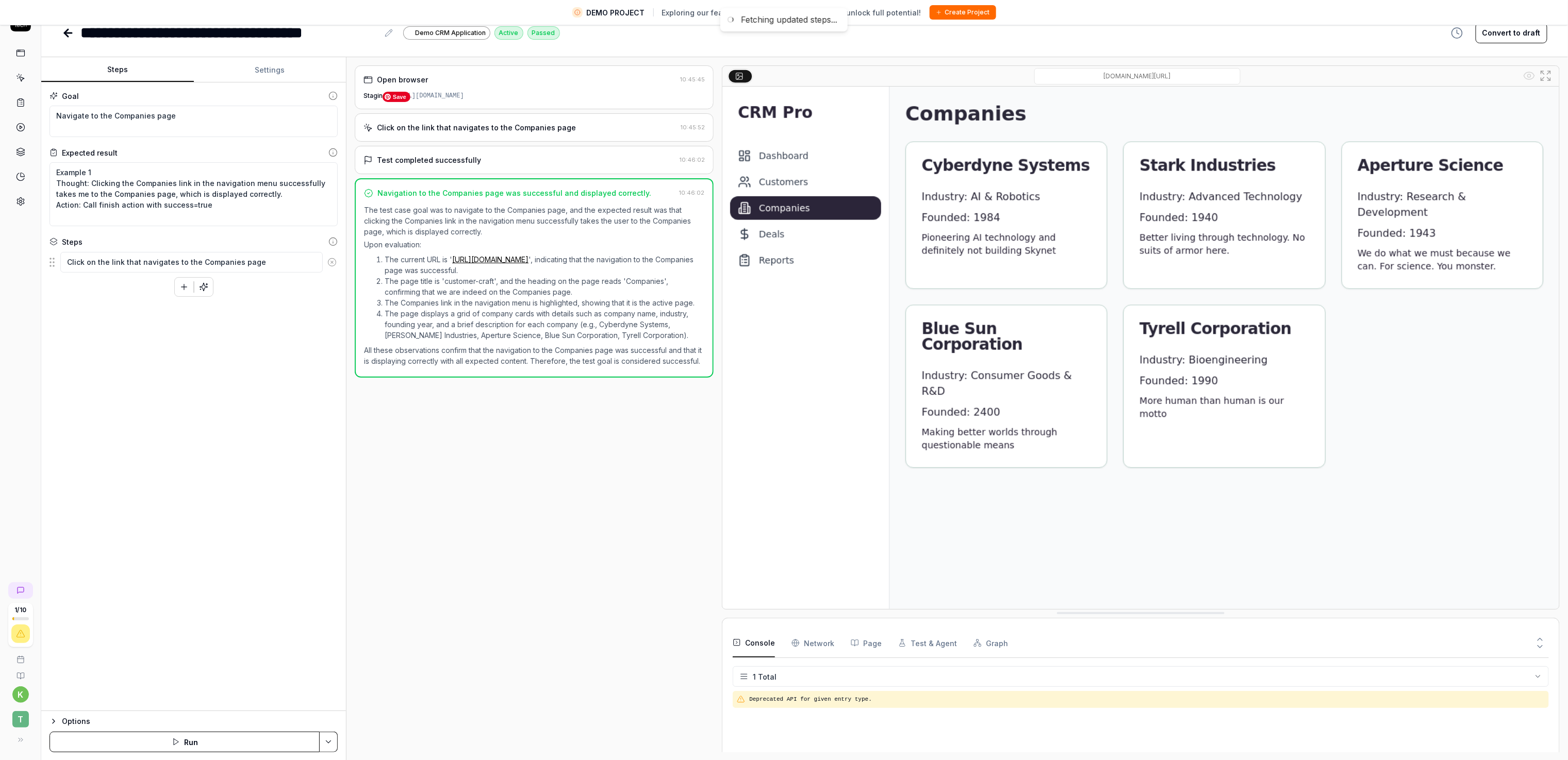
scroll to position [23, 0]
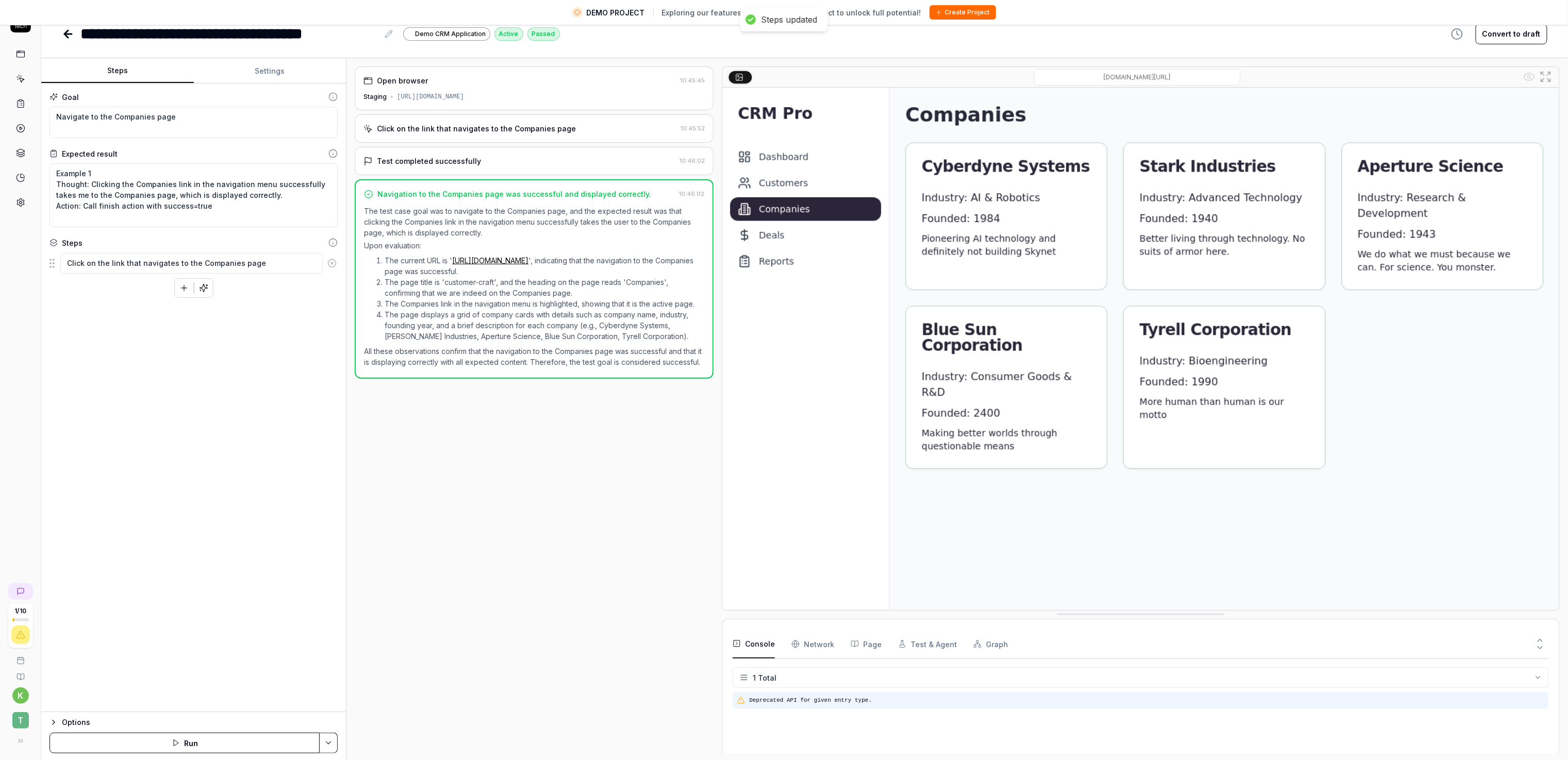
click at [784, 380] on pre "Deprecated API for given entry type." at bounding box center [1147, 701] width 796 height 9
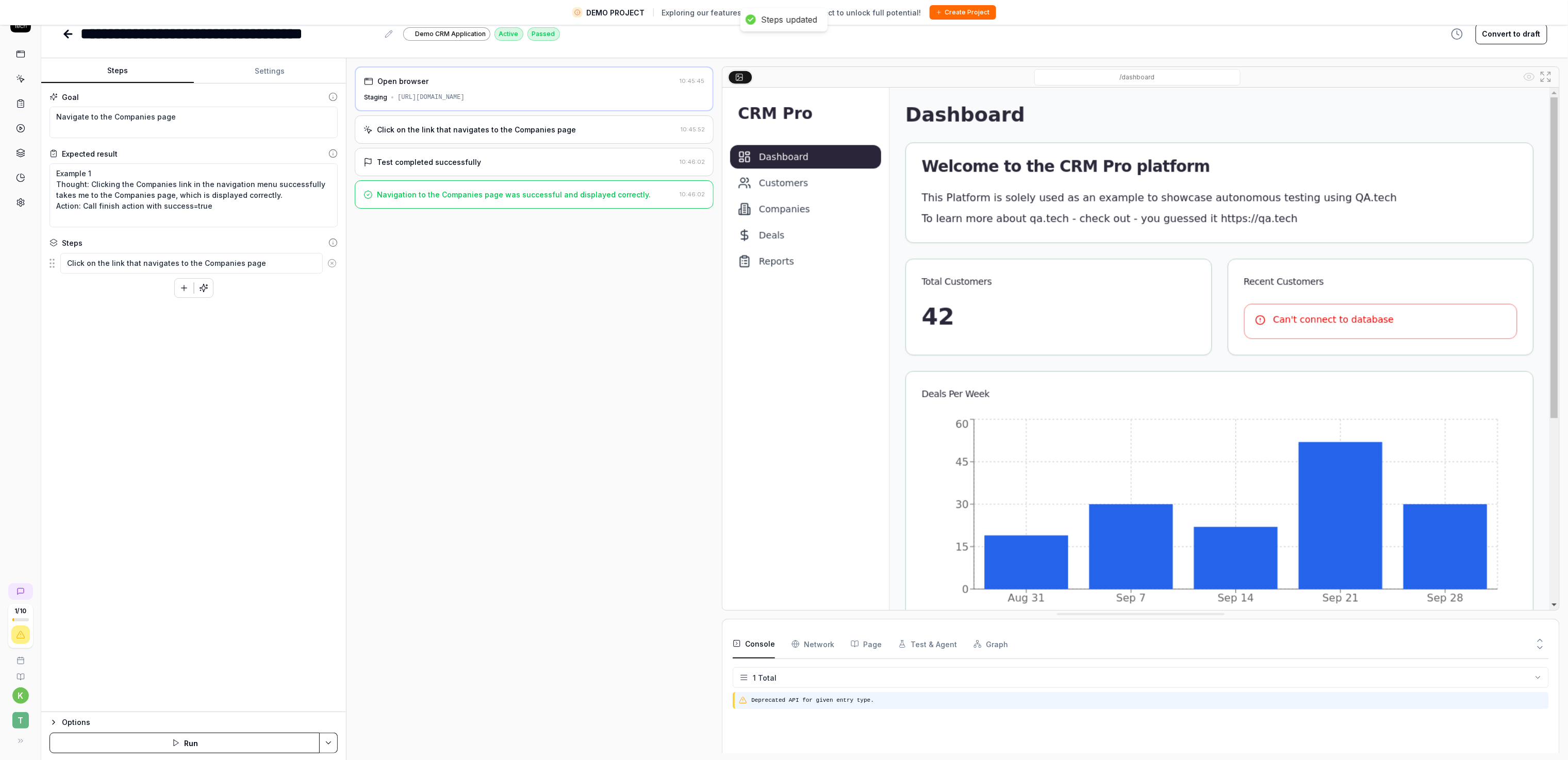
click at [784, 380] on pre "Deprecated API for given entry type." at bounding box center [1147, 701] width 794 height 9
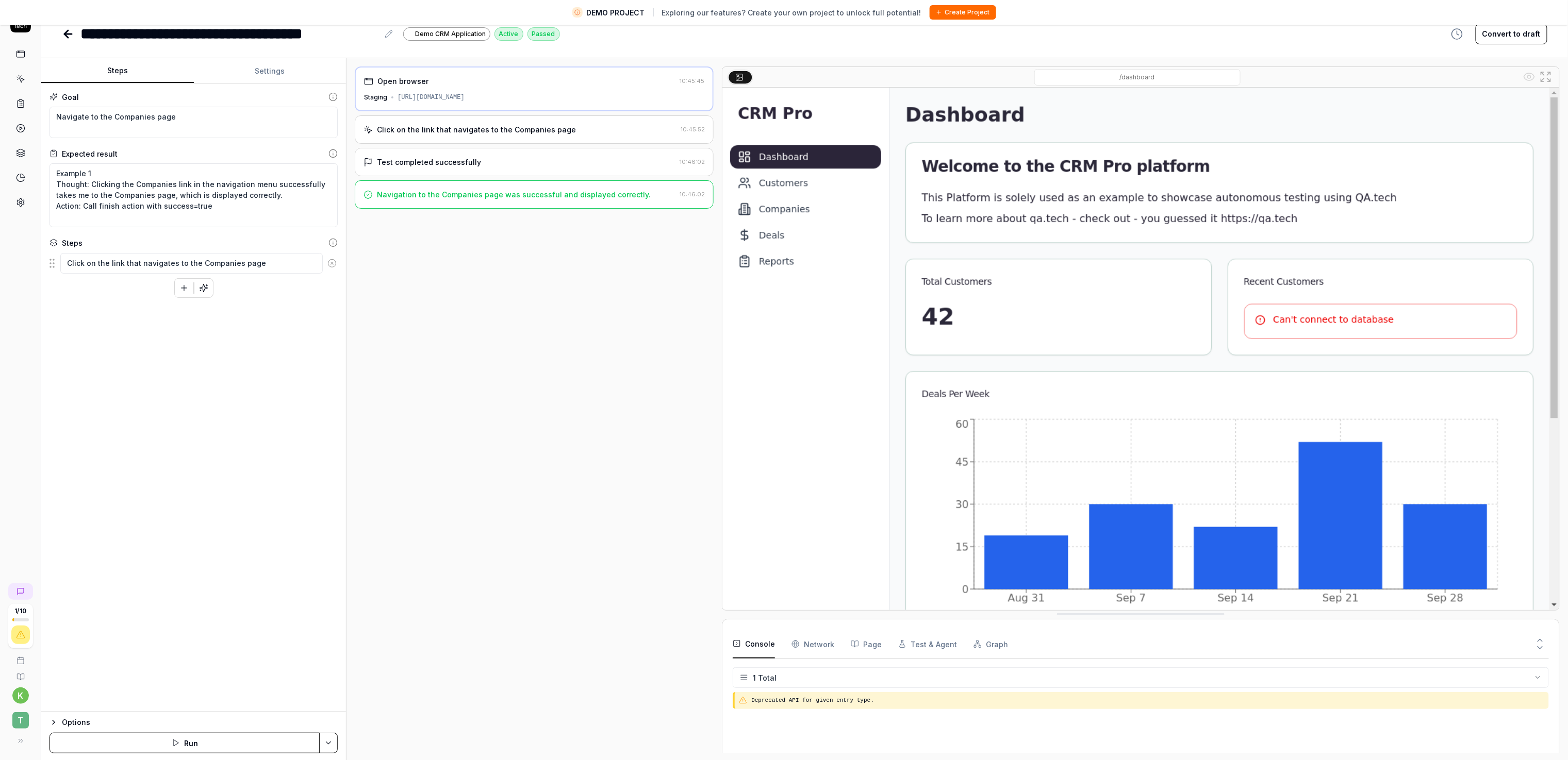
click at [784, 380] on html "**********" at bounding box center [784, 369] width 1568 height 784
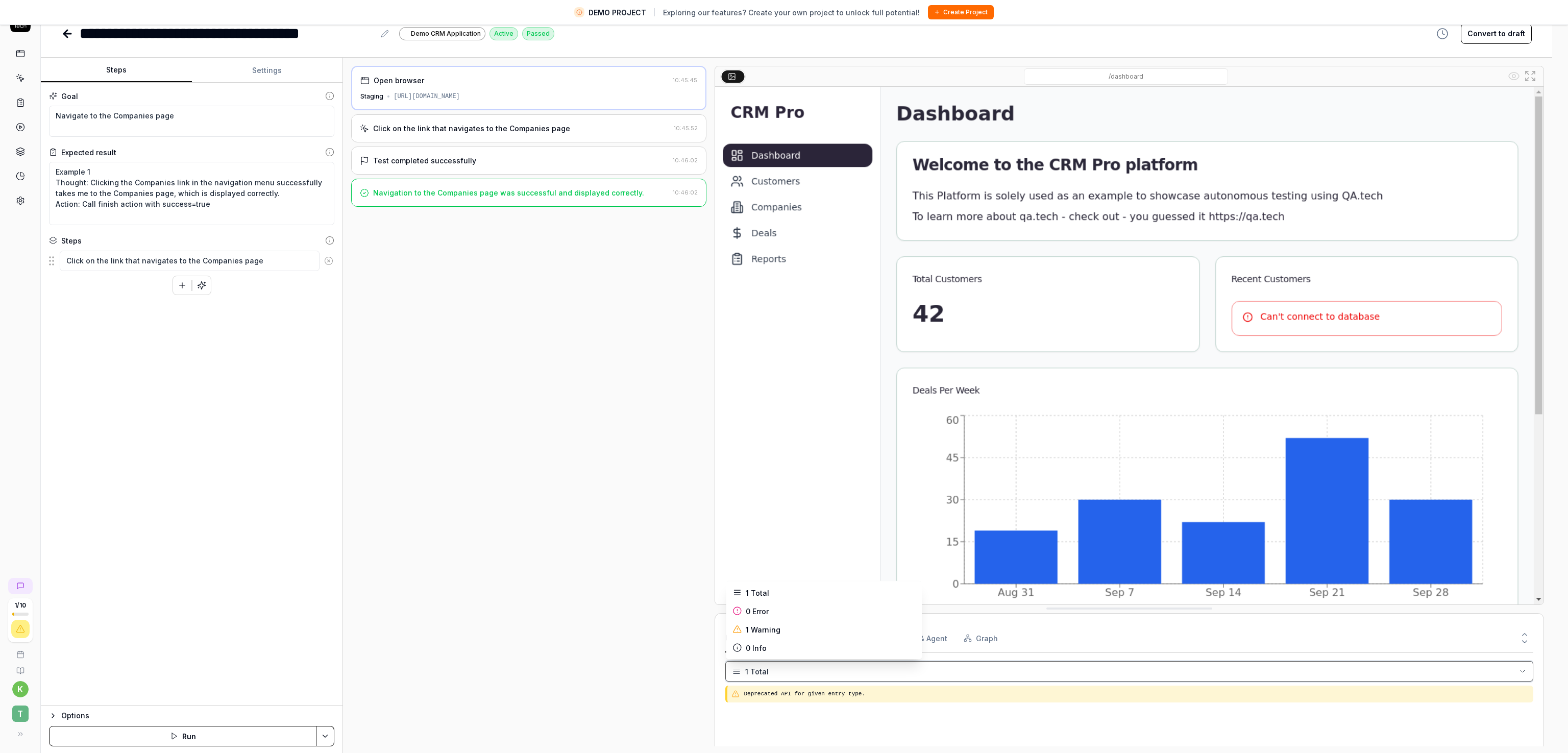
click at [776, 376] on html "**********" at bounding box center [784, 366] width 1568 height 777
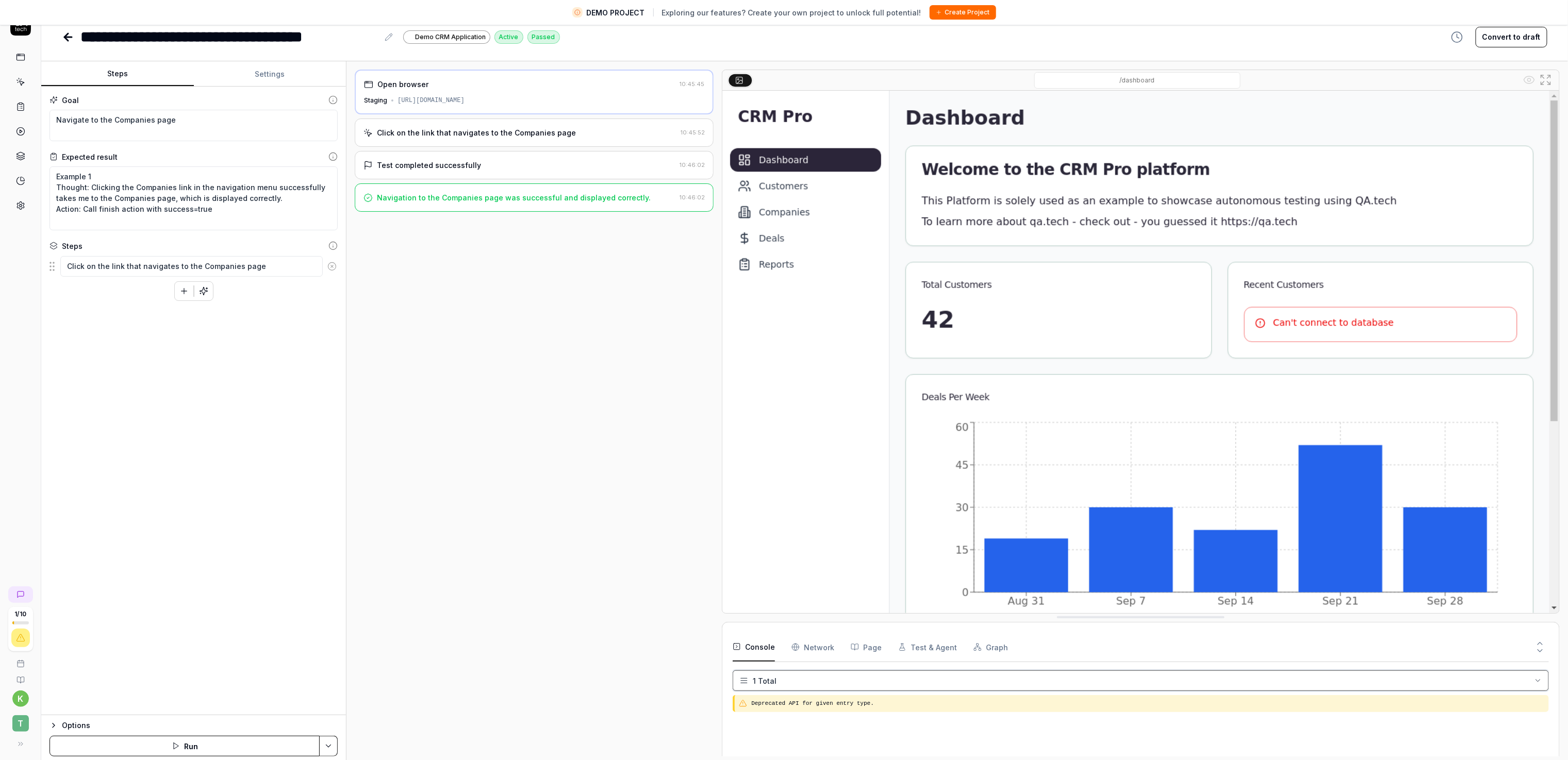
scroll to position [0, 0]
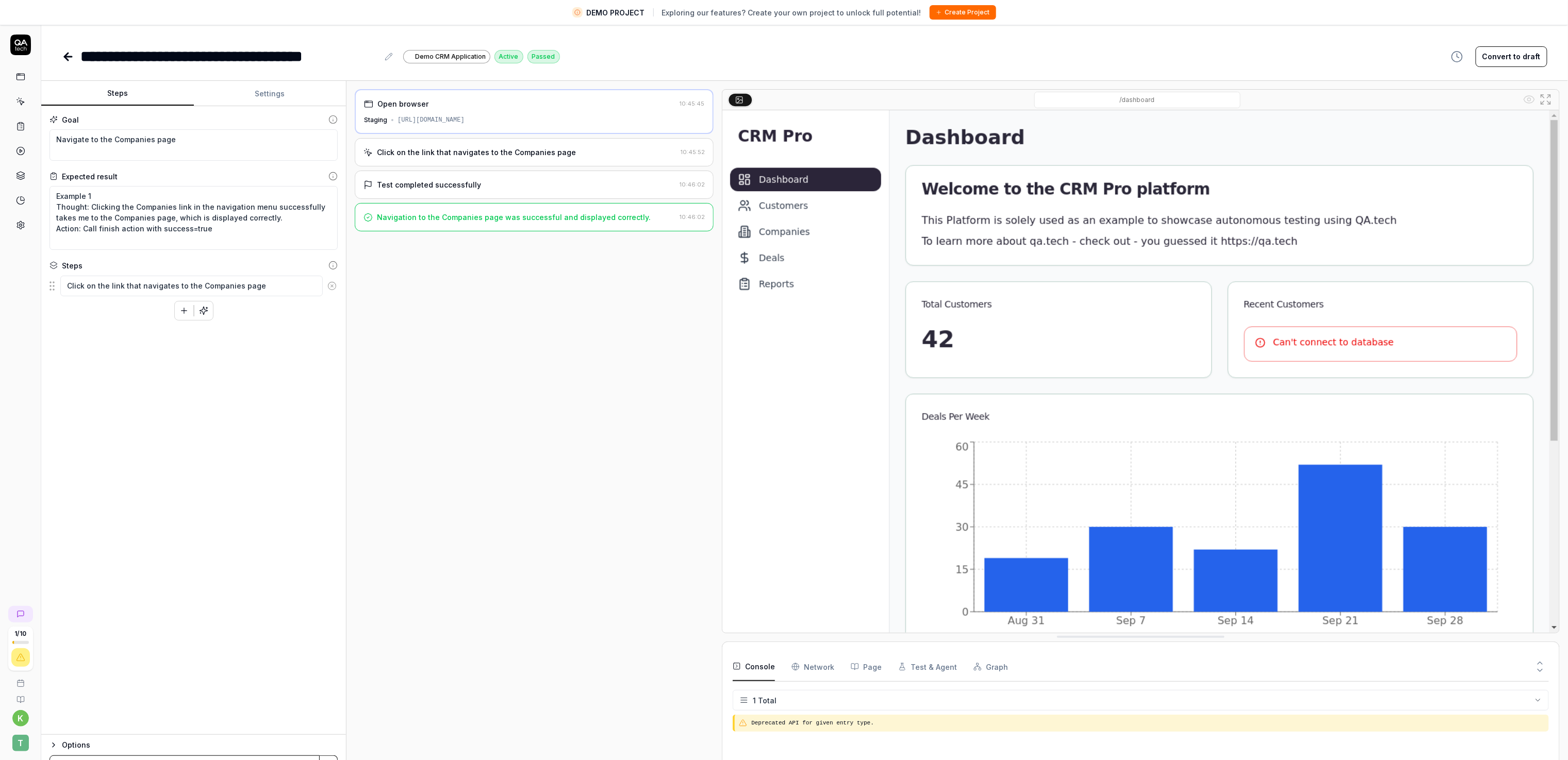
click at [532, 226] on div "Navigation to the Companies page was successful and displayed correctly. 10:46:…" at bounding box center [534, 217] width 359 height 28
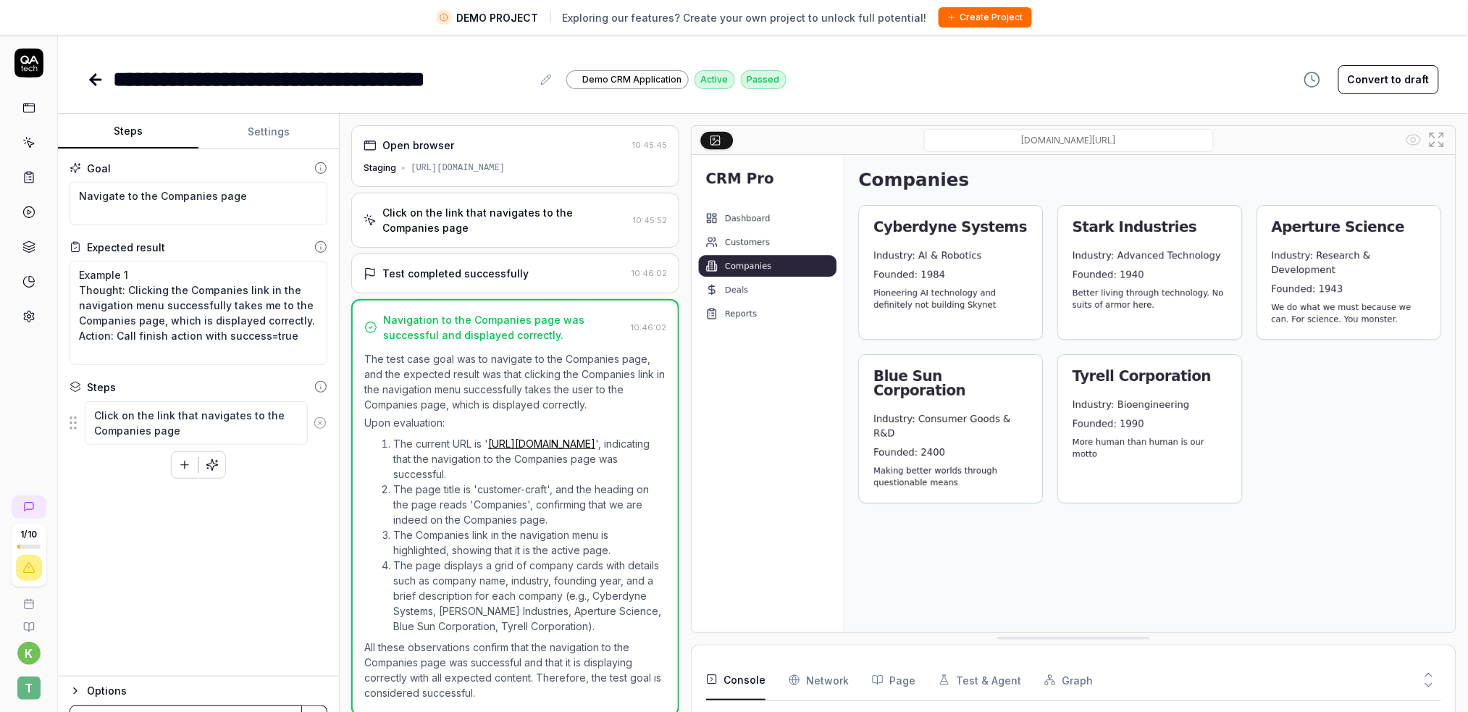
scroll to position [33, 0]
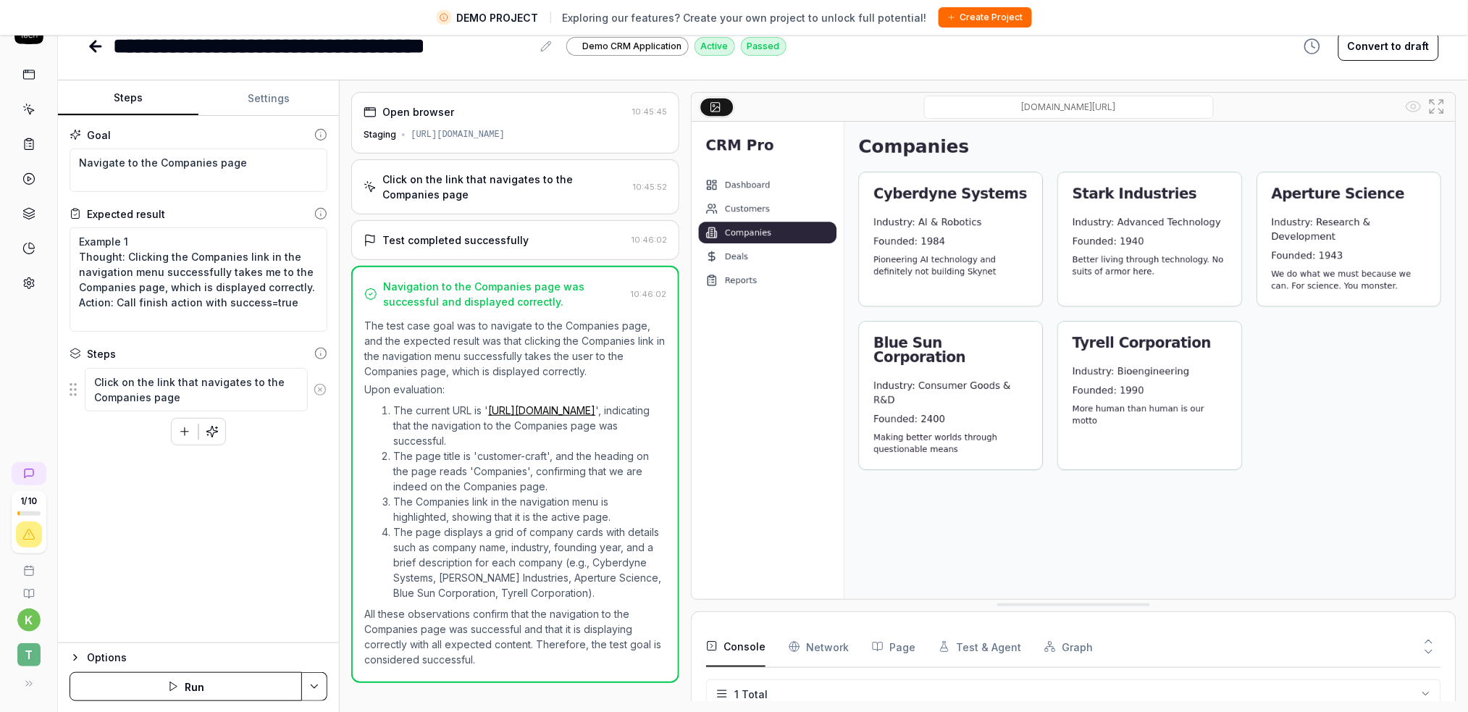
click at [488, 417] on link "[URL][DOMAIN_NAME]" at bounding box center [541, 410] width 107 height 12
type textarea "*"
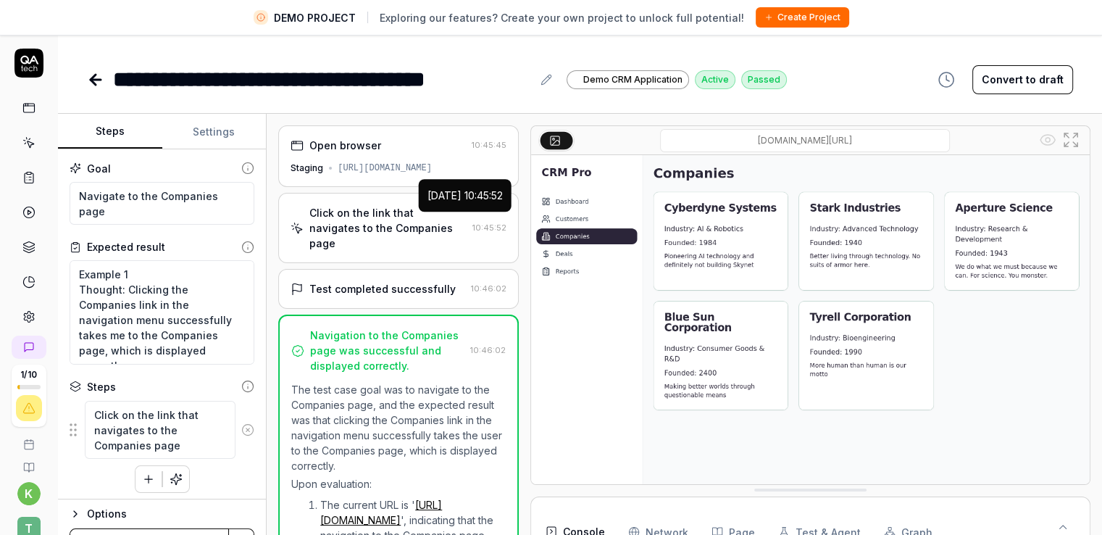
type textarea "*"
